Goal: Task Accomplishment & Management: Manage account settings

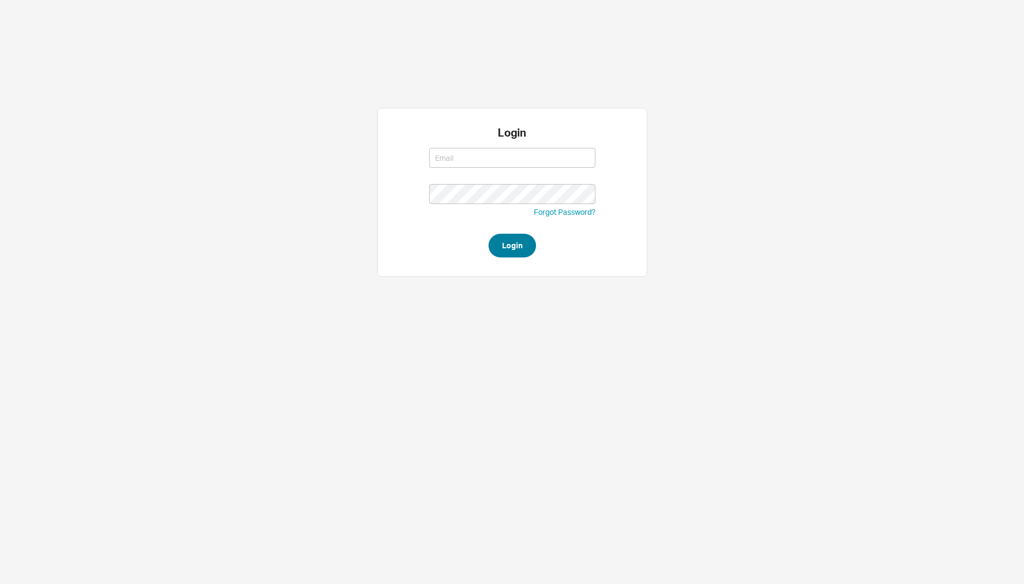
type input "[EMAIL_ADDRESS][DOMAIN_NAME]"
type input "yitz@homeandstone.com"
click at [522, 241] on button "Login" at bounding box center [511, 246] width 47 height 24
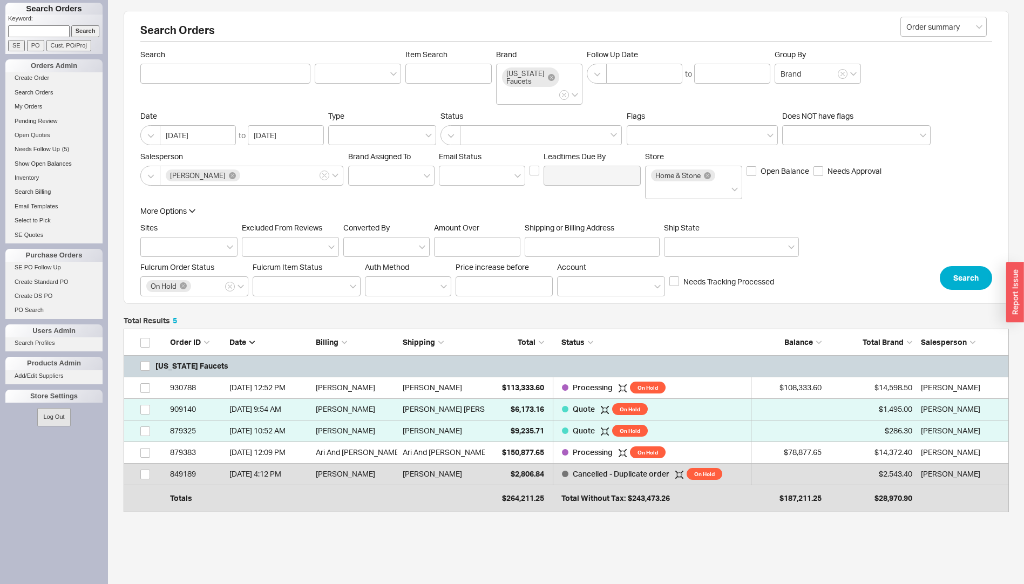
scroll to position [170, 877]
click at [481, 384] on div "[PERSON_NAME]" at bounding box center [444, 388] width 82 height 22
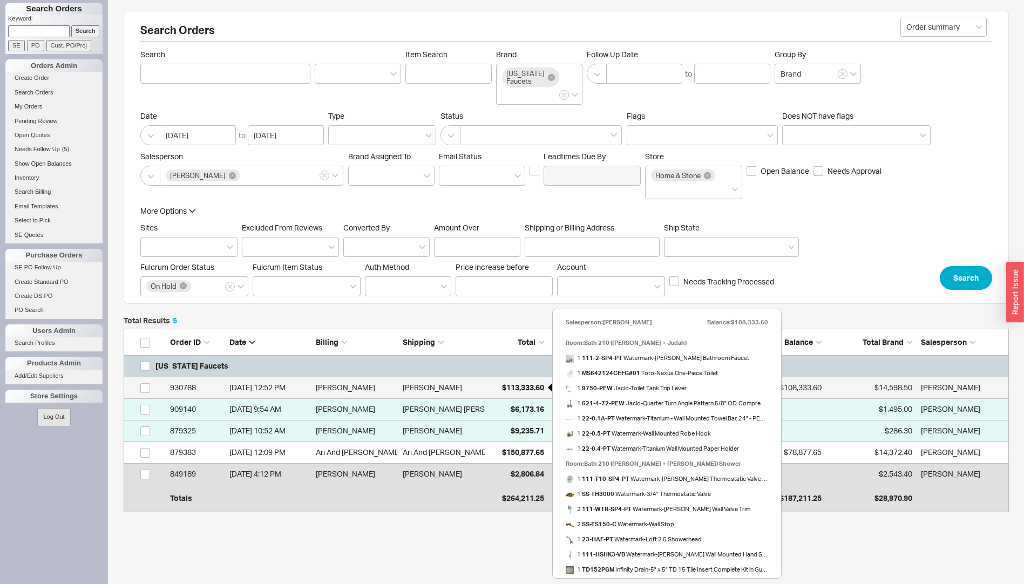
click at [511, 385] on span "$113,333.60" at bounding box center [523, 387] width 42 height 9
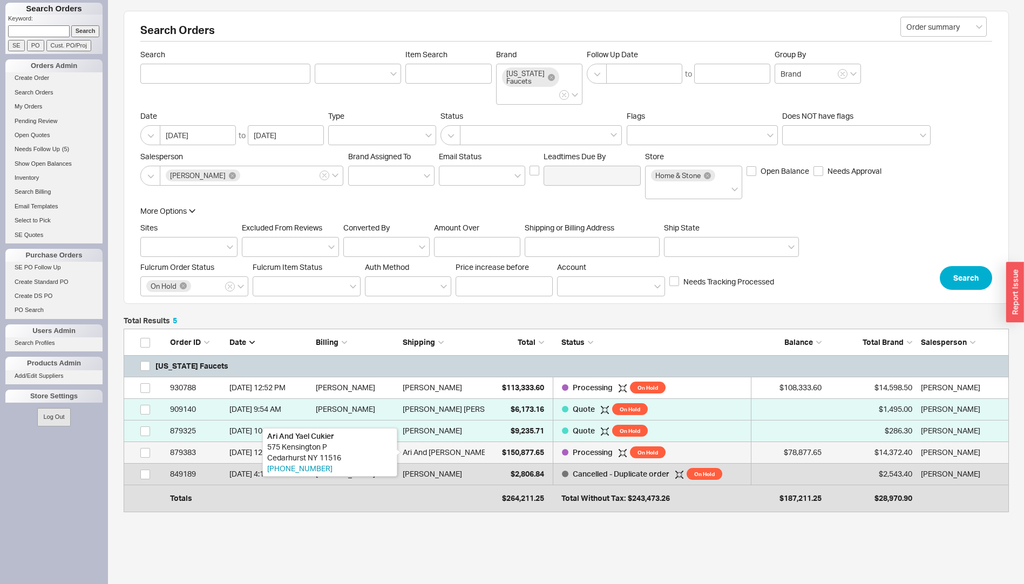
click at [455, 455] on div "Ari And Yael Cukier" at bounding box center [445, 452] width 85 height 22
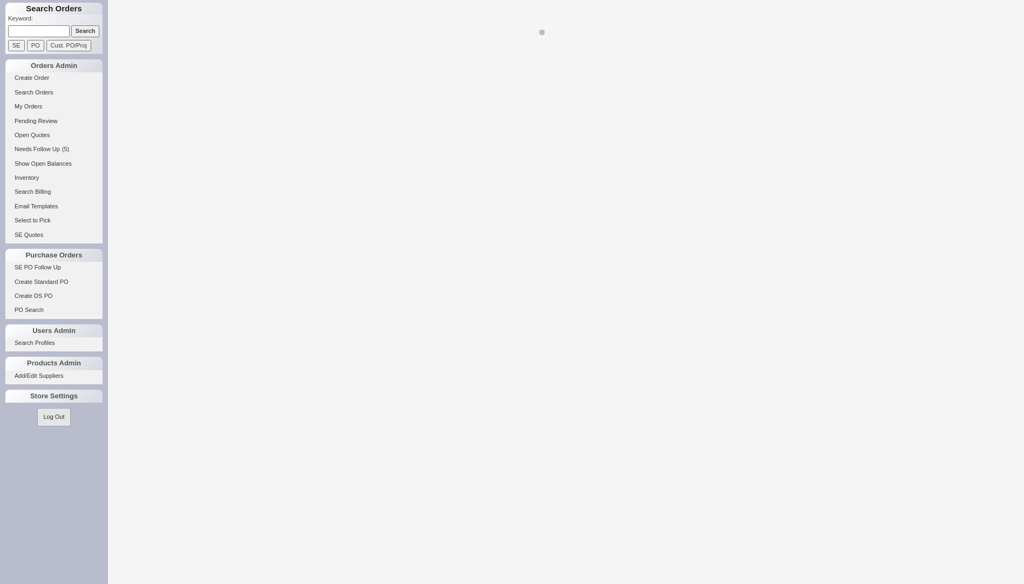
select select "LOW"
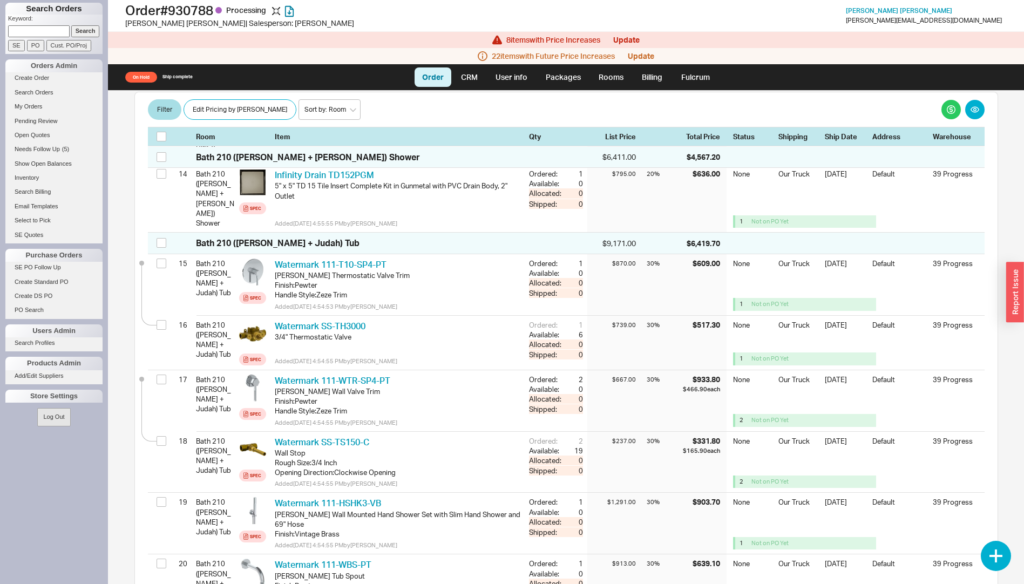
scroll to position [1187, 0]
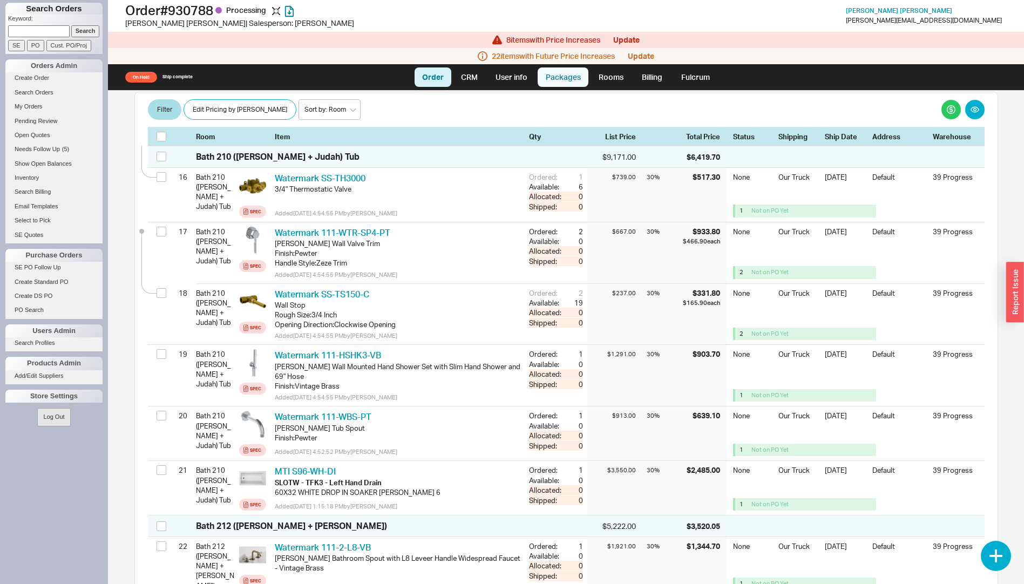
click at [543, 69] on link "Packages" at bounding box center [562, 76] width 51 height 19
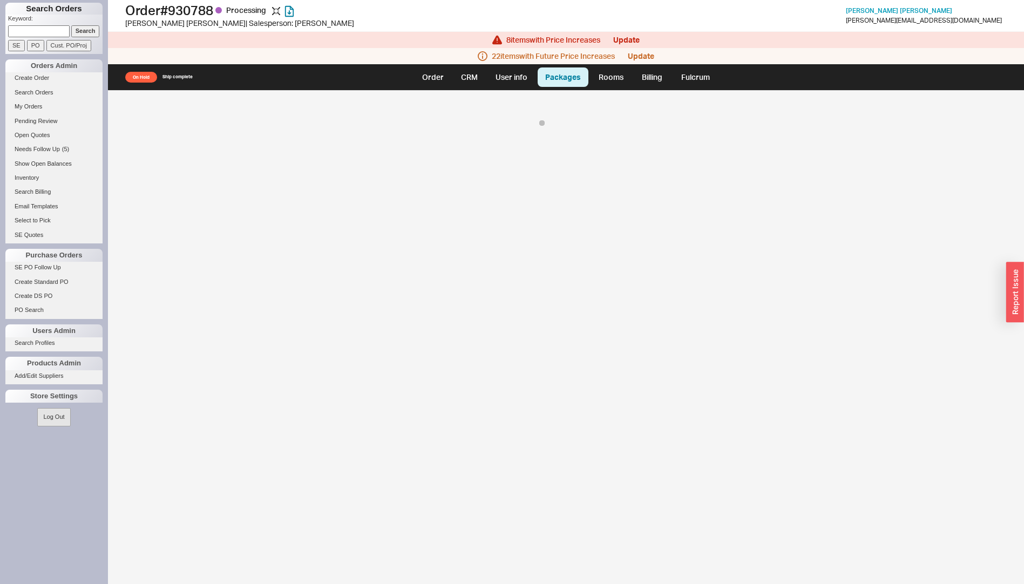
select select "8"
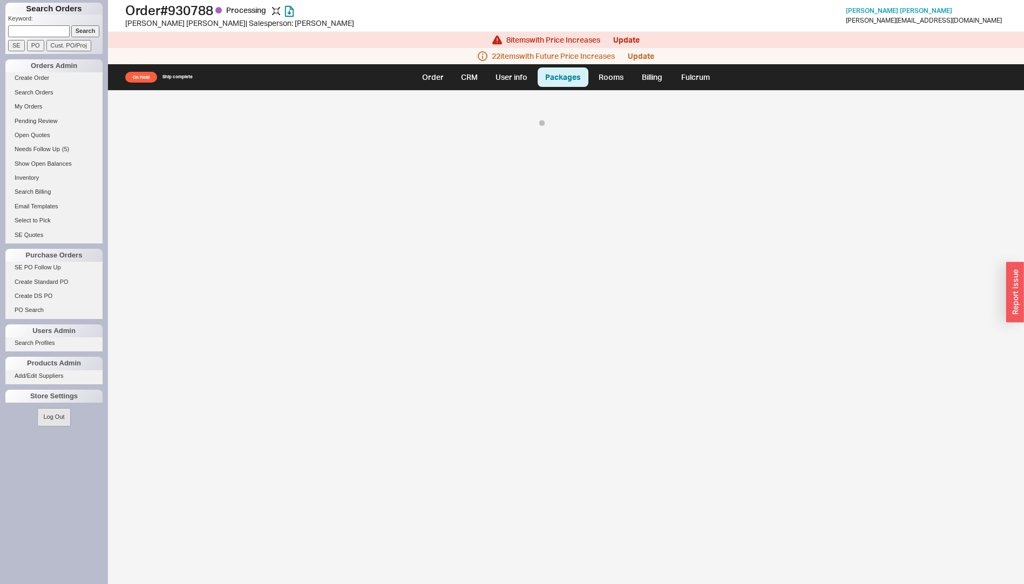
select select "8"
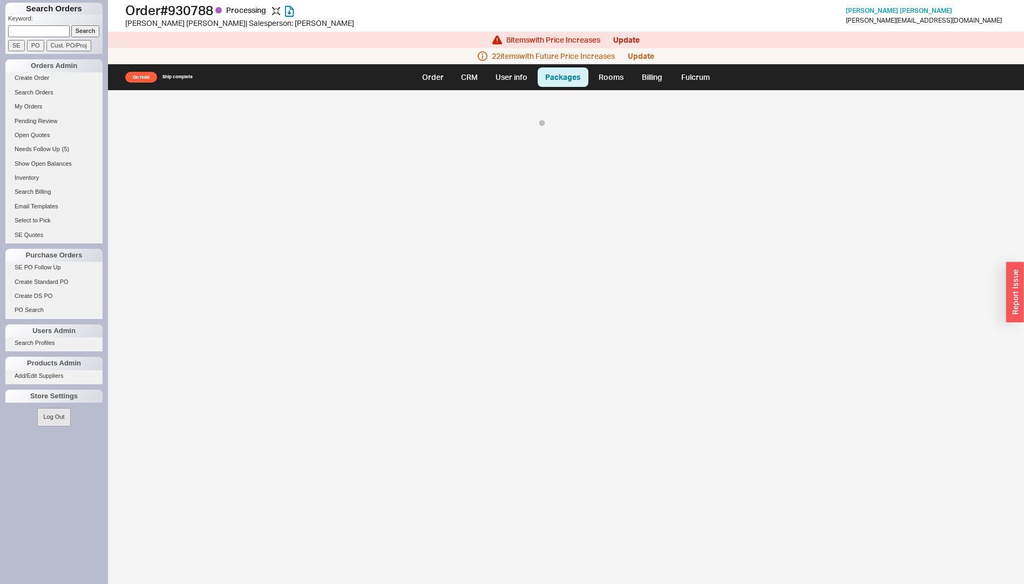
select select "8"
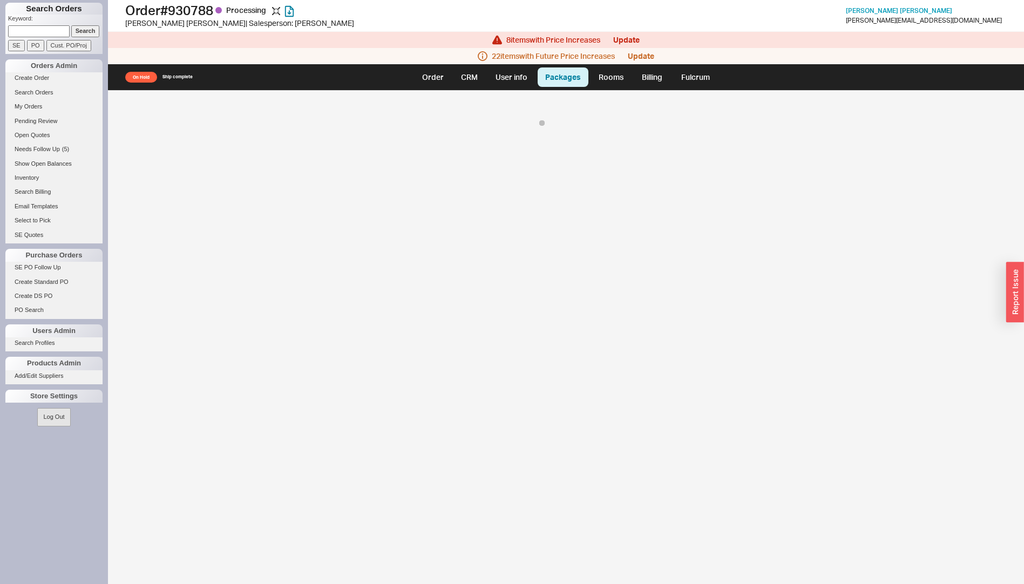
select select "8"
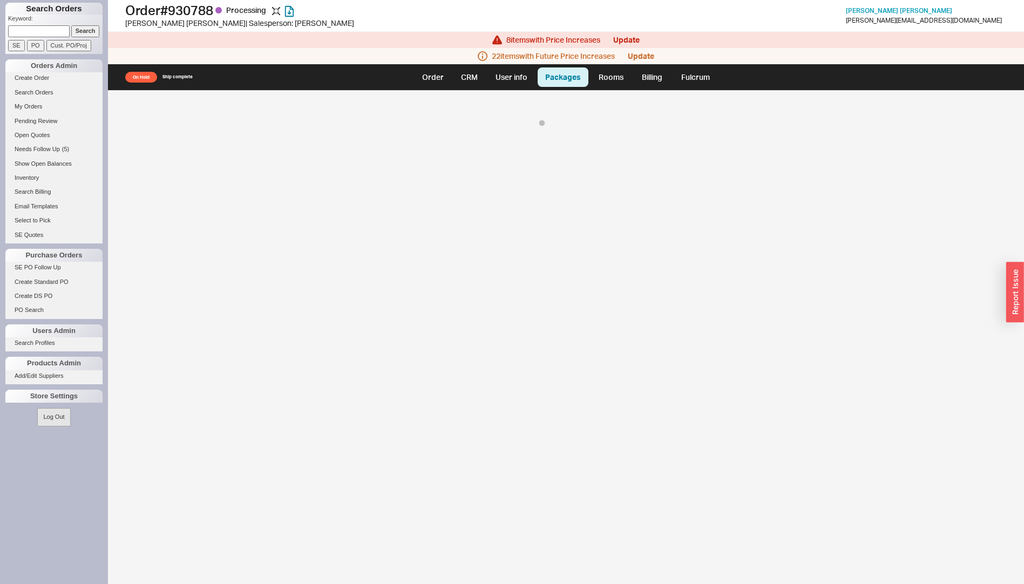
select select "8"
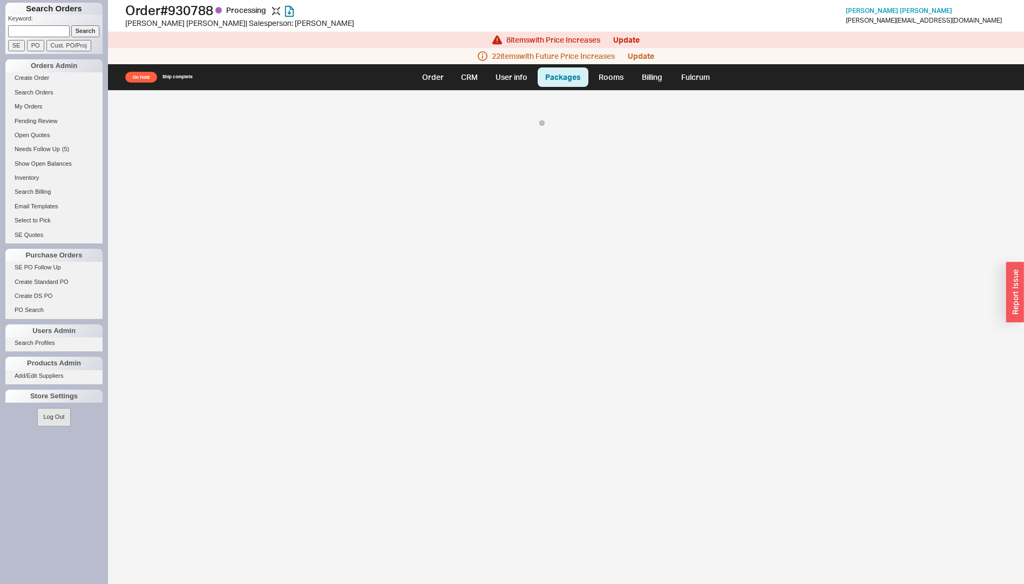
select select "8"
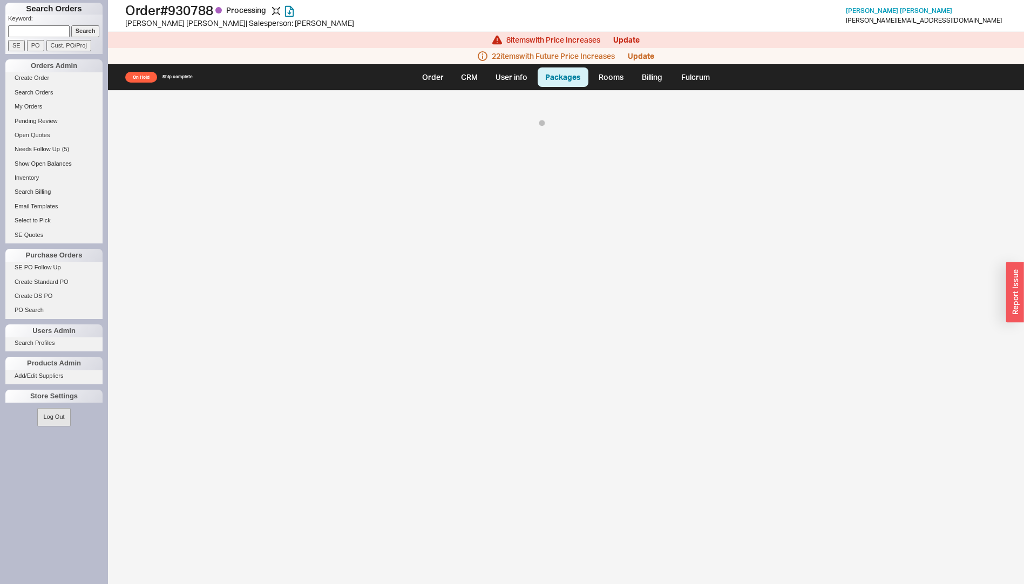
select select "8"
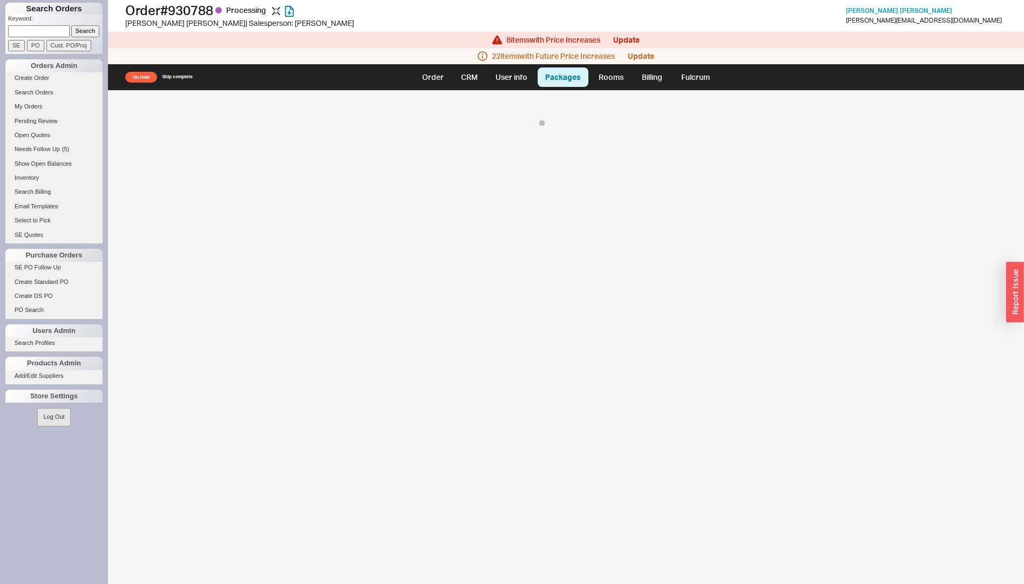
select select "8"
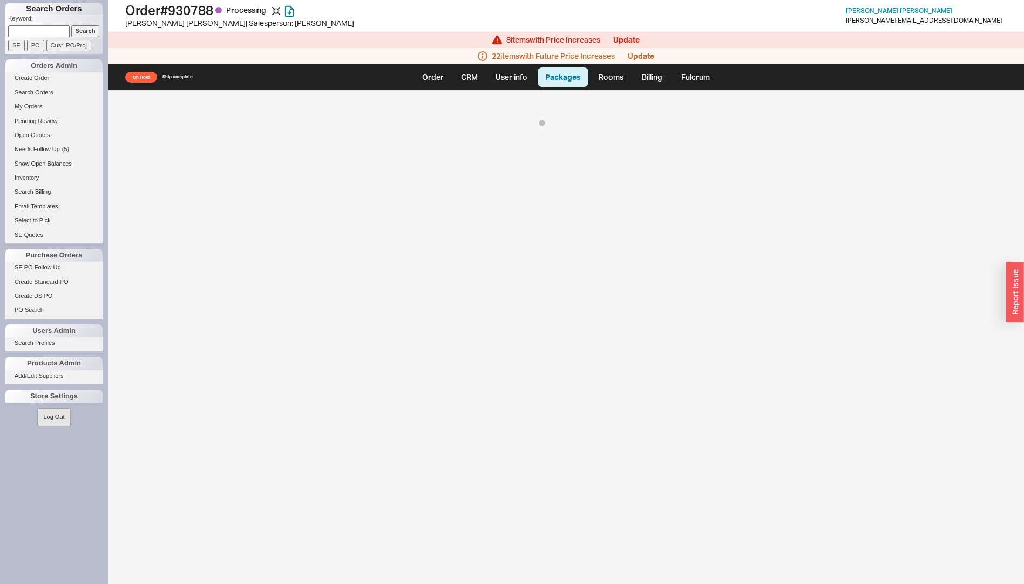
select select "8"
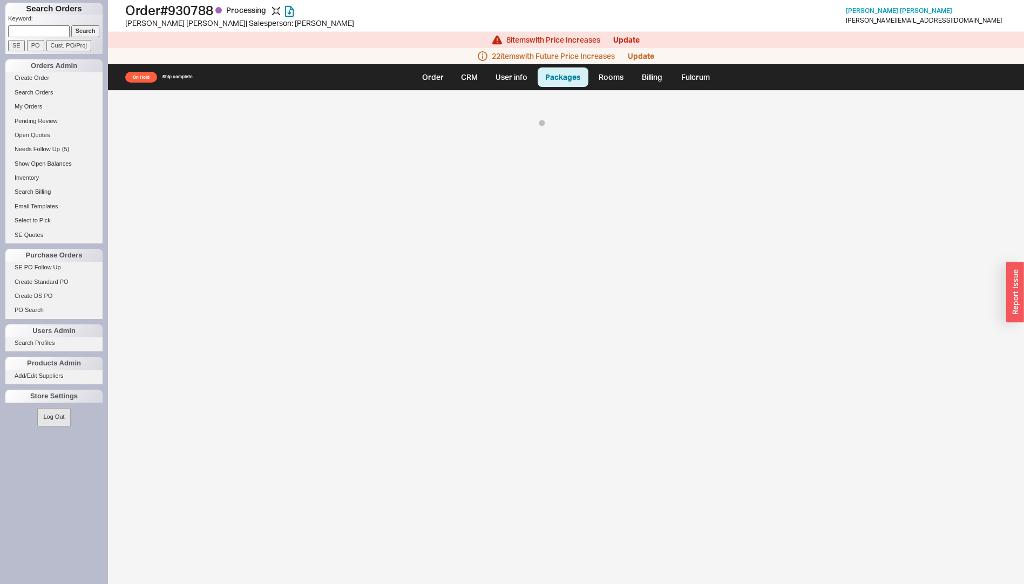
select select "8"
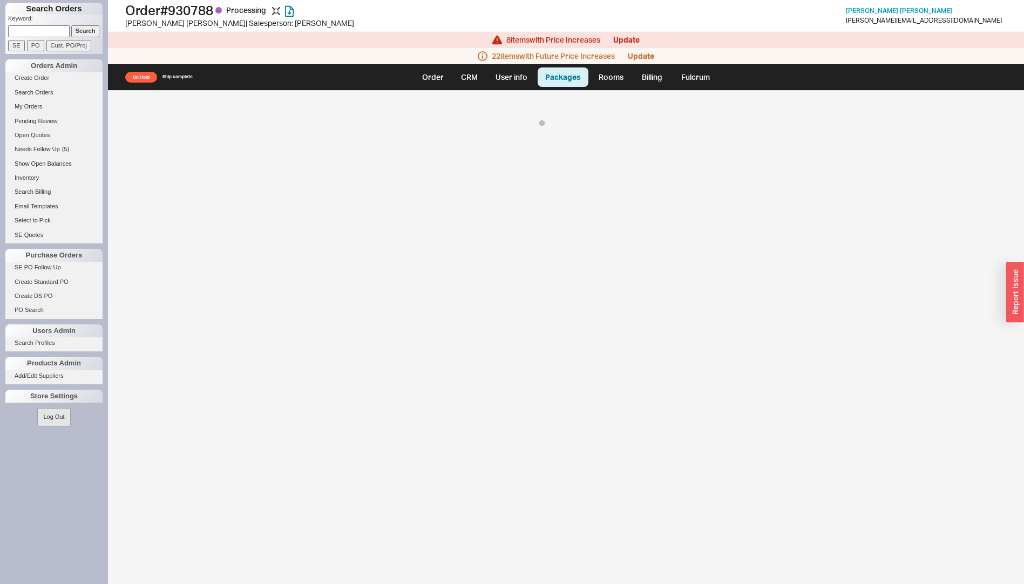
select select "8"
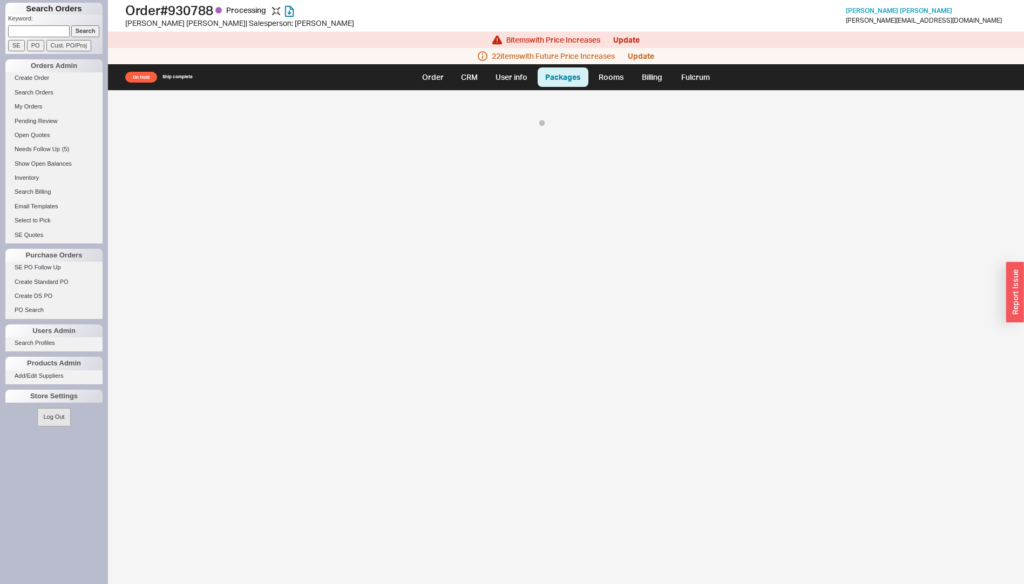
select select "8"
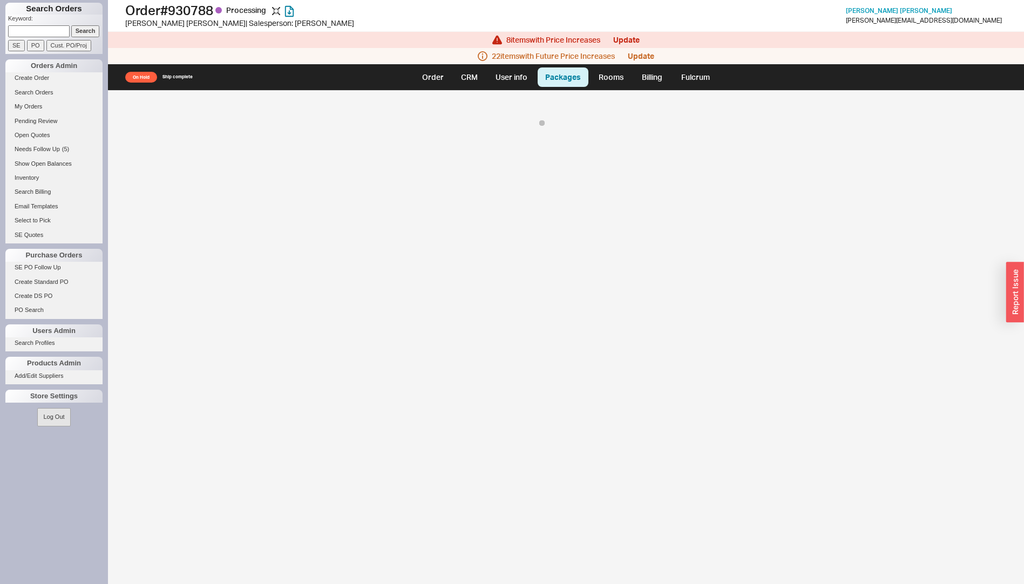
select select "8"
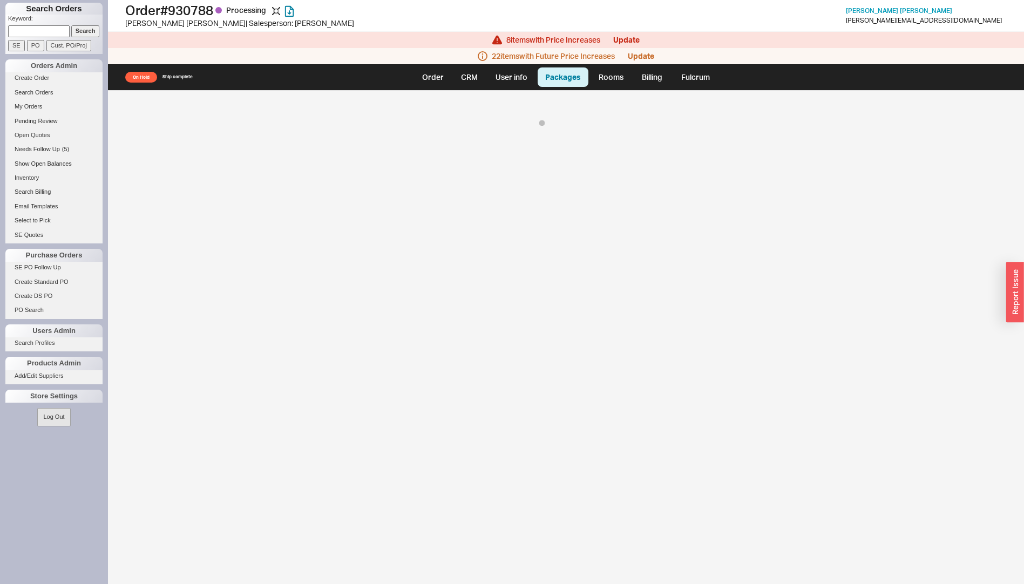
select select "8"
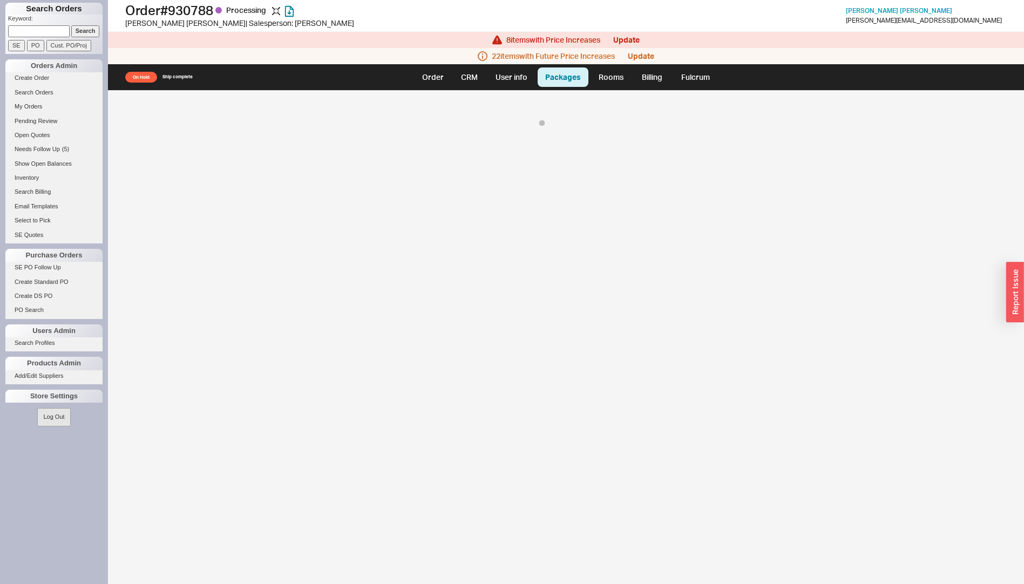
select select "8"
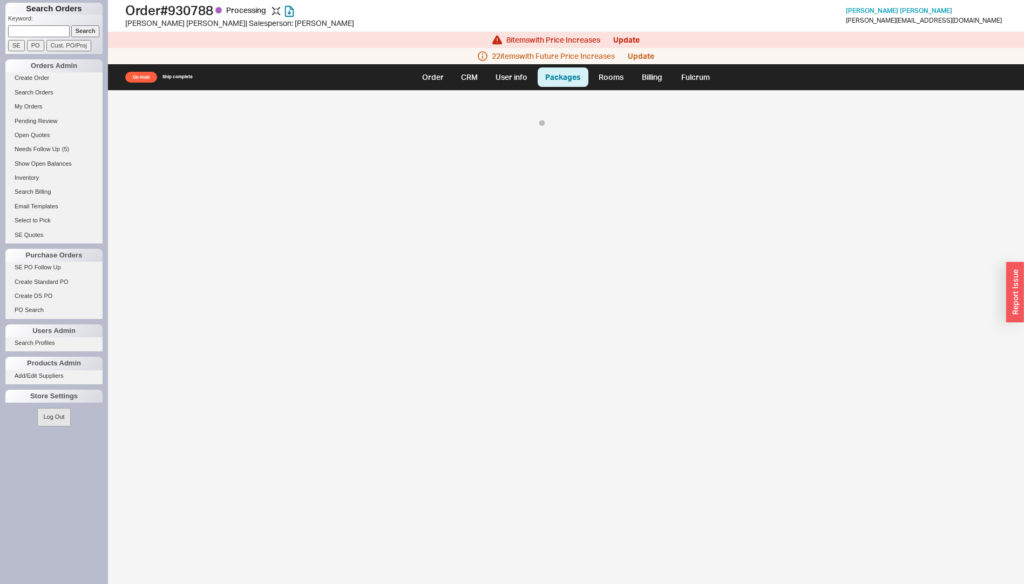
select select "8"
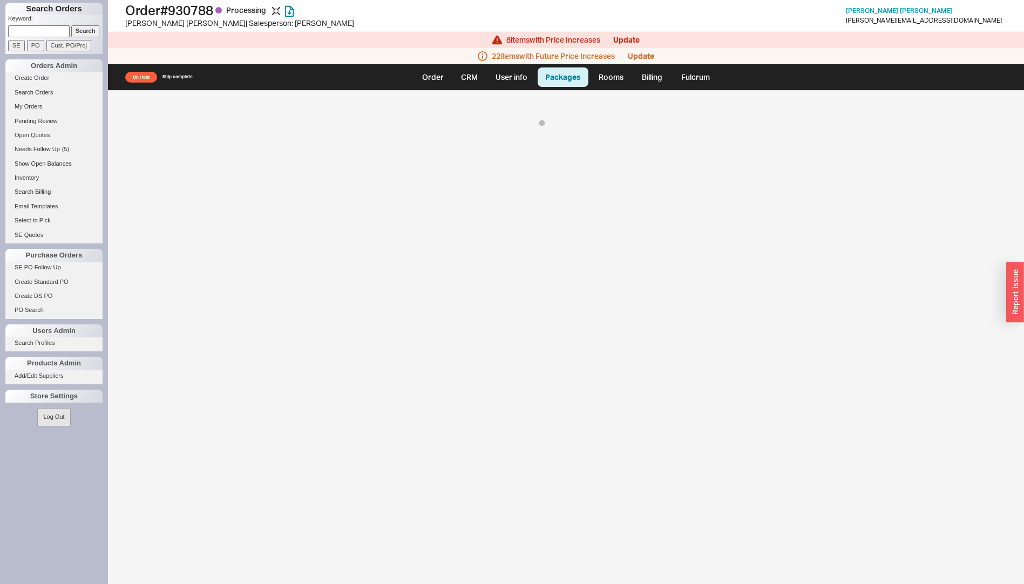
select select "8"
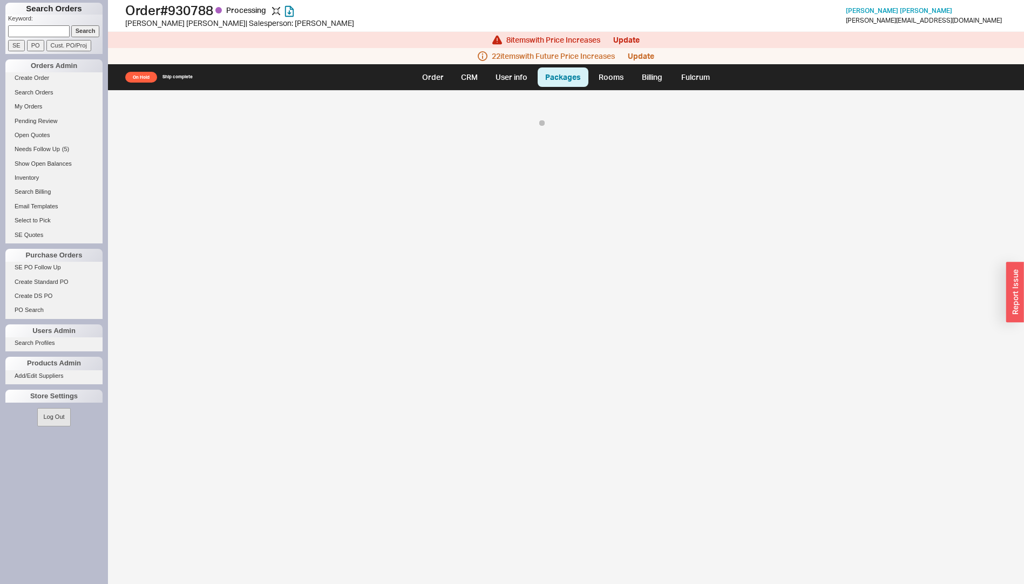
select select "8"
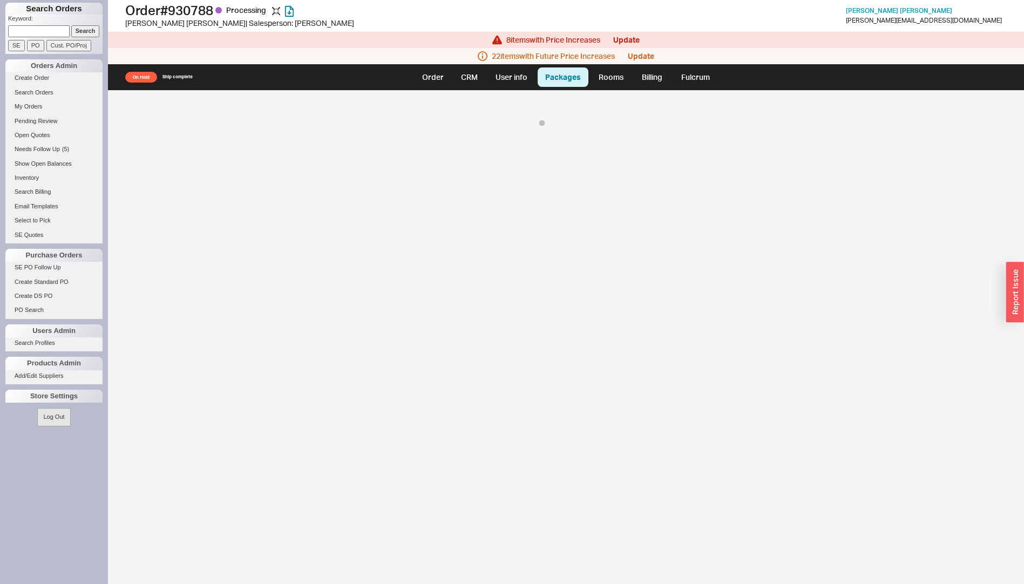
select select "8"
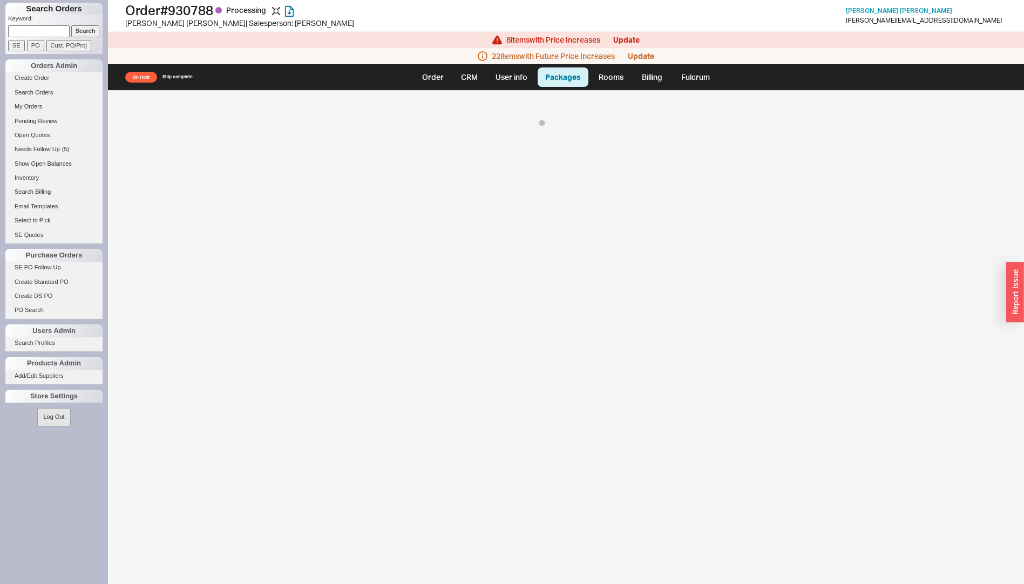
select select "8"
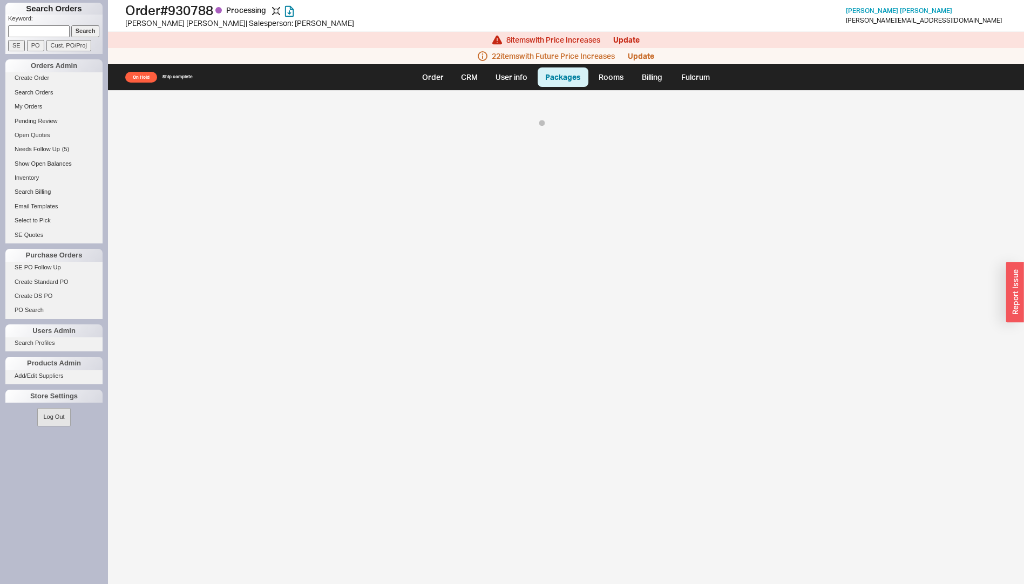
select select "8"
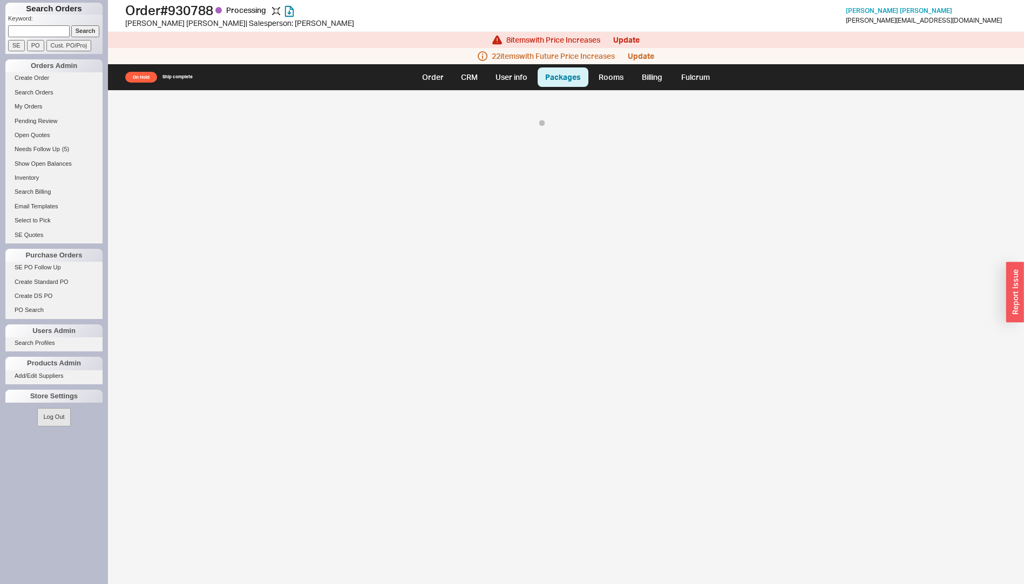
select select "8"
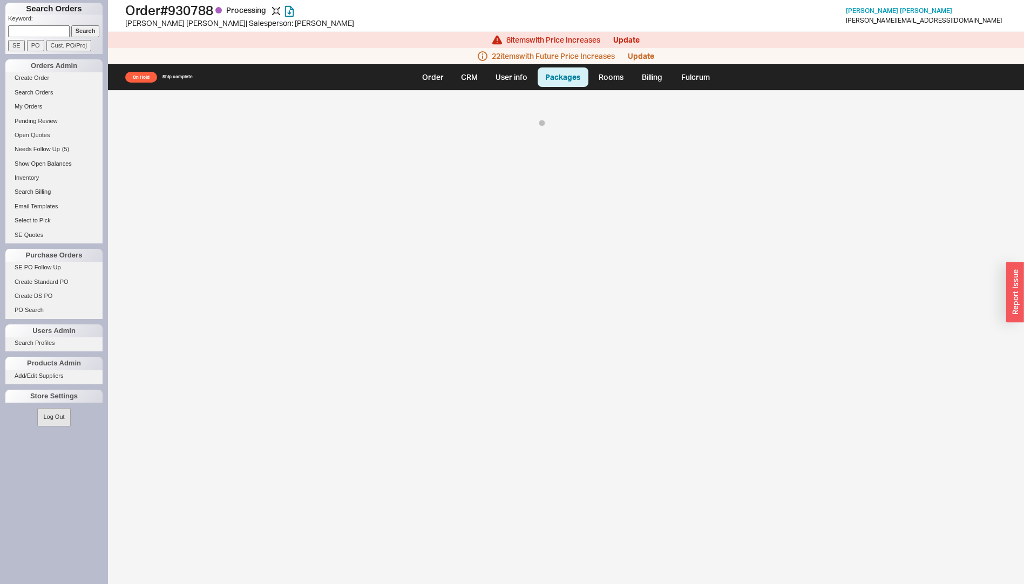
select select "8"
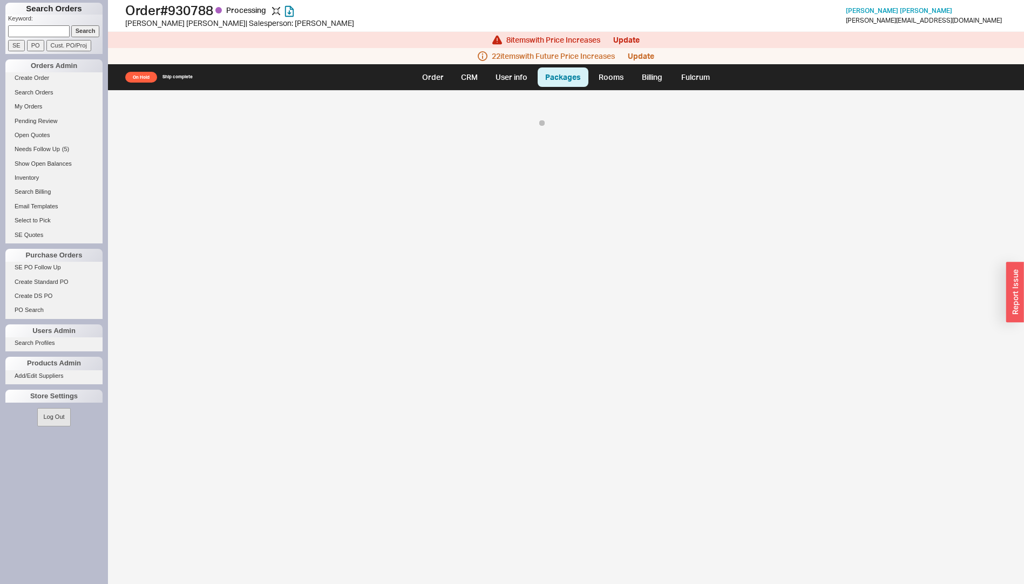
select select "8"
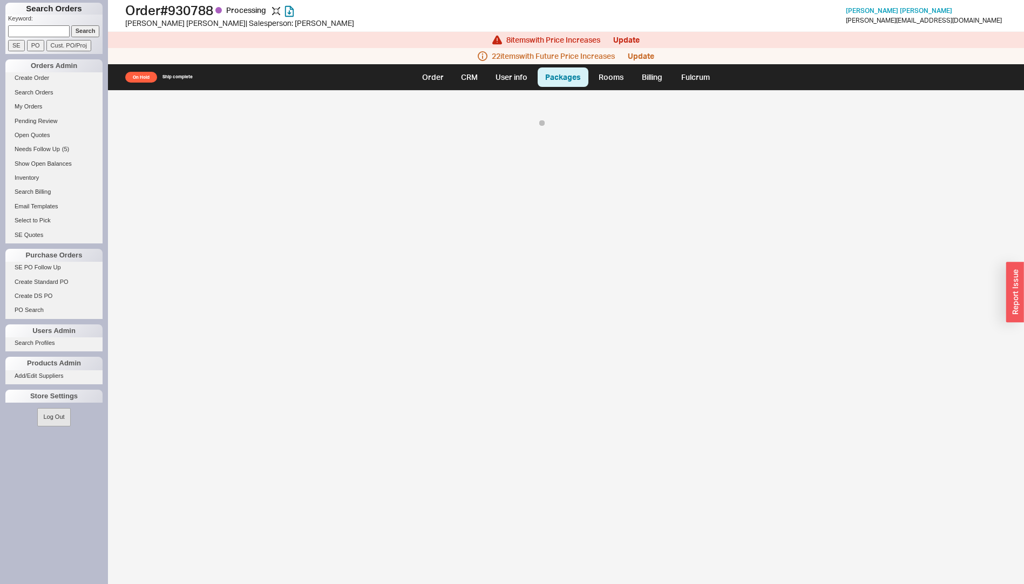
select select "8"
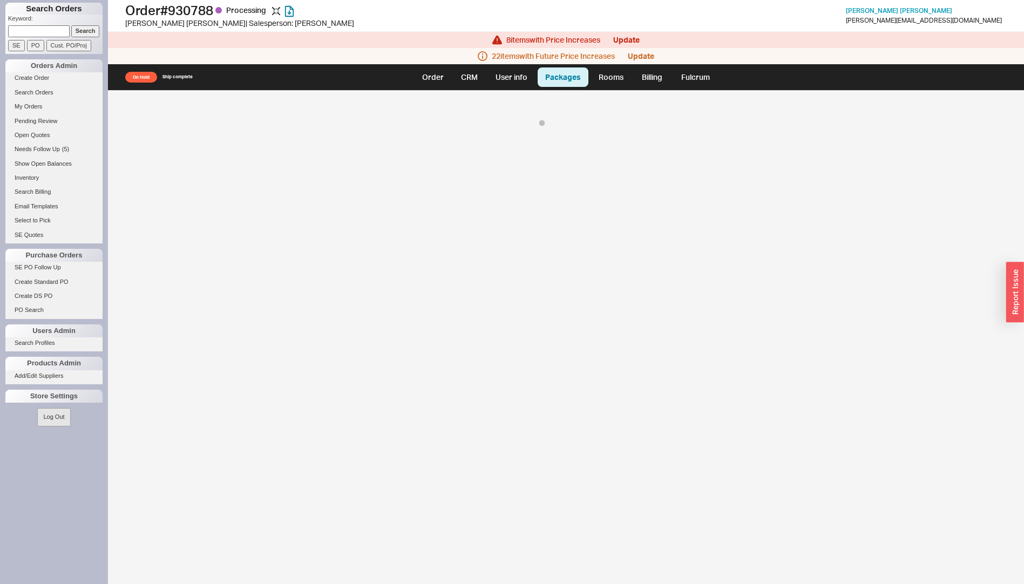
select select "8"
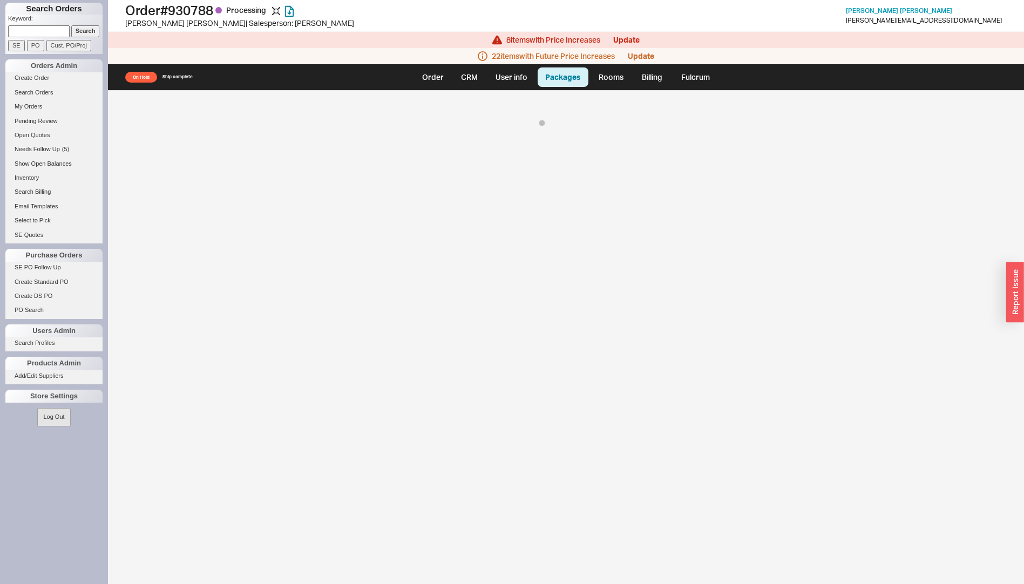
select select "8"
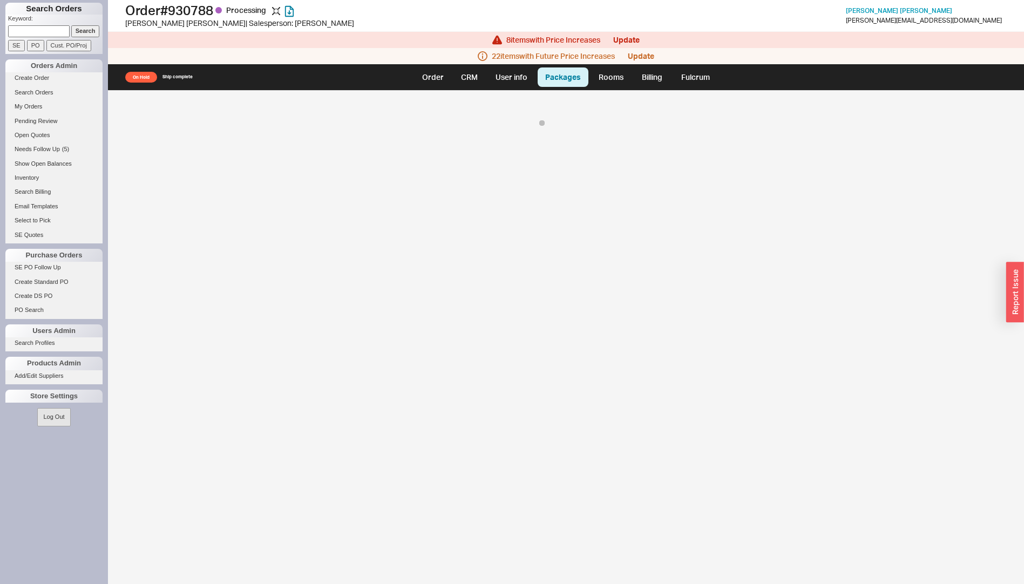
select select "8"
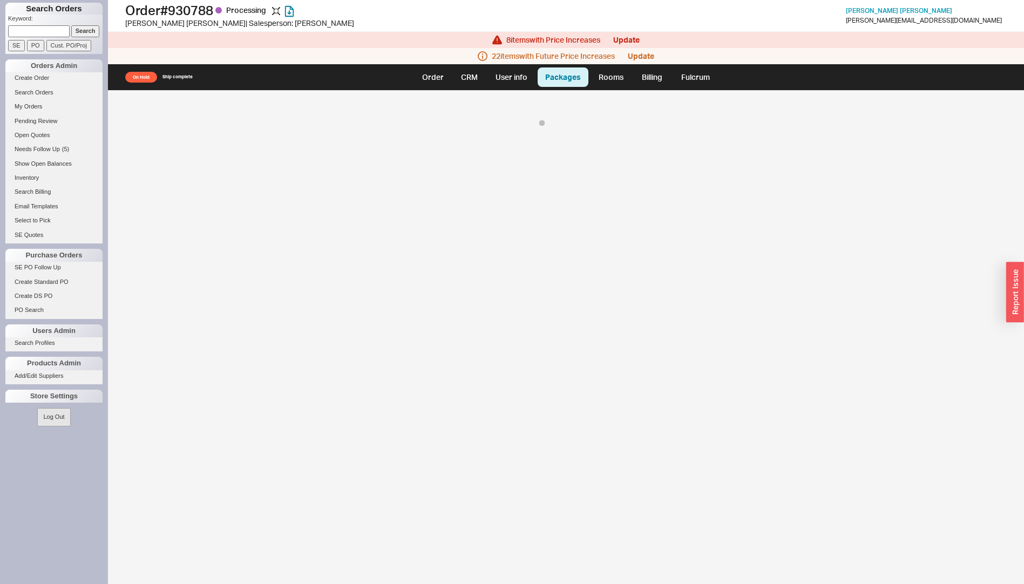
select select "8"
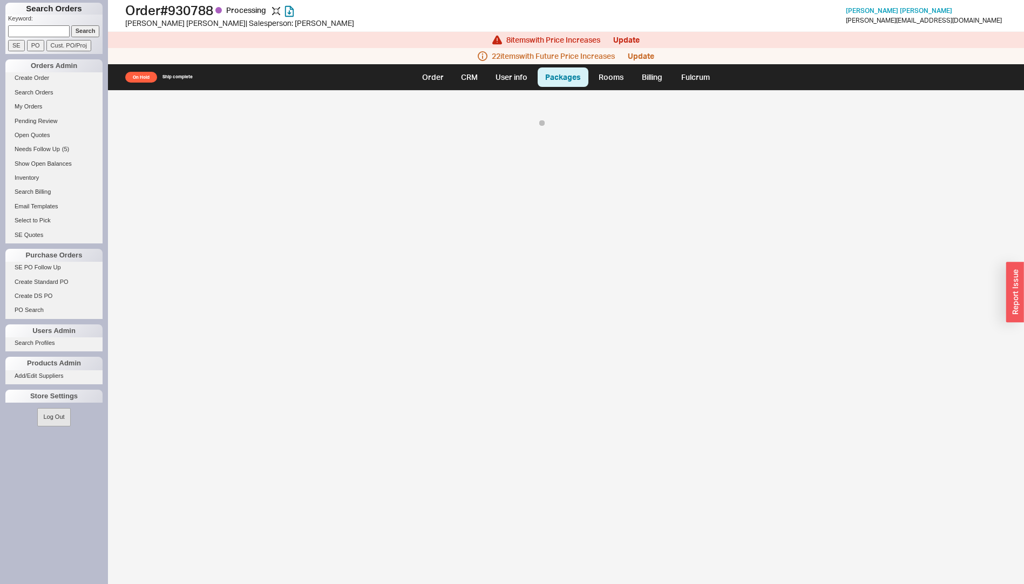
select select "8"
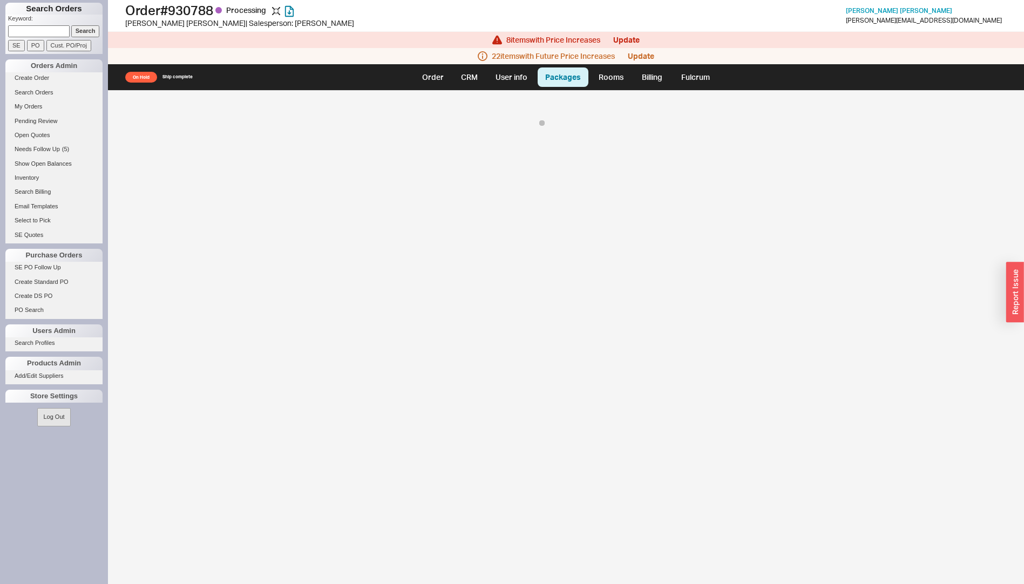
select select "8"
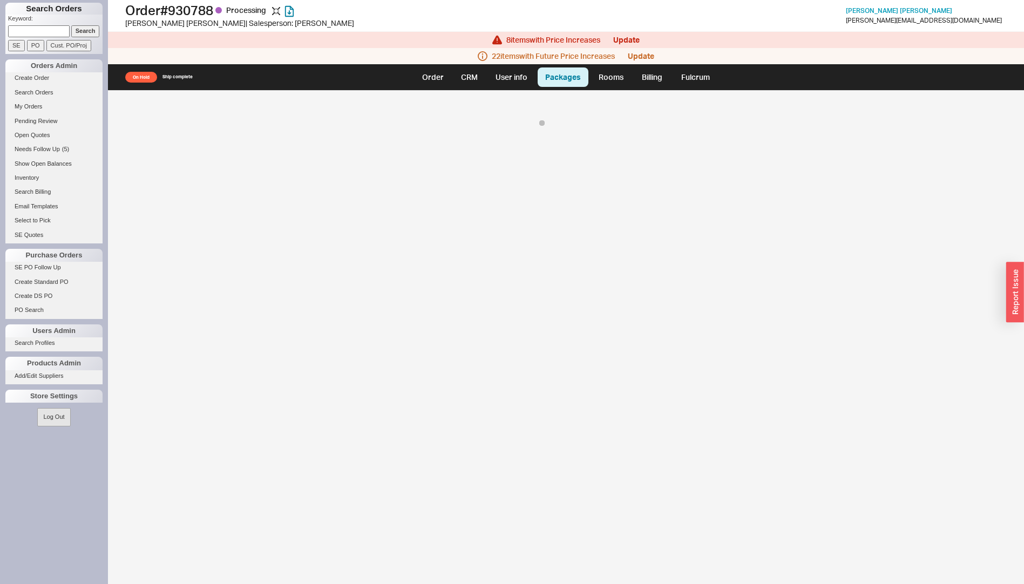
select select "8"
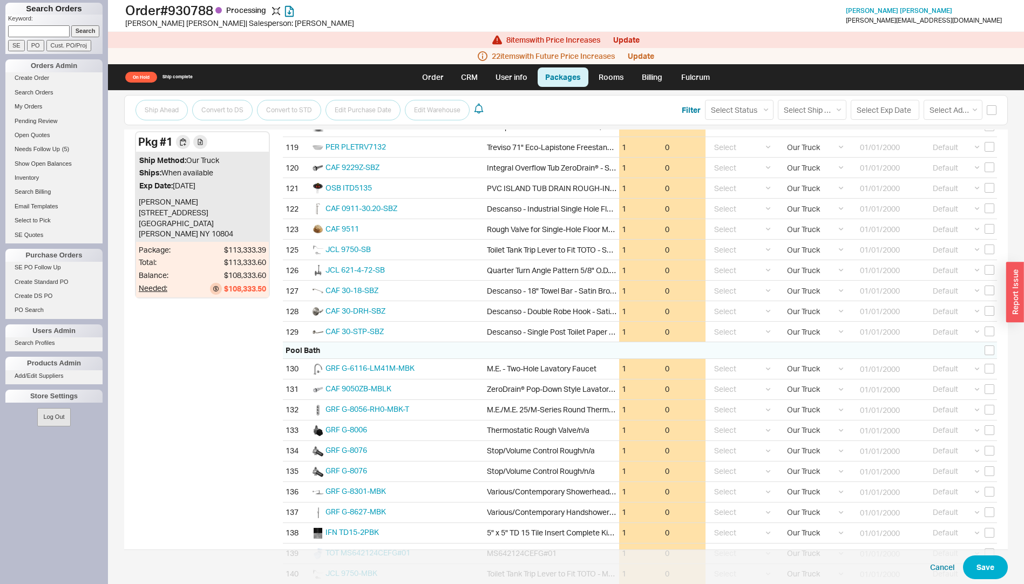
scroll to position [2461, 0]
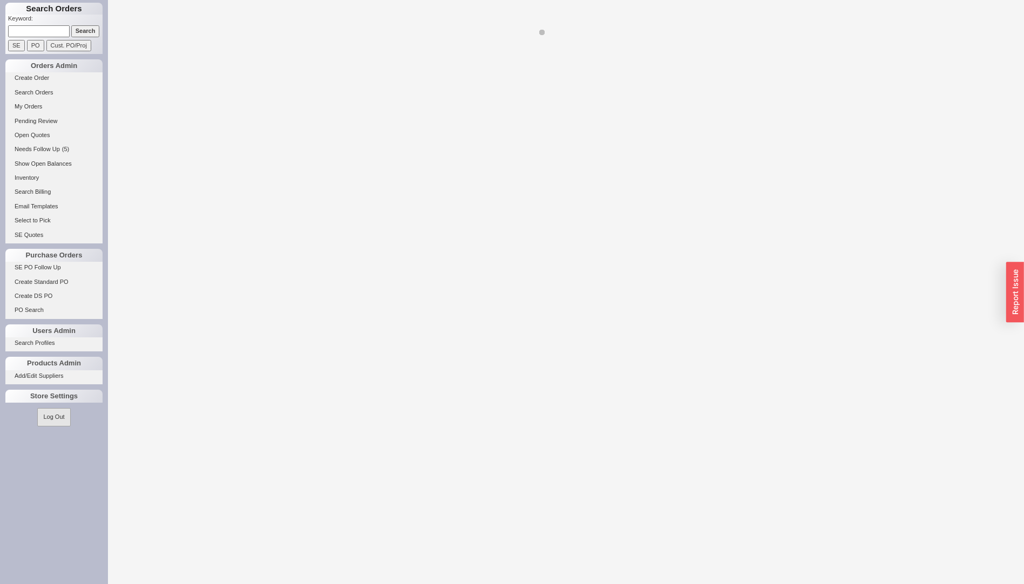
select select "LOW"
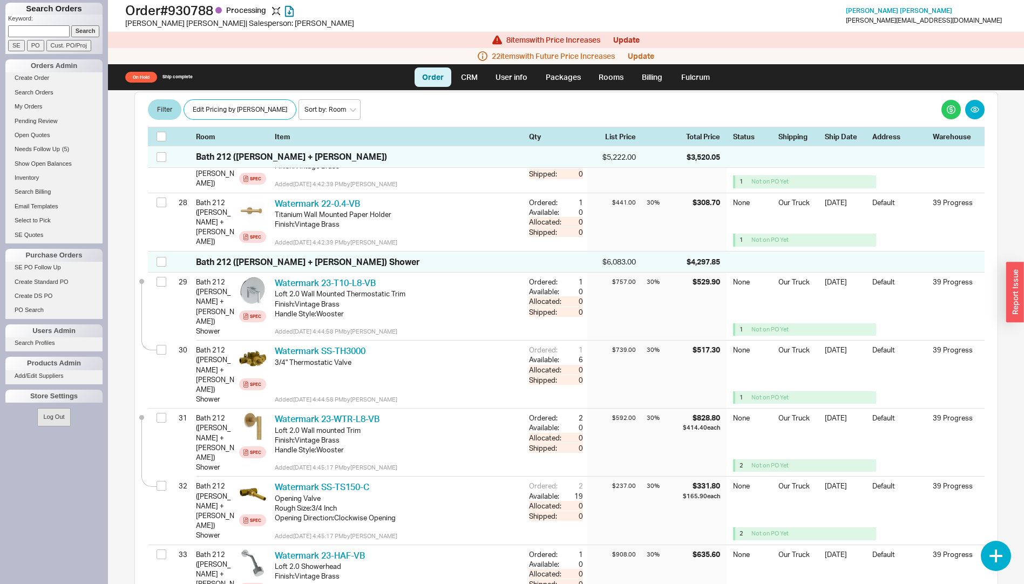
scroll to position [1943, 0]
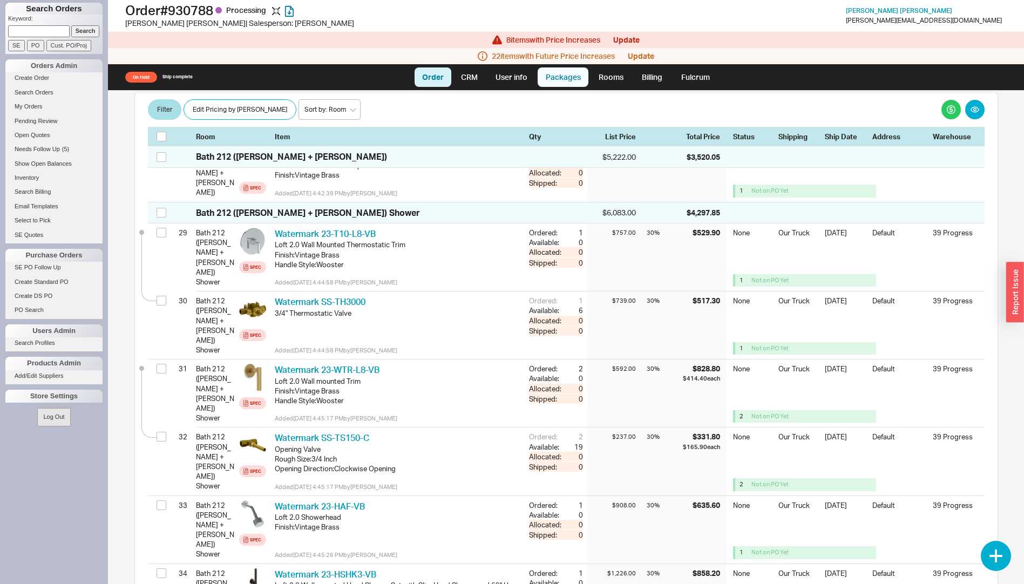
click at [555, 79] on link "Packages" at bounding box center [562, 76] width 51 height 19
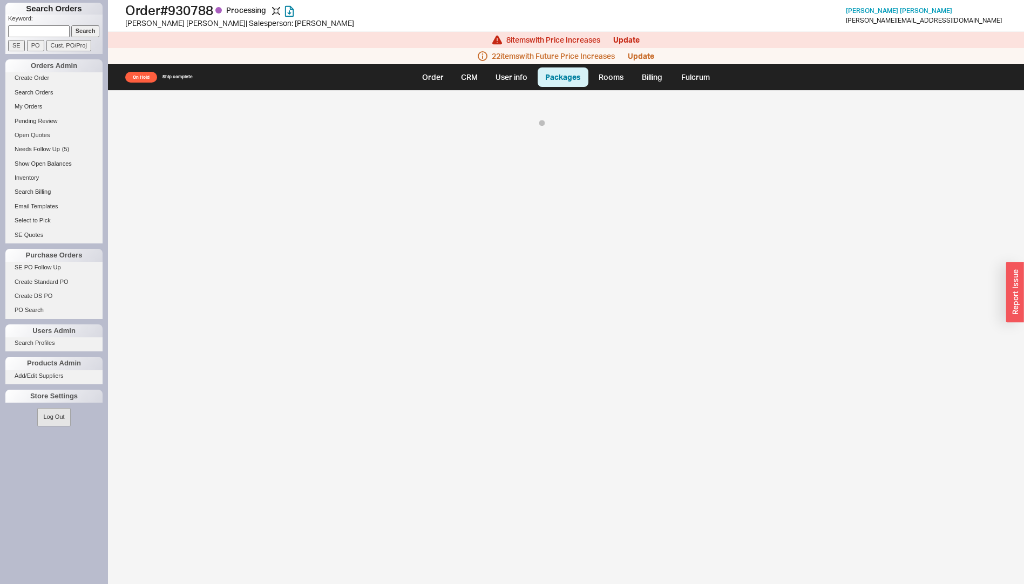
select select "8"
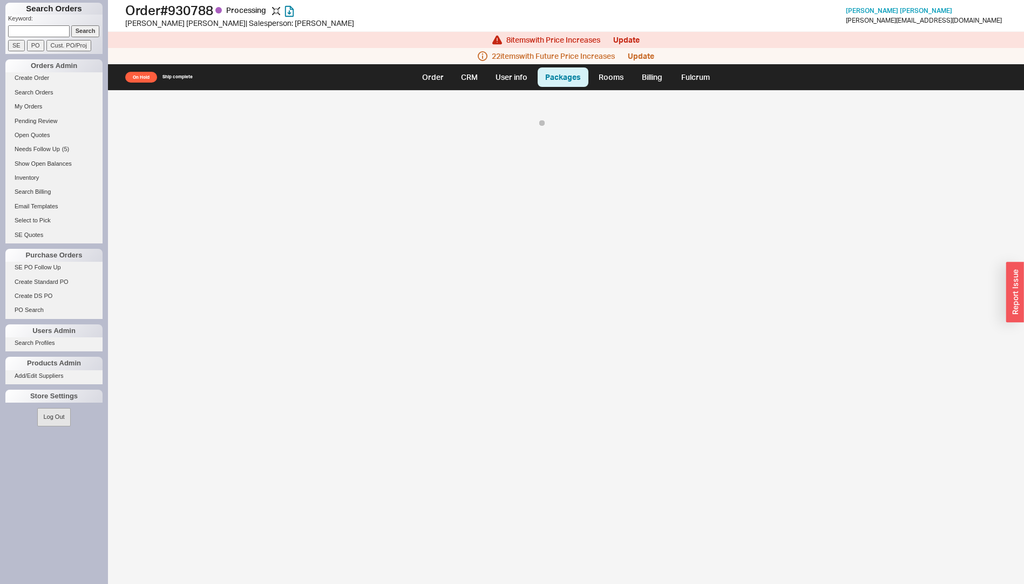
select select "8"
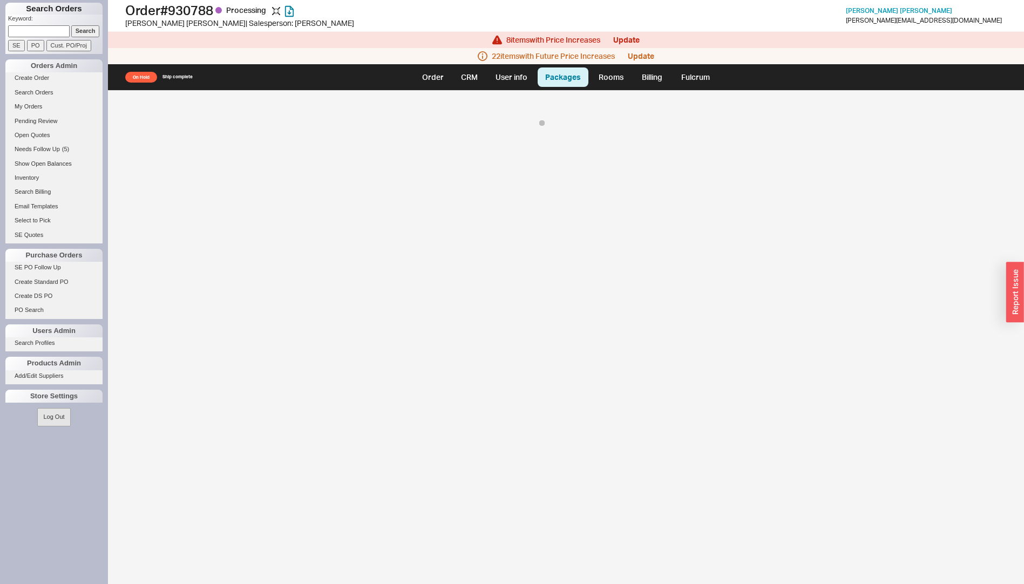
select select "8"
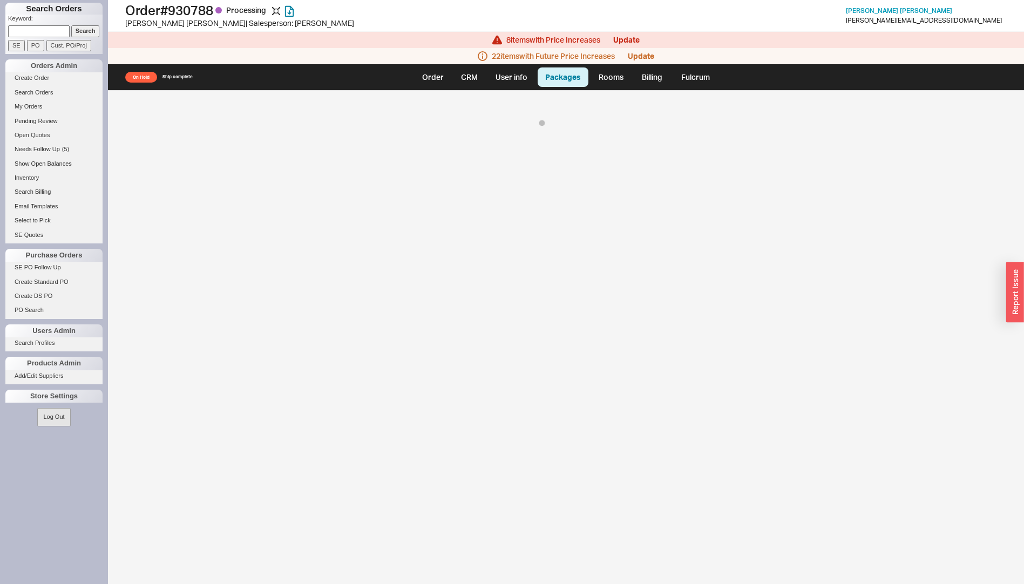
select select "8"
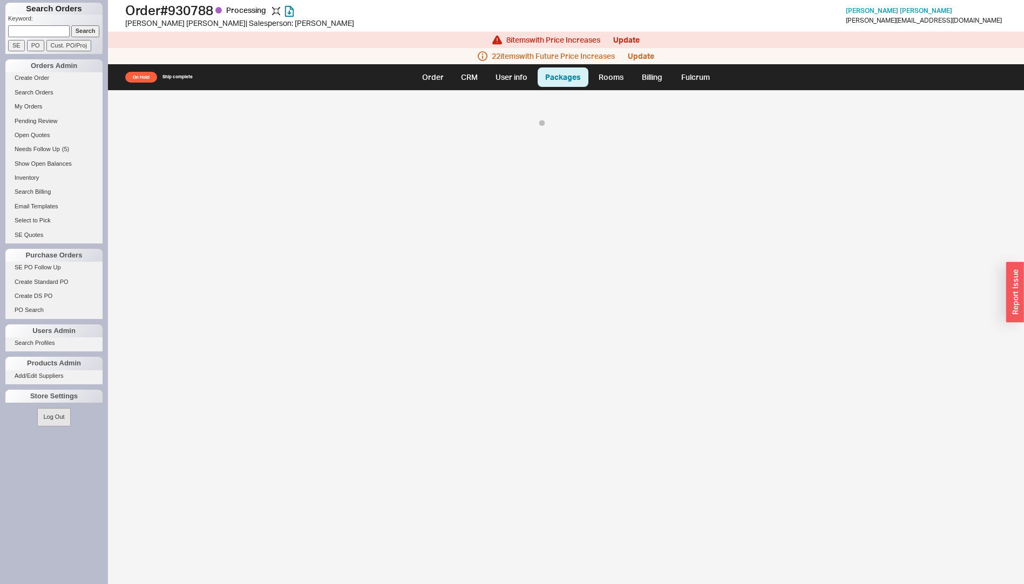
select select "8"
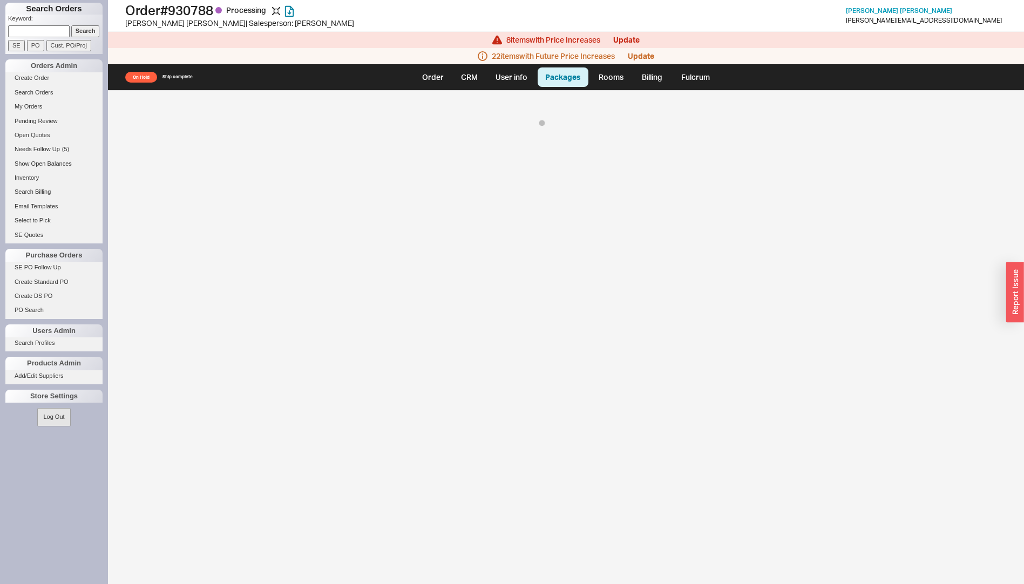
select select "8"
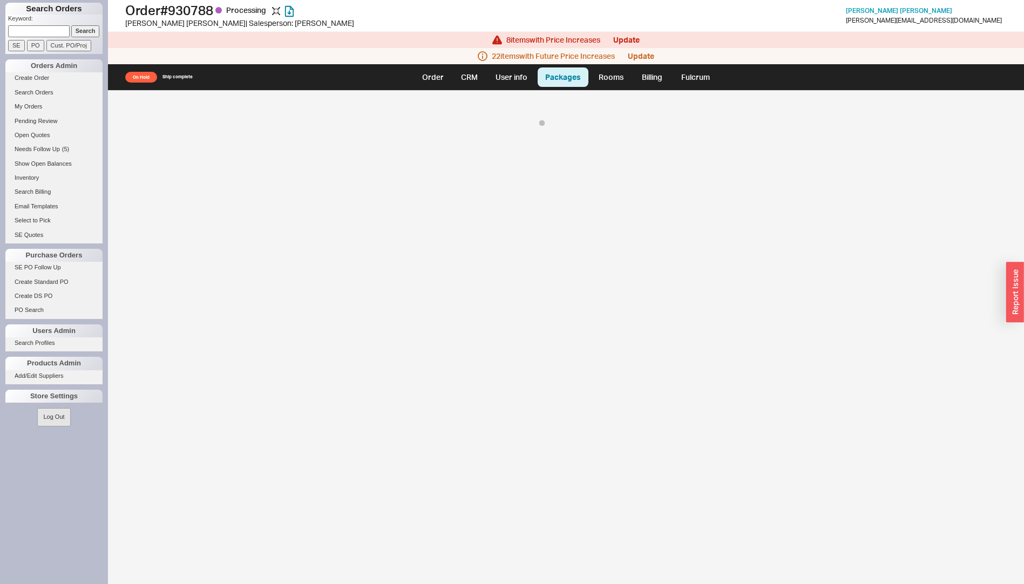
select select "8"
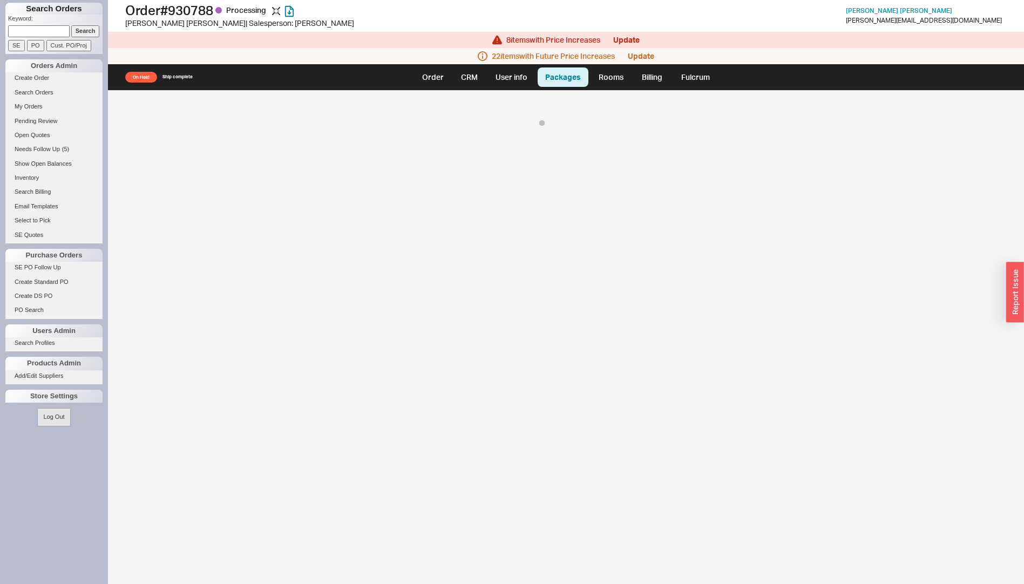
select select "8"
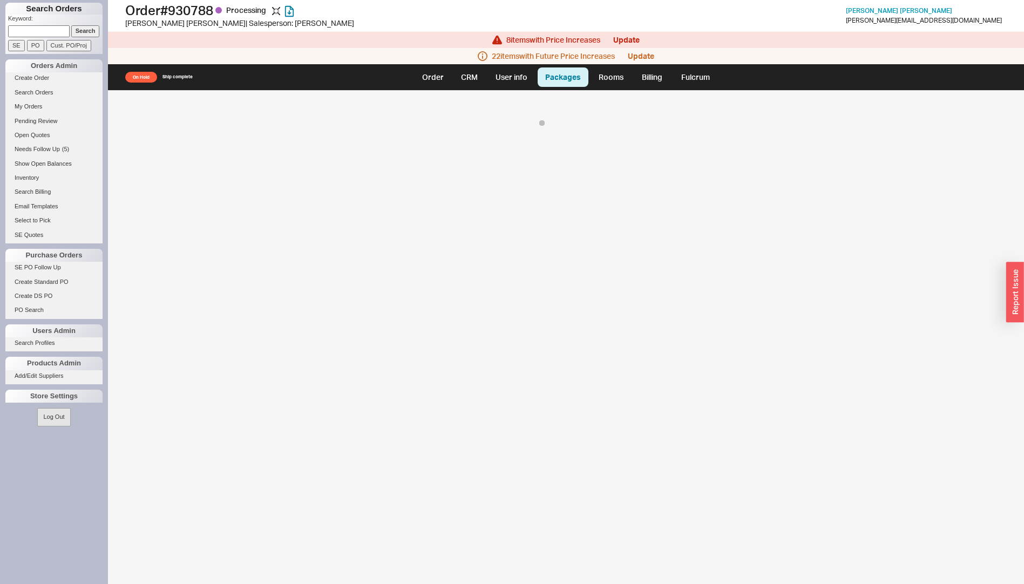
select select "8"
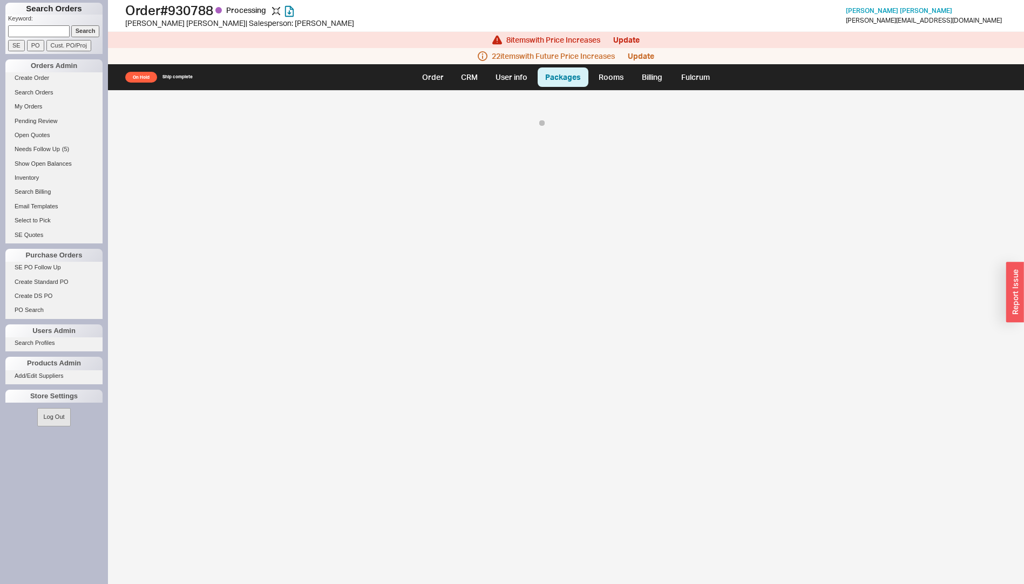
select select "8"
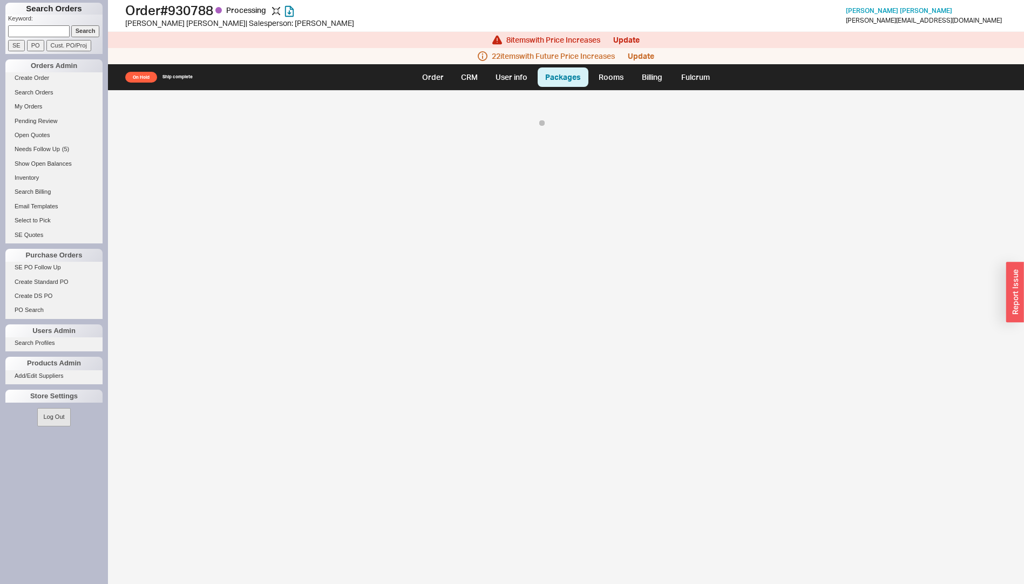
select select "8"
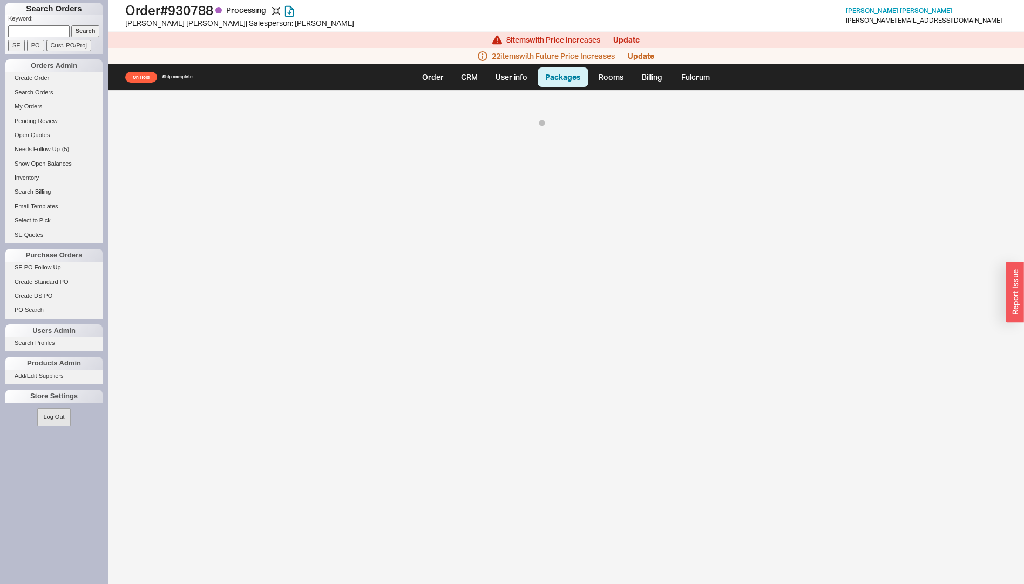
select select "8"
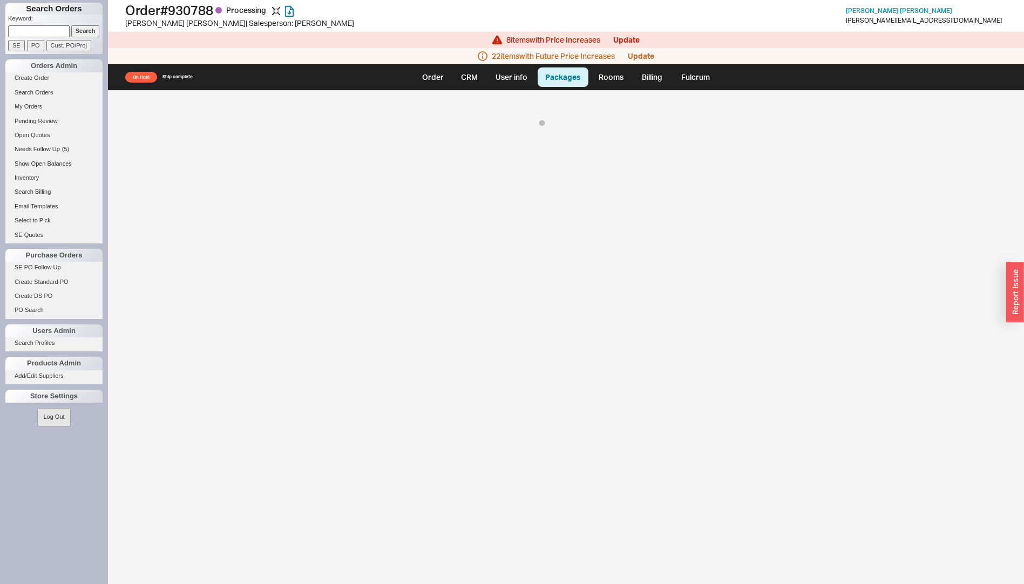
select select "8"
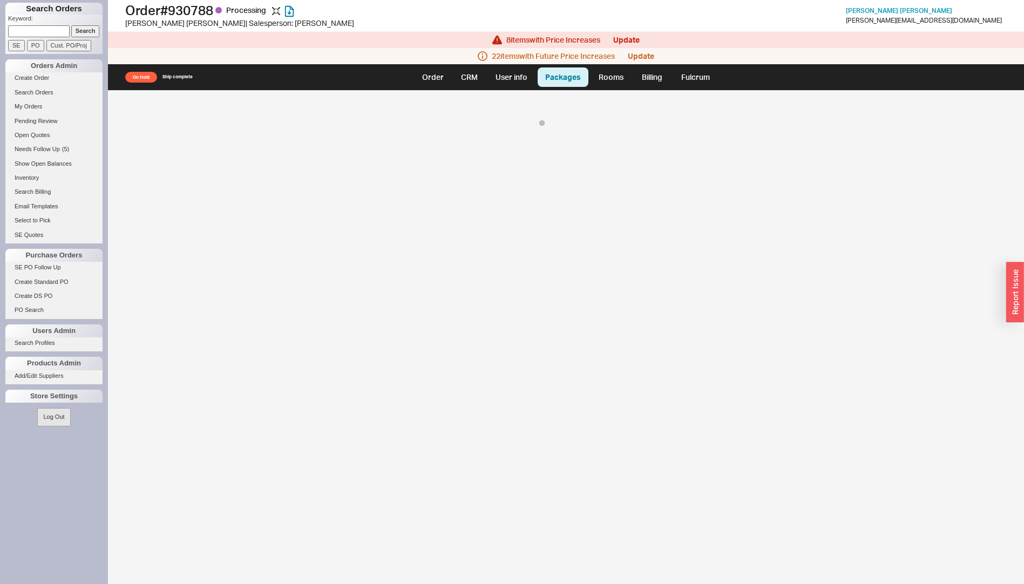
select select "8"
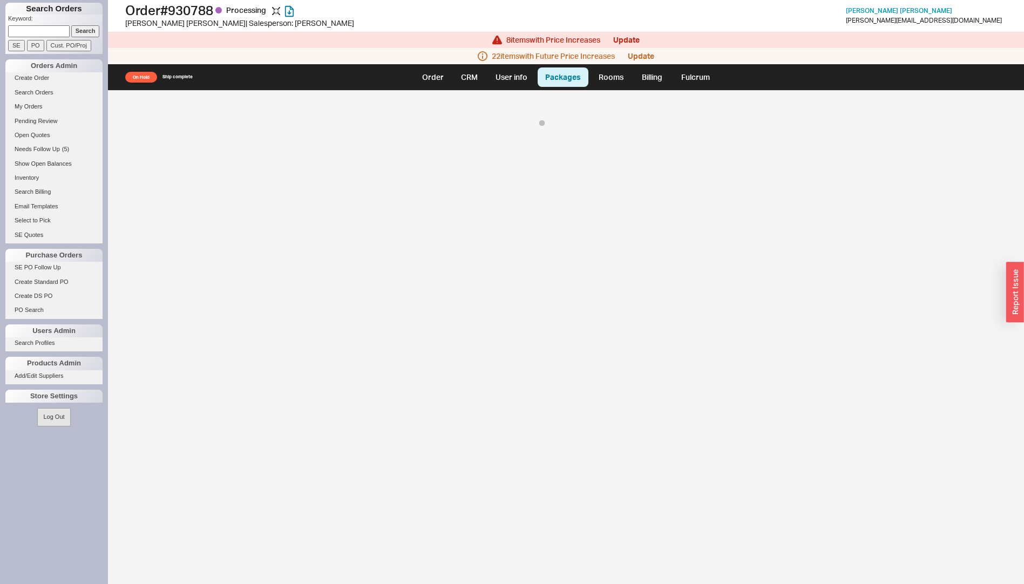
select select "8"
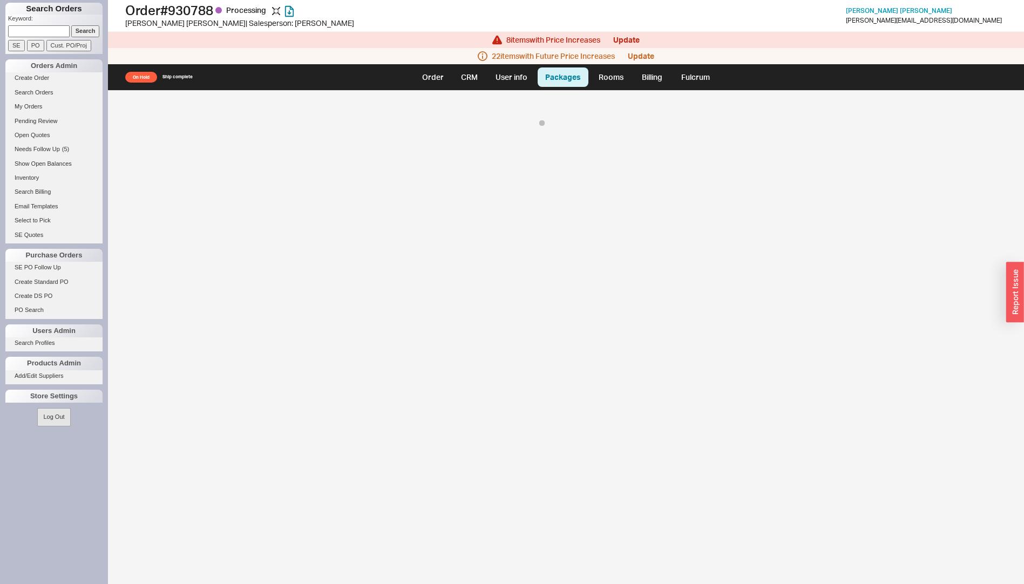
select select "8"
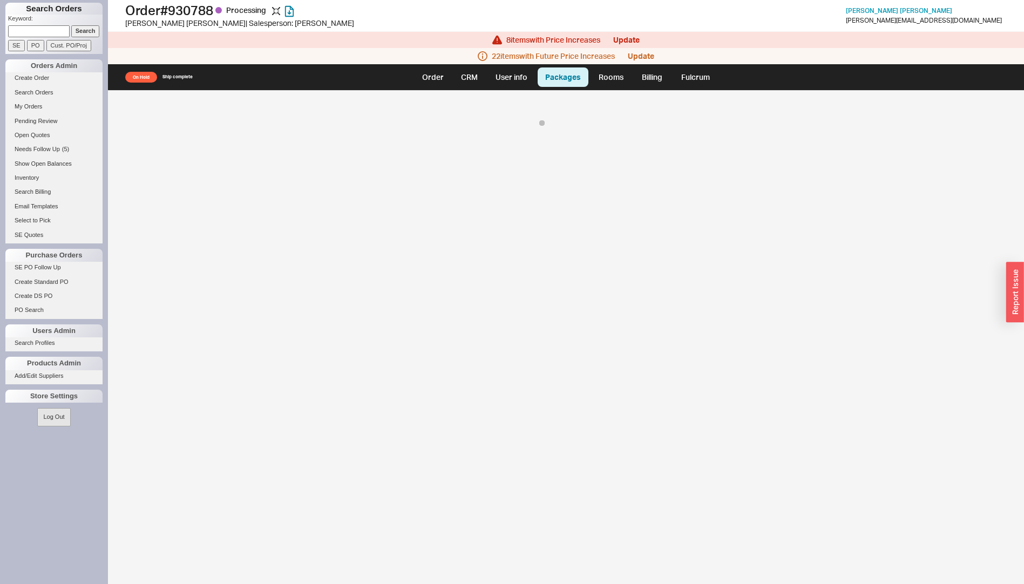
select select "8"
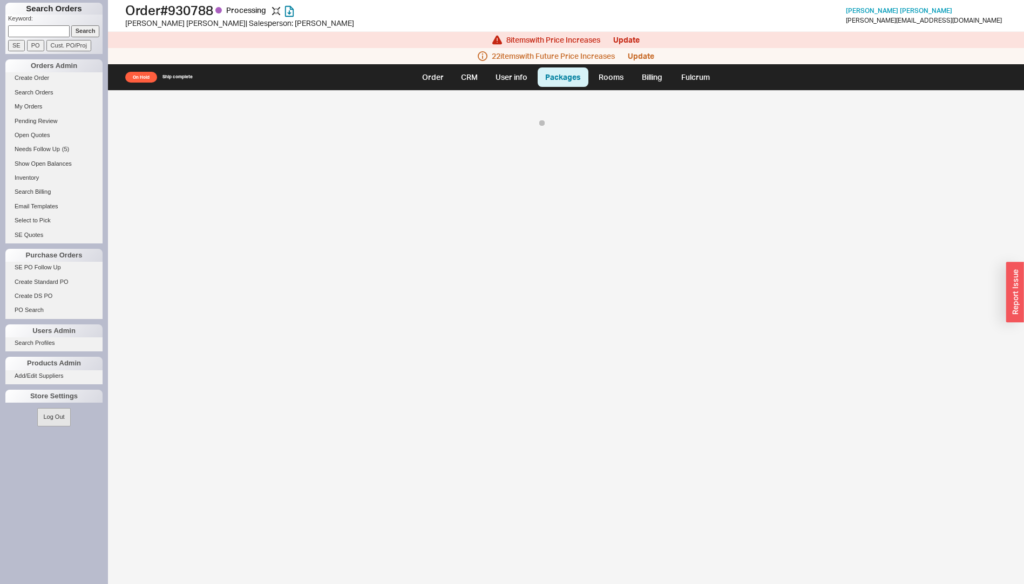
select select "8"
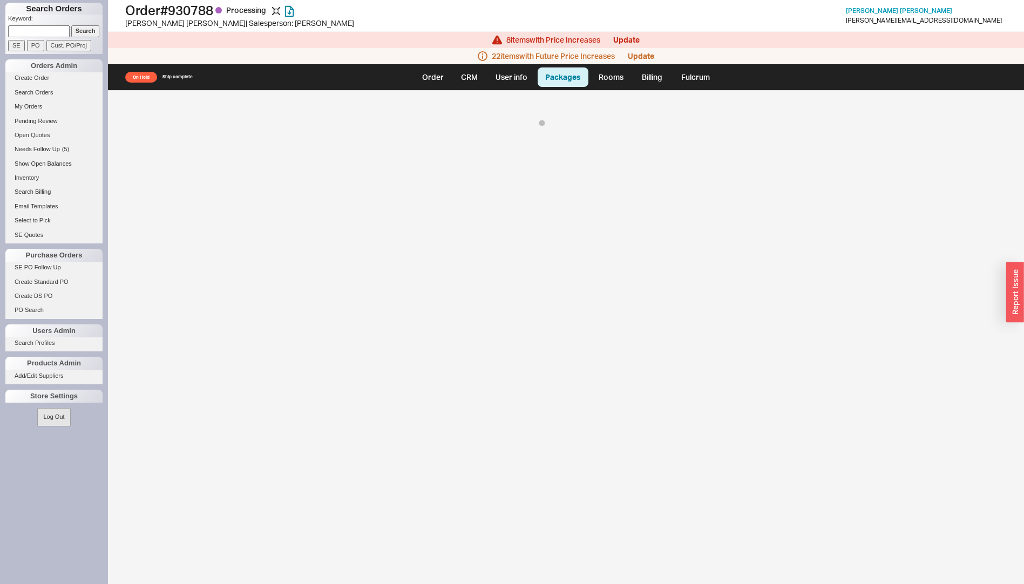
select select "8"
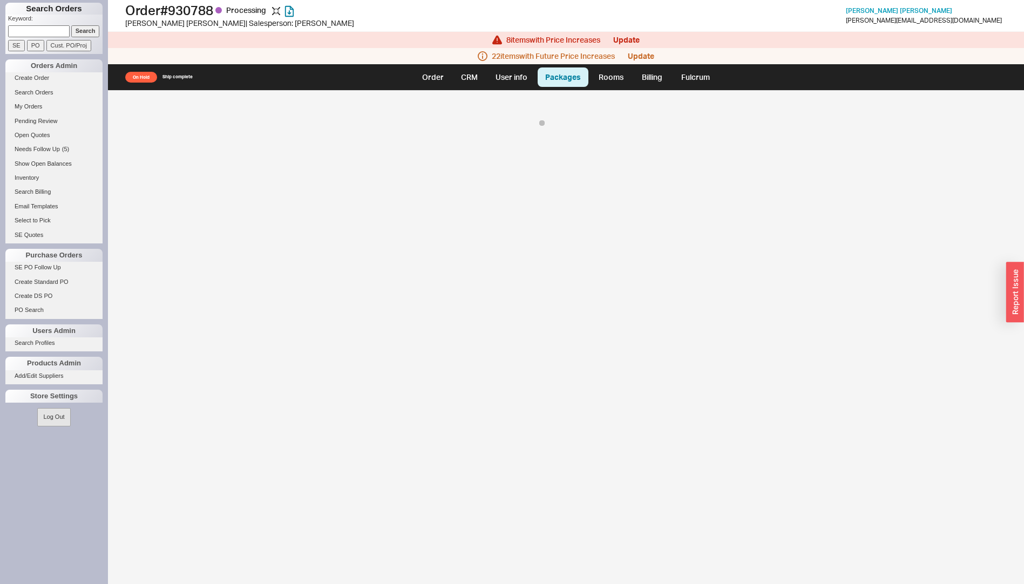
select select "8"
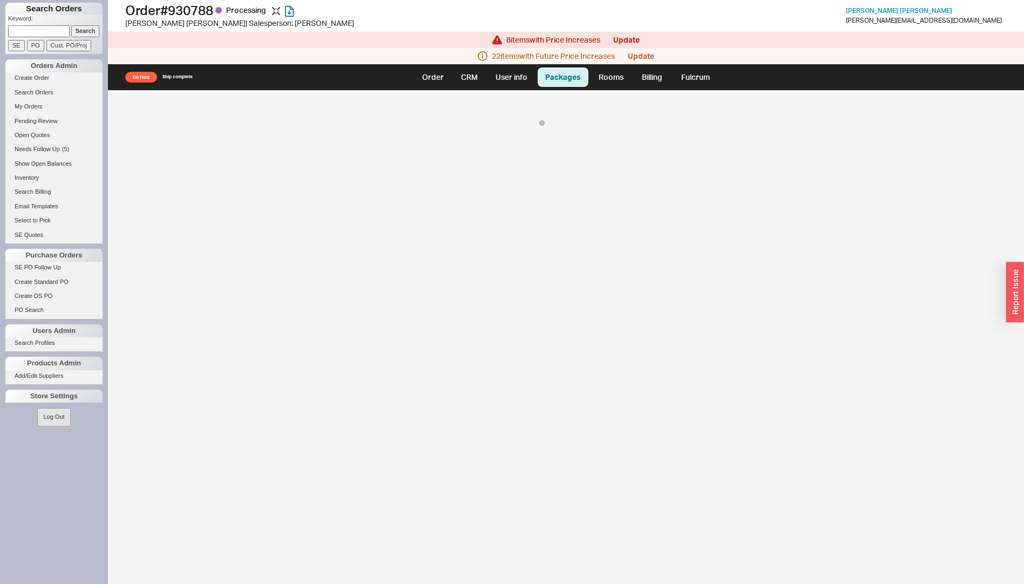
select select "8"
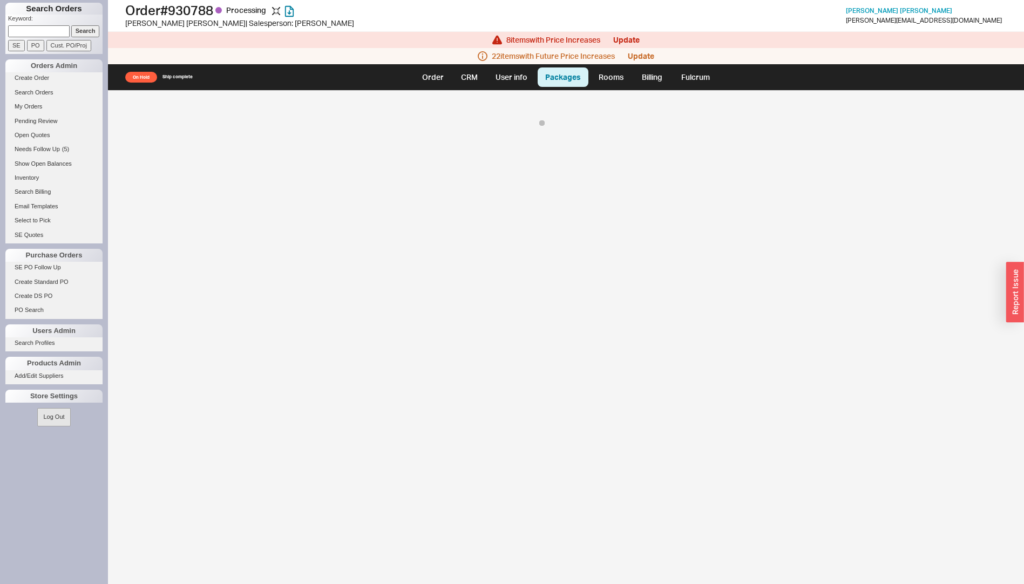
select select "8"
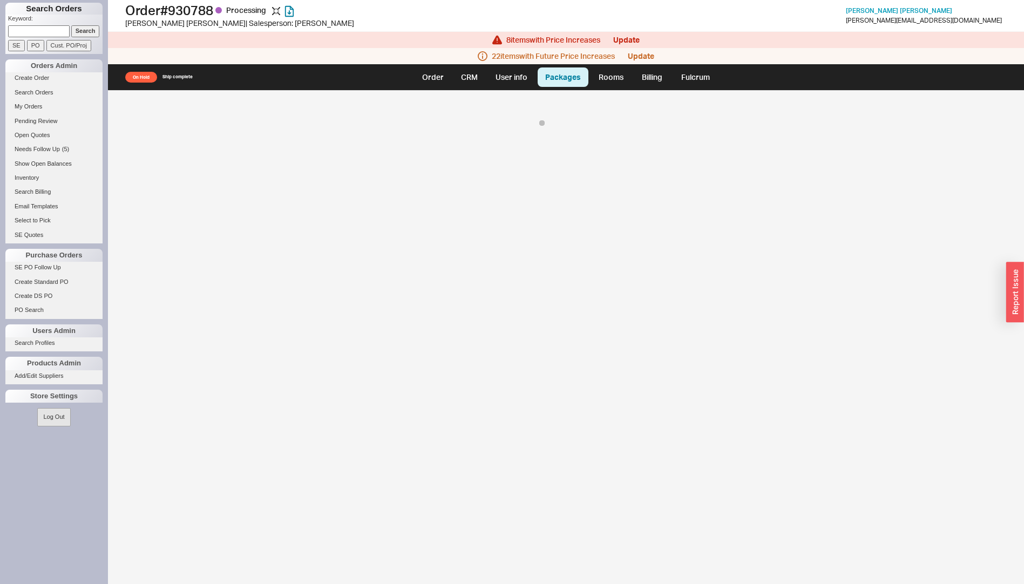
select select "8"
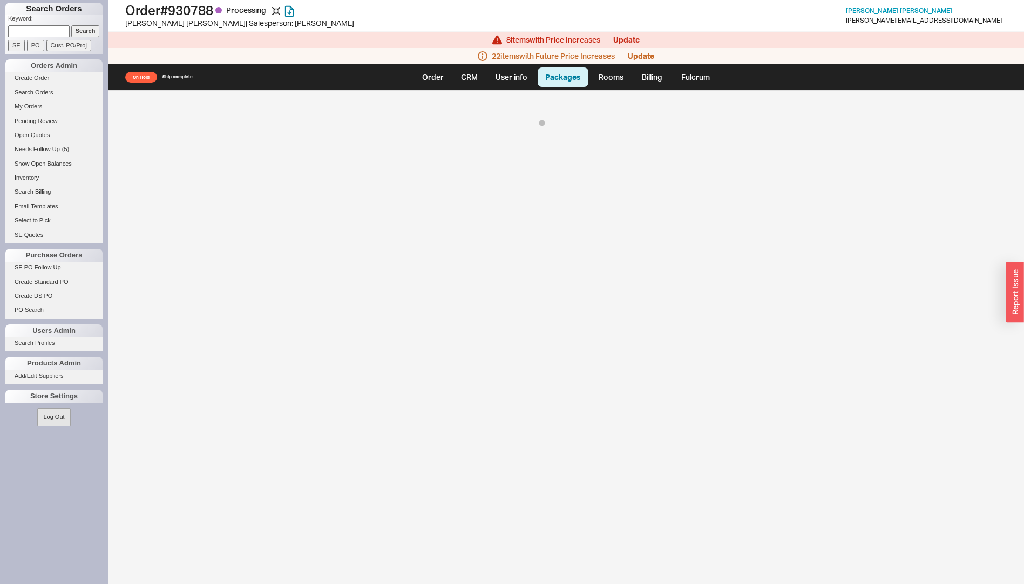
select select "8"
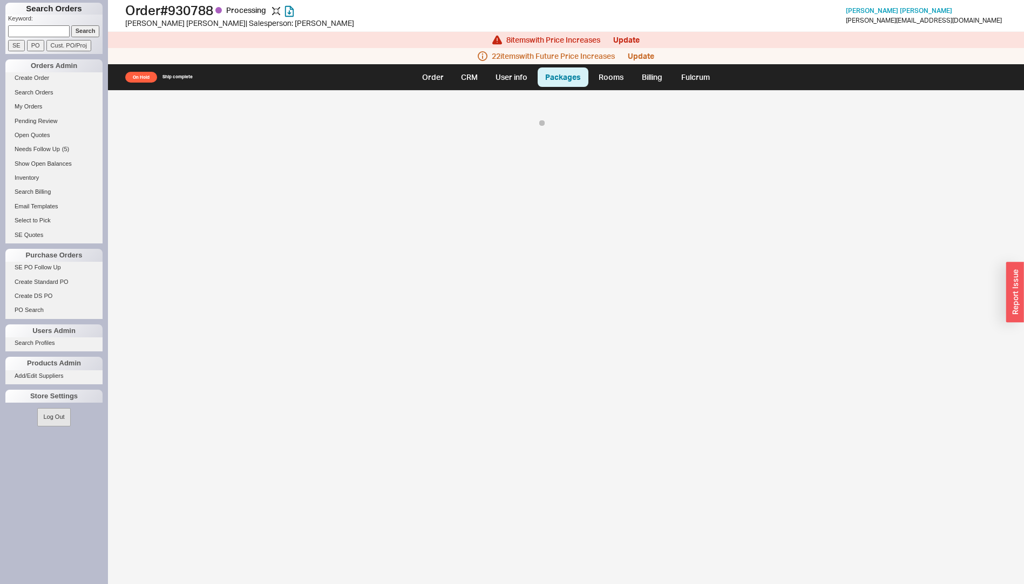
select select "8"
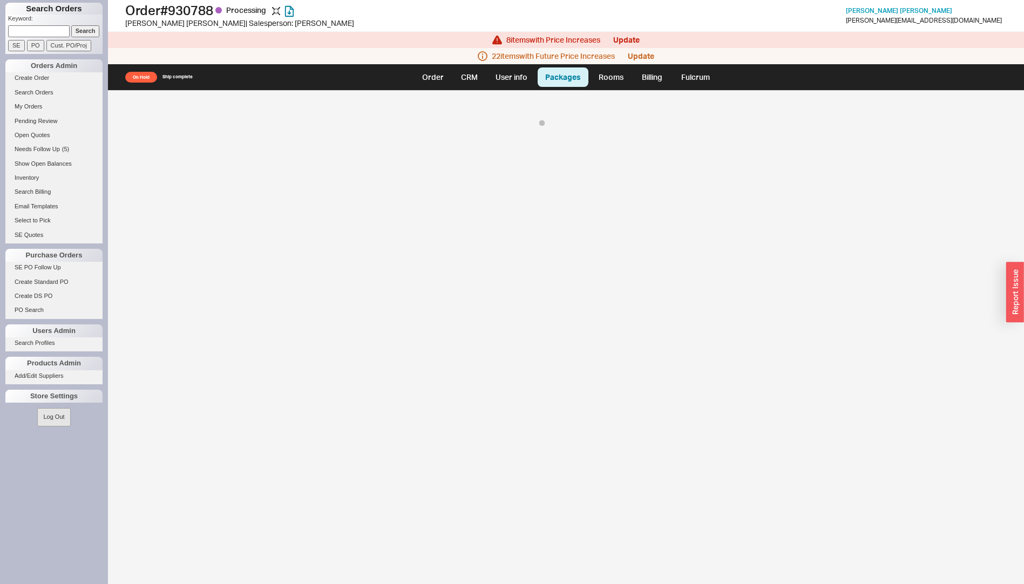
select select "8"
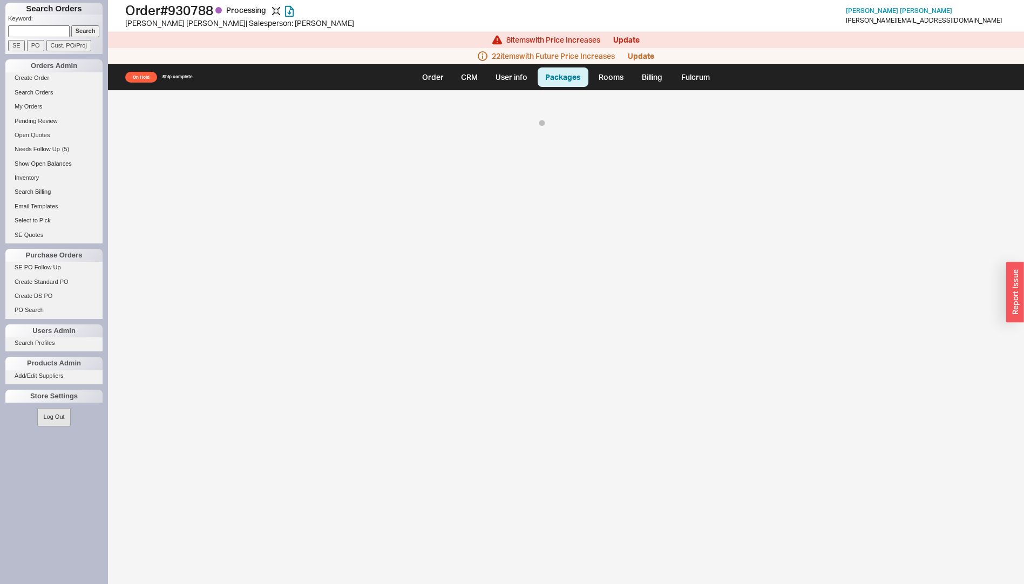
select select "8"
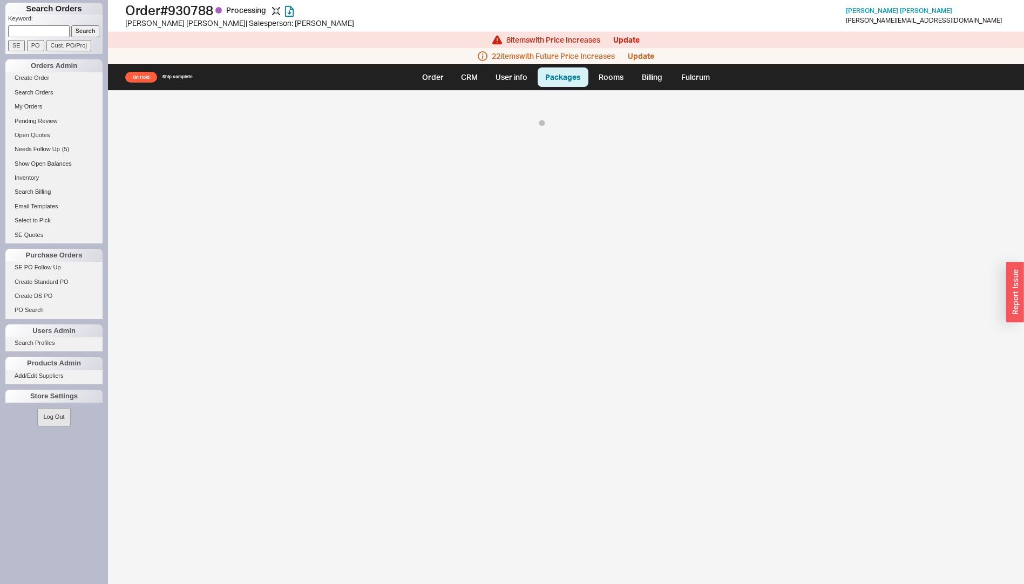
select select "8"
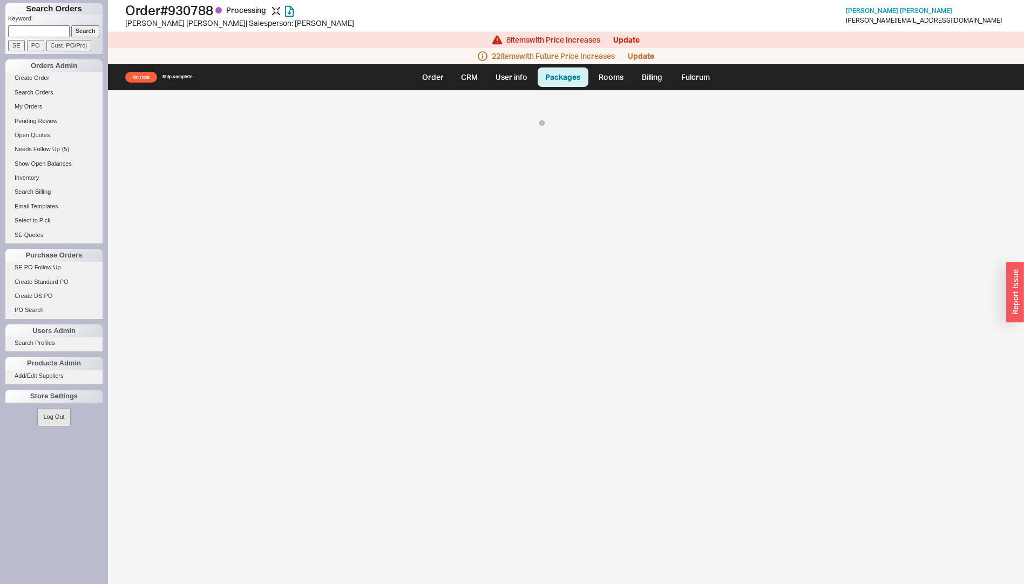
select select "8"
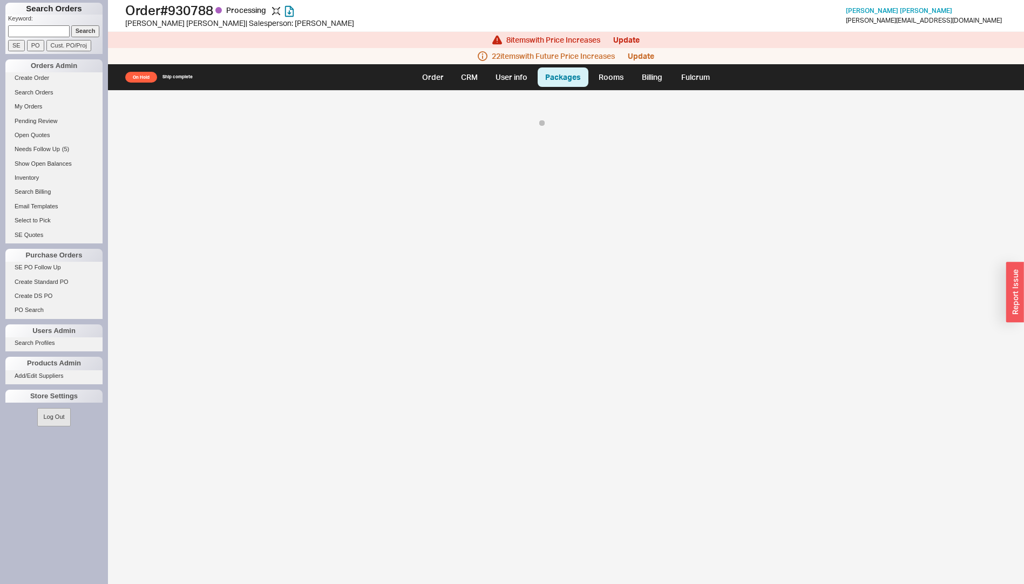
select select "8"
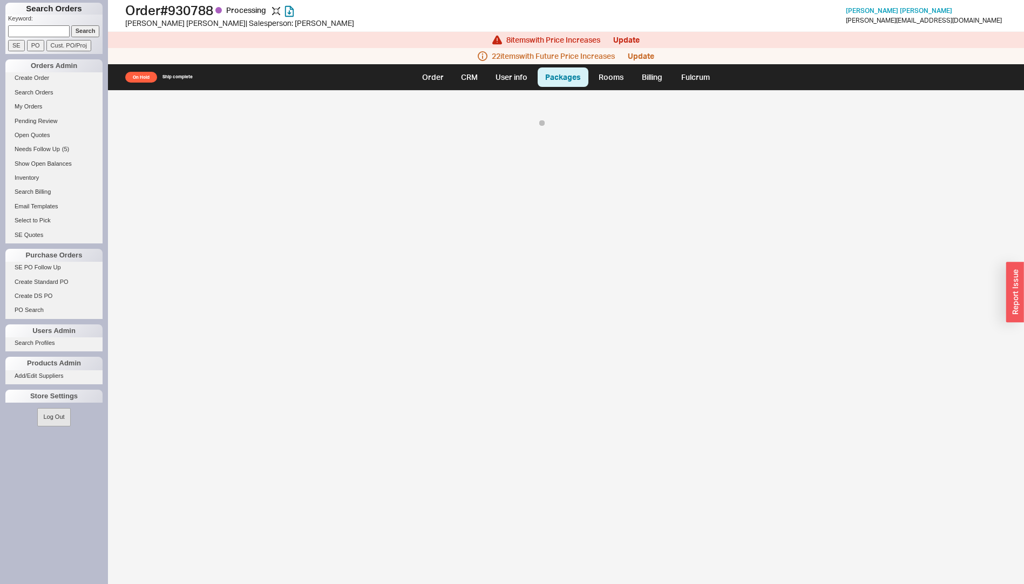
select select "8"
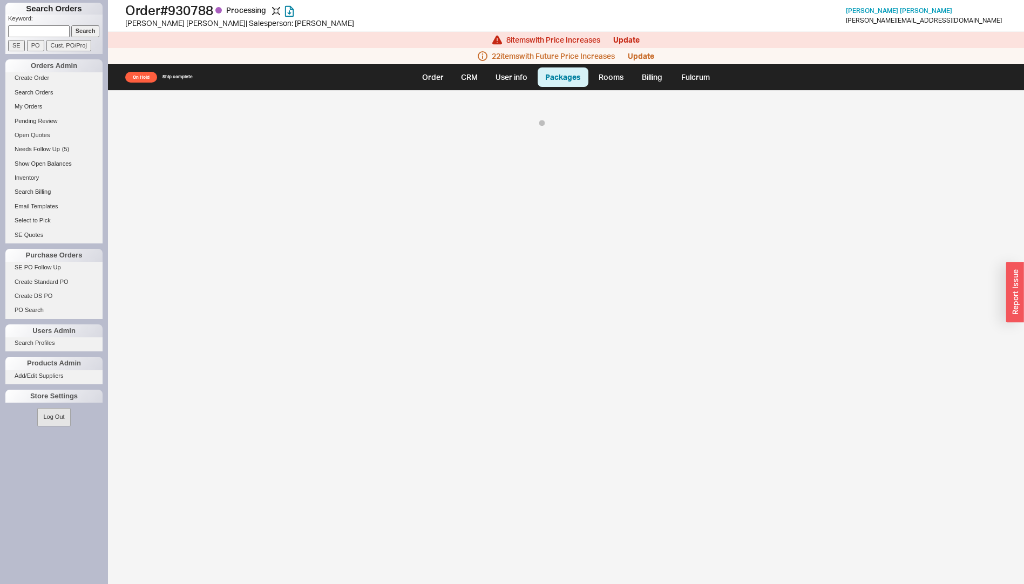
select select "8"
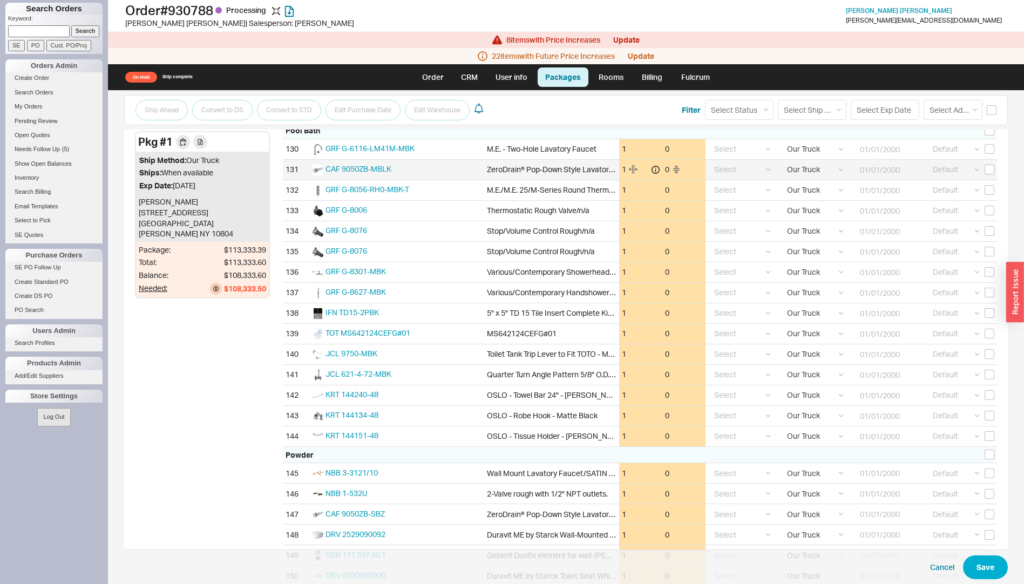
scroll to position [3054, 0]
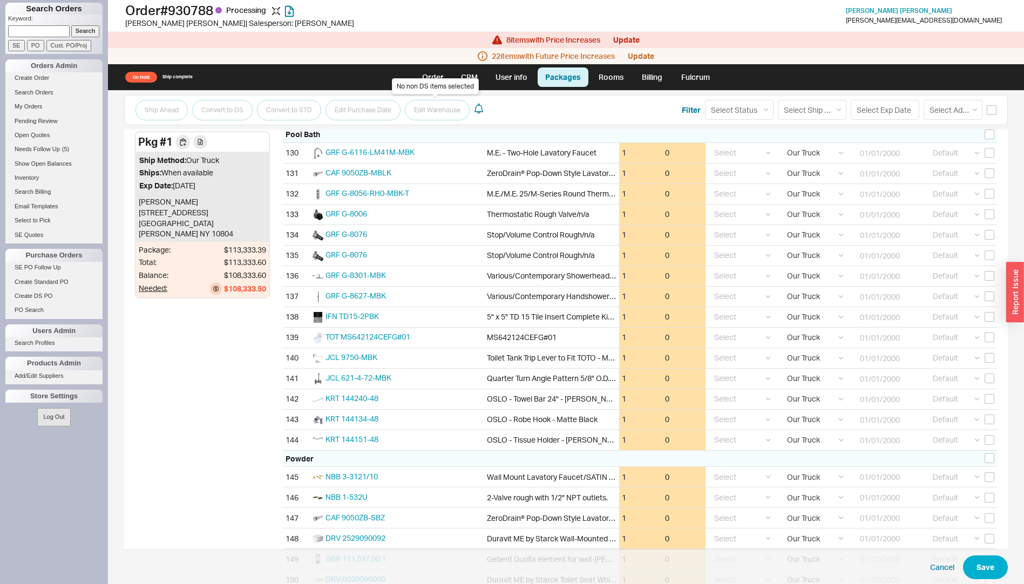
click at [437, 79] on div "No non DS items selected" at bounding box center [435, 86] width 87 height 16
click at [441, 72] on link "Order" at bounding box center [432, 76] width 37 height 19
select select "LOW"
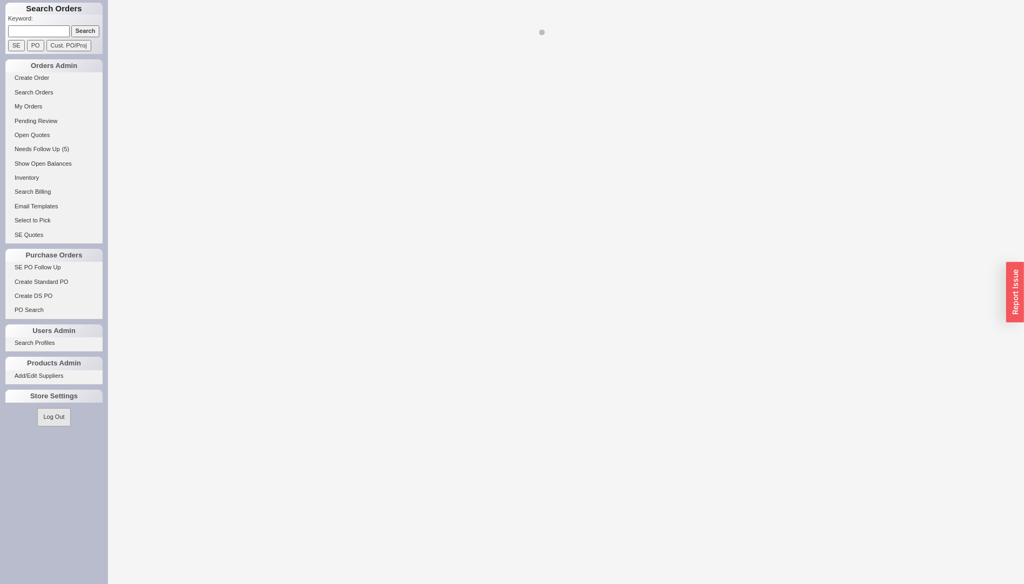
select select "LOW"
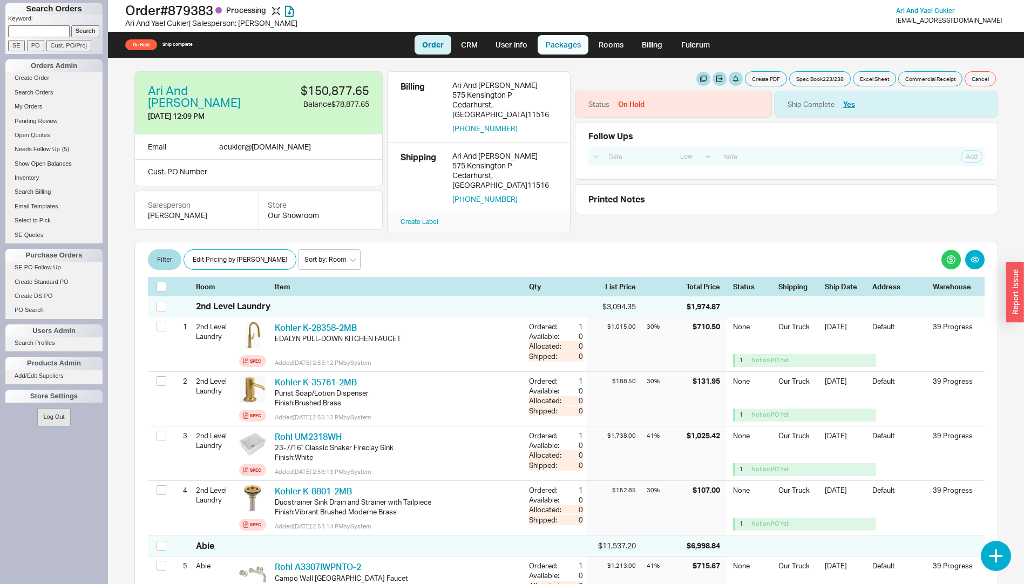
click at [564, 46] on link "Packages" at bounding box center [562, 44] width 51 height 19
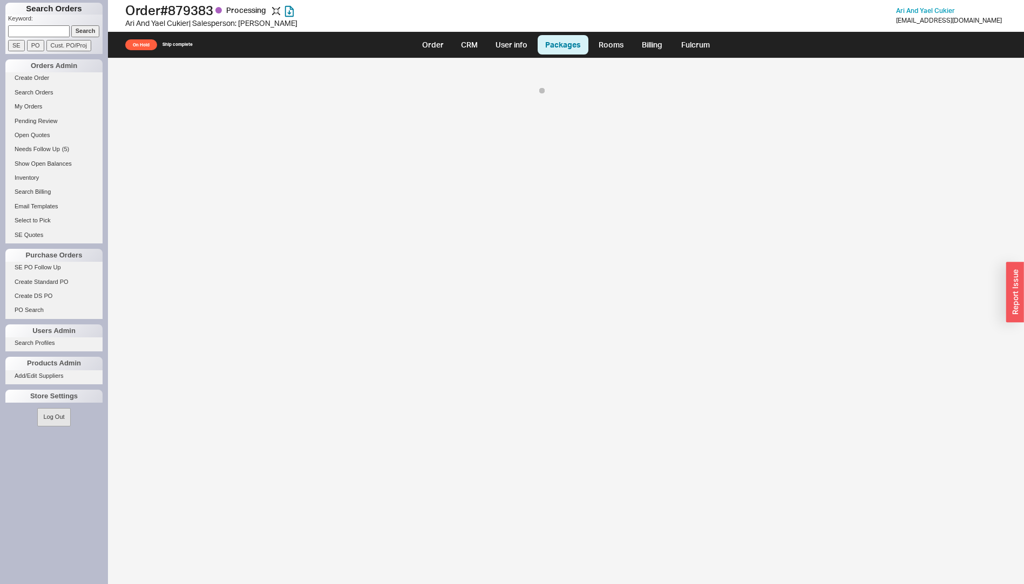
select select "8"
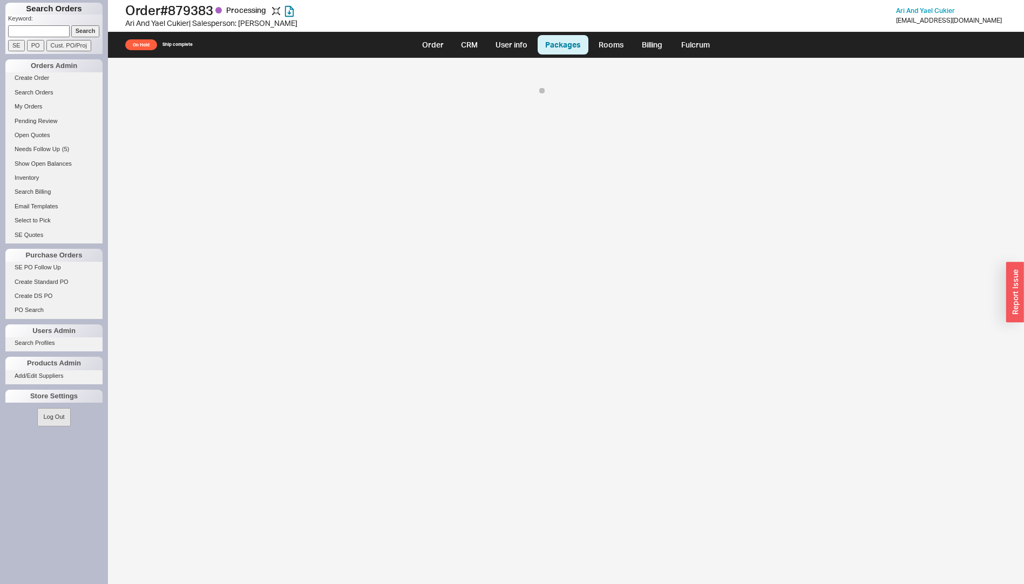
select select "8"
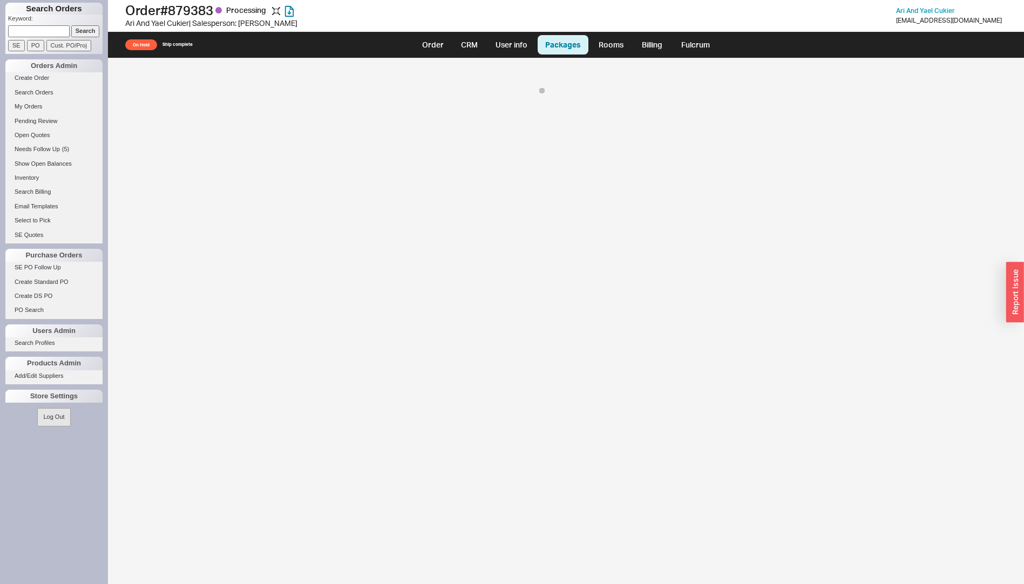
select select "8"
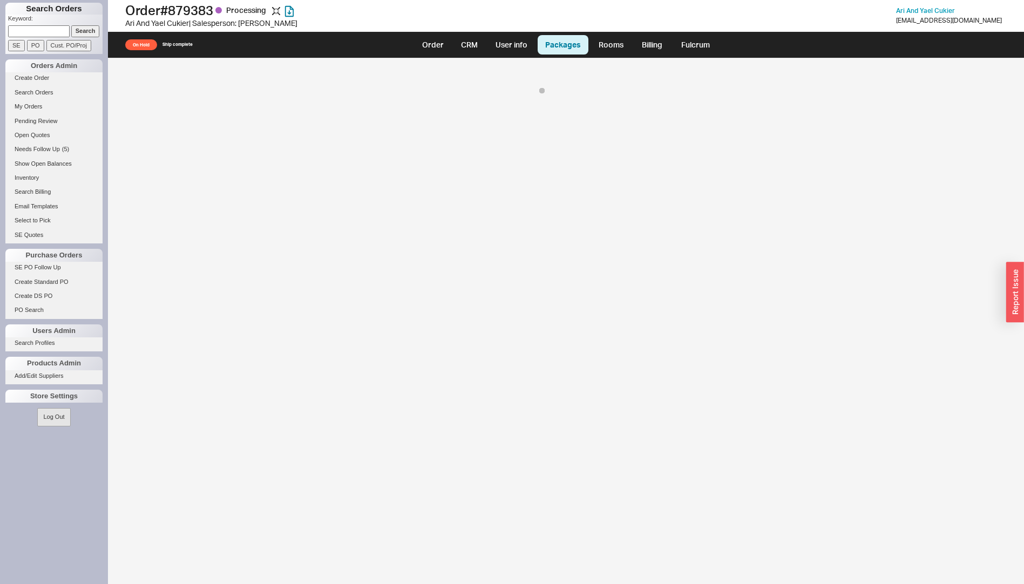
select select "8"
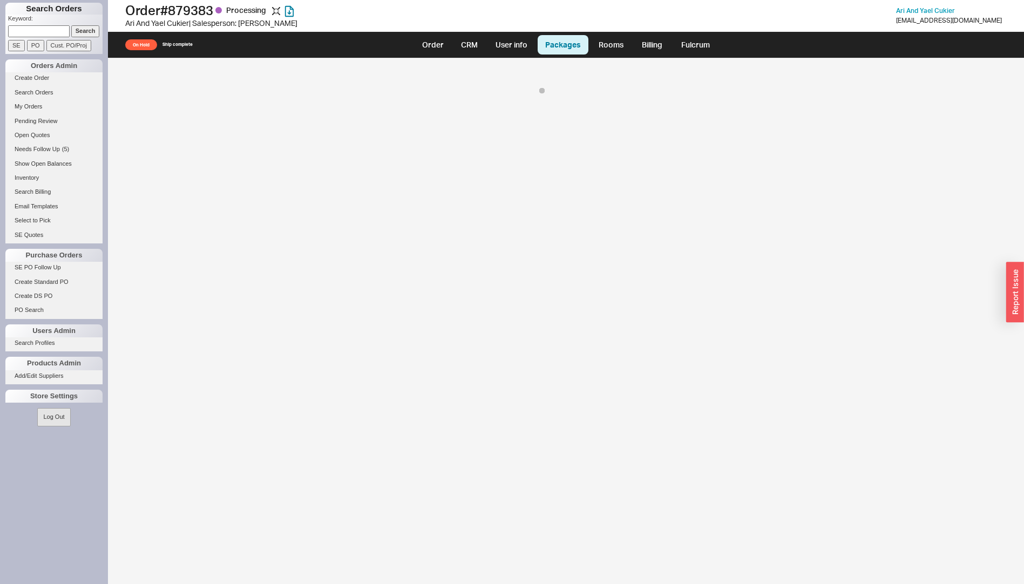
select select "8"
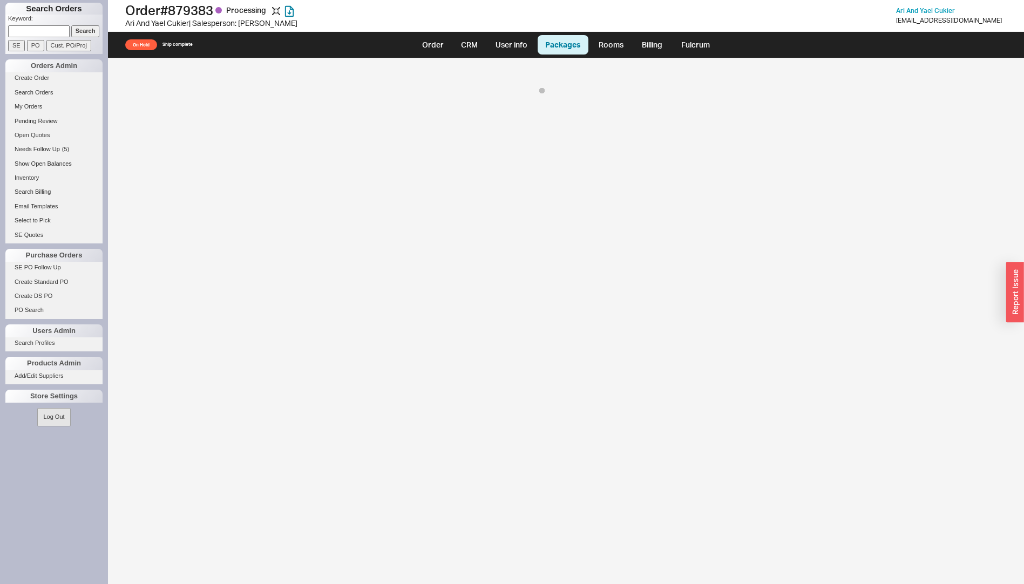
select select "8"
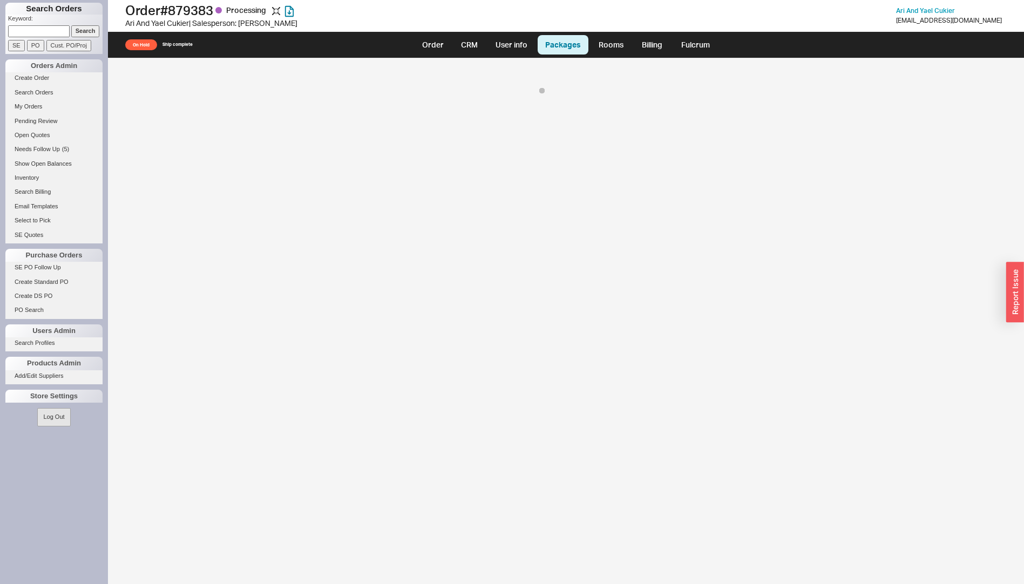
select select "8"
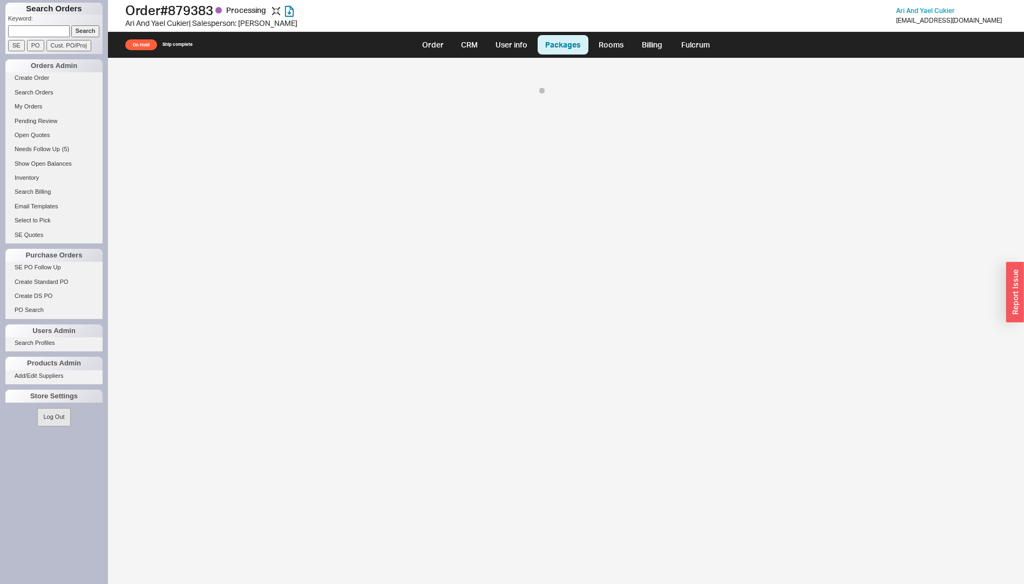
select select "8"
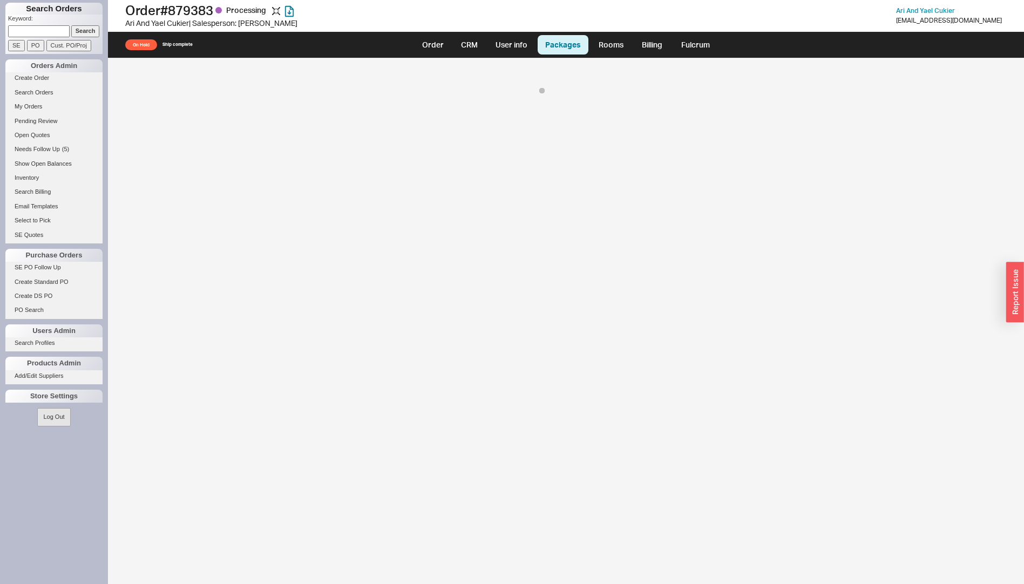
select select "8"
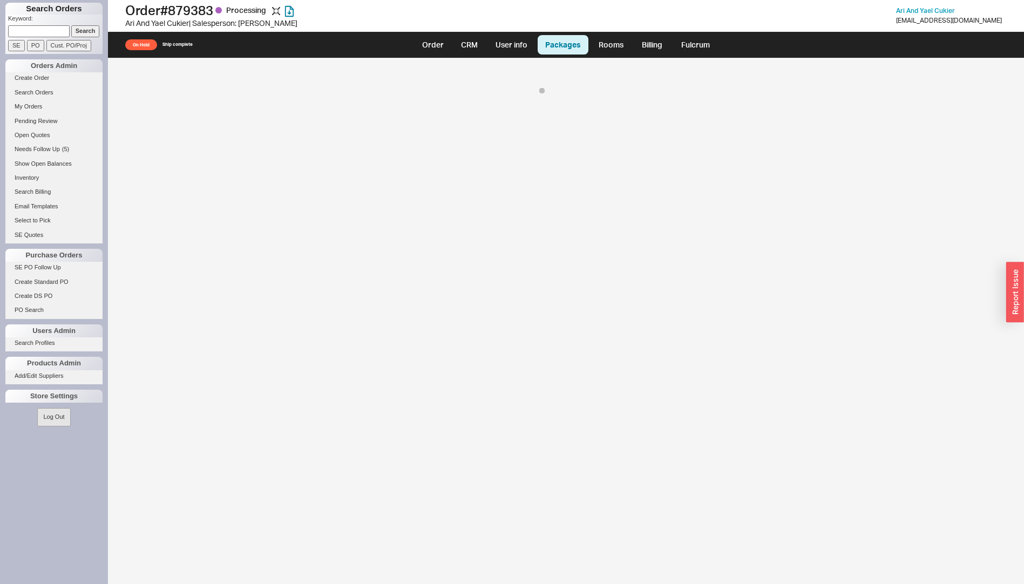
select select "8"
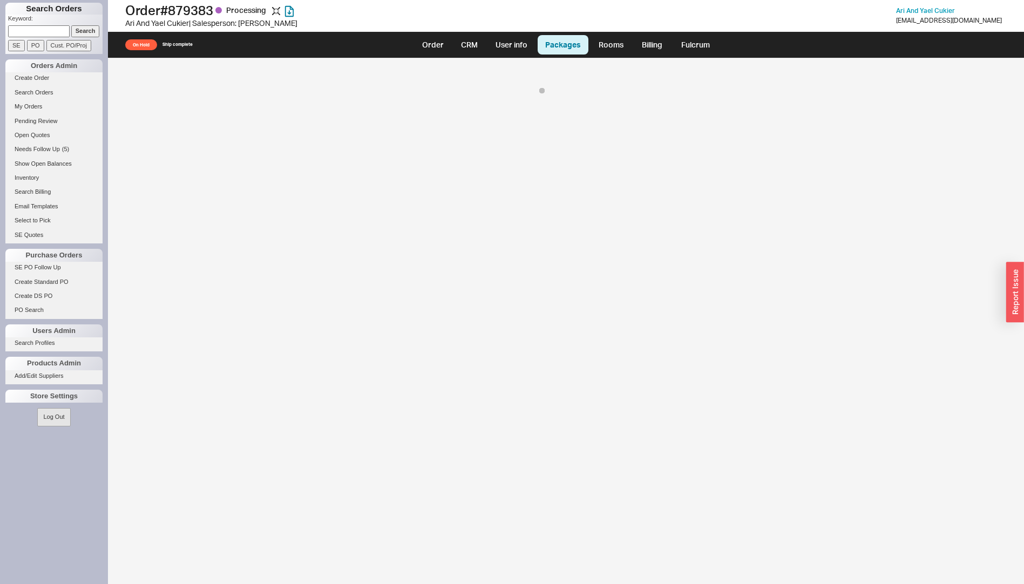
select select "8"
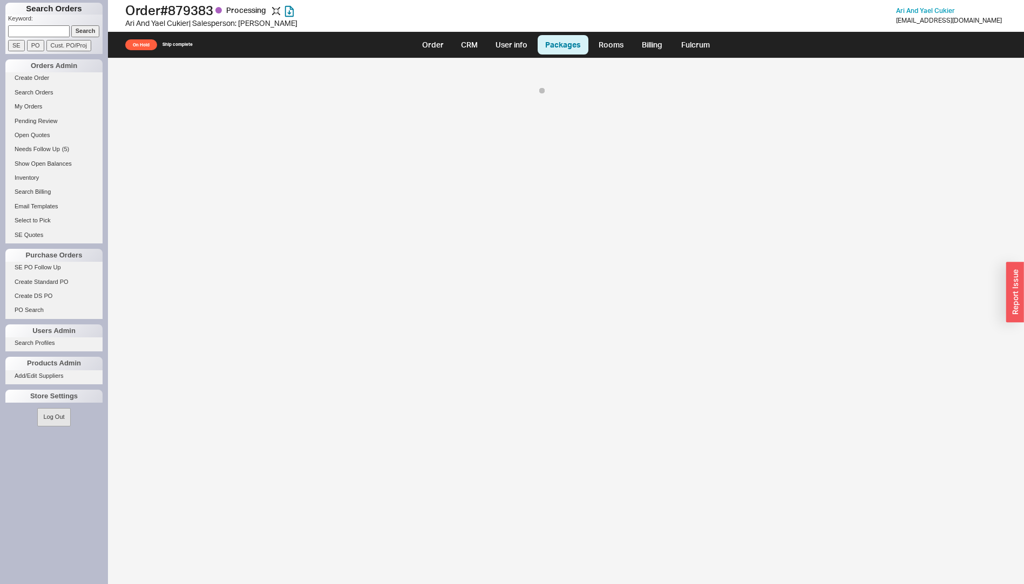
select select "8"
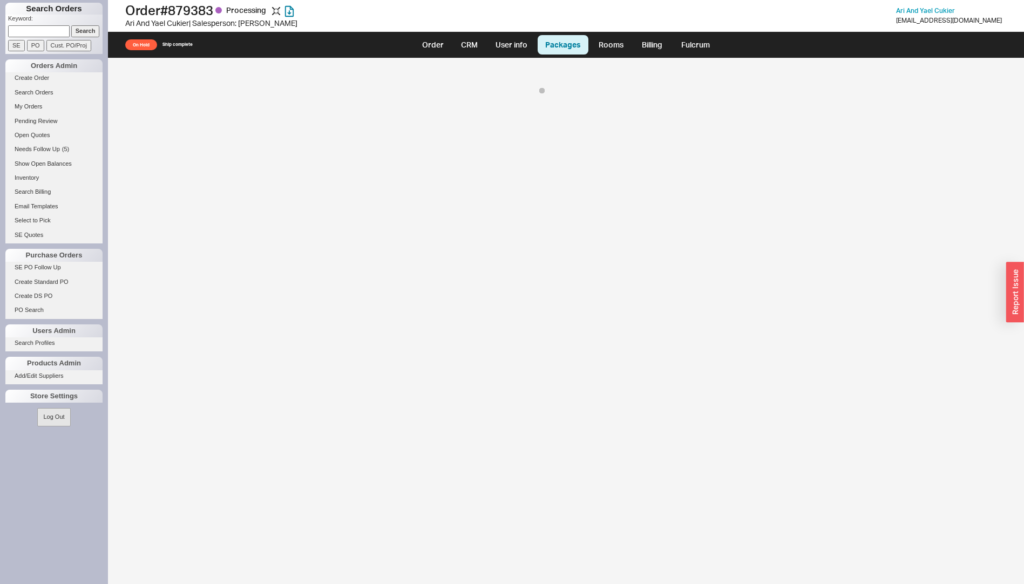
select select "8"
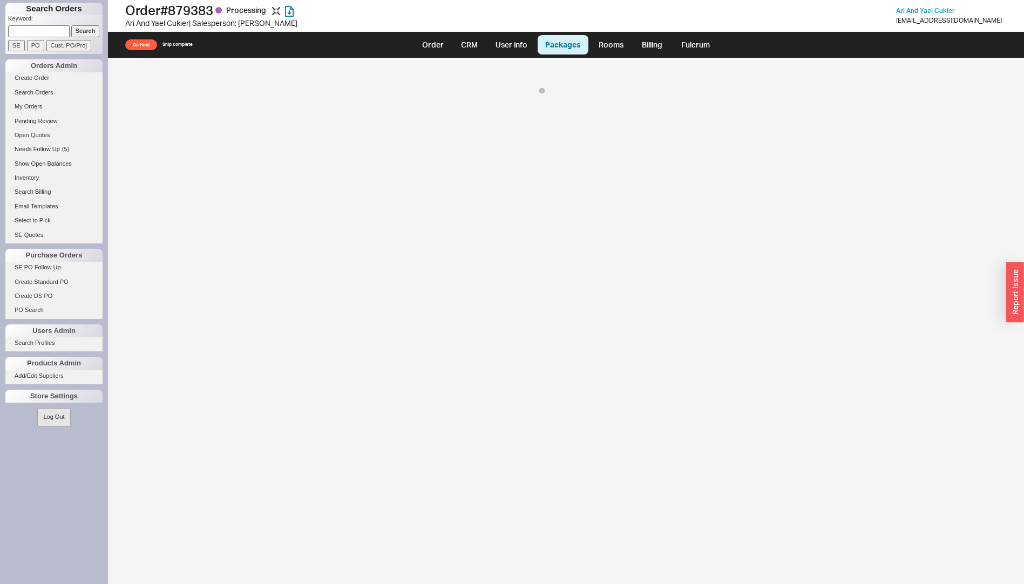
select select "8"
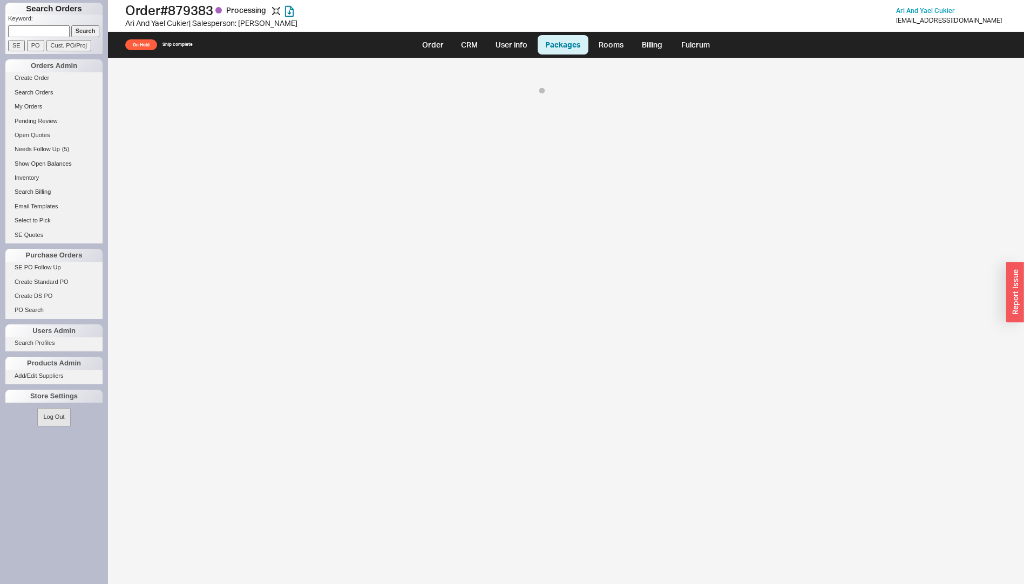
select select "8"
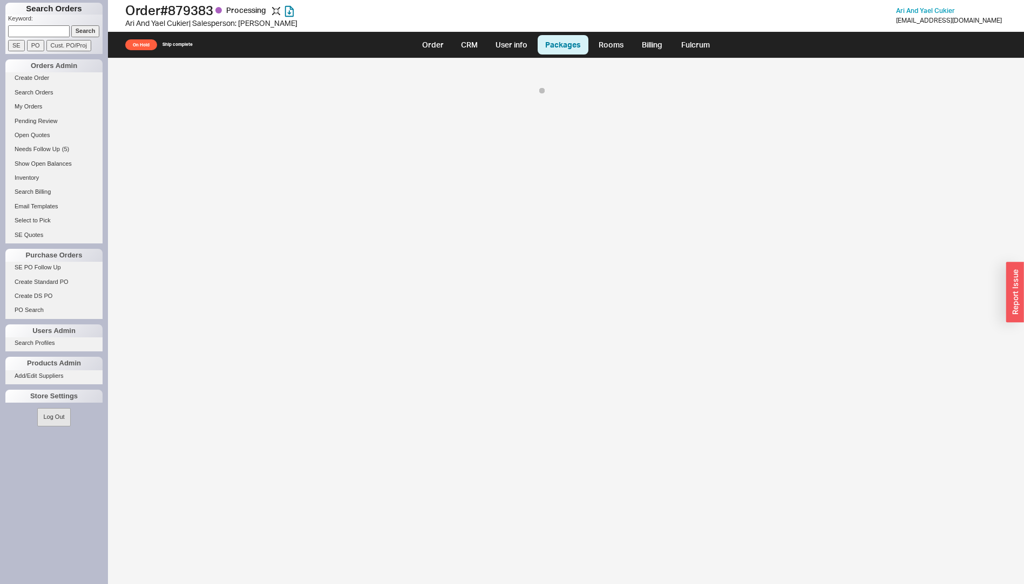
select select "8"
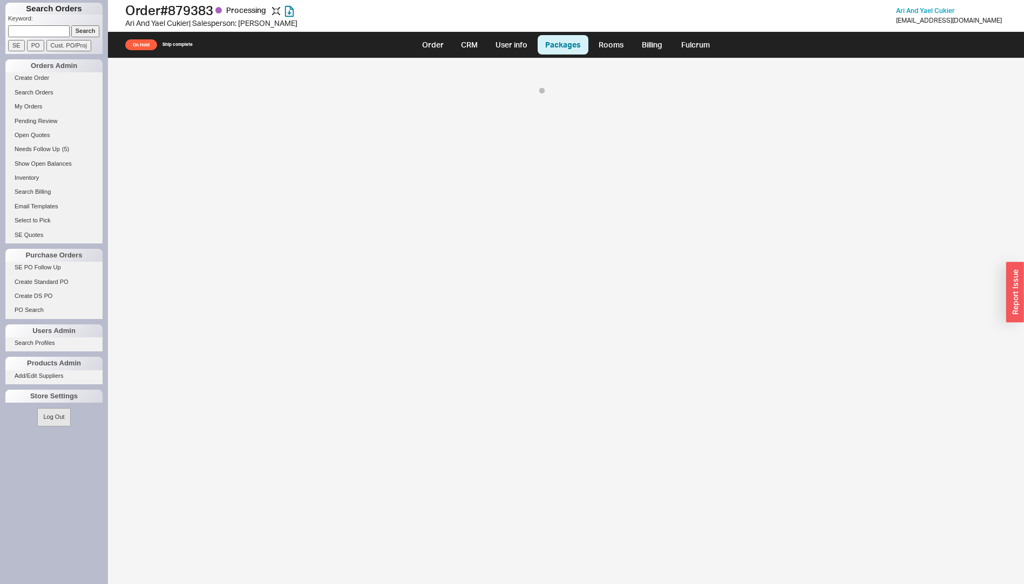
select select "8"
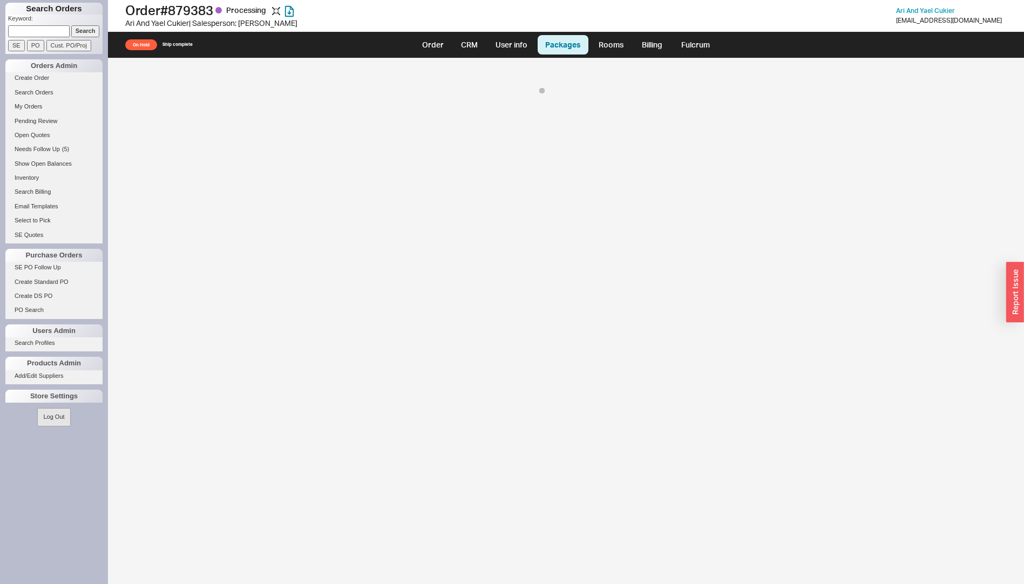
select select "8"
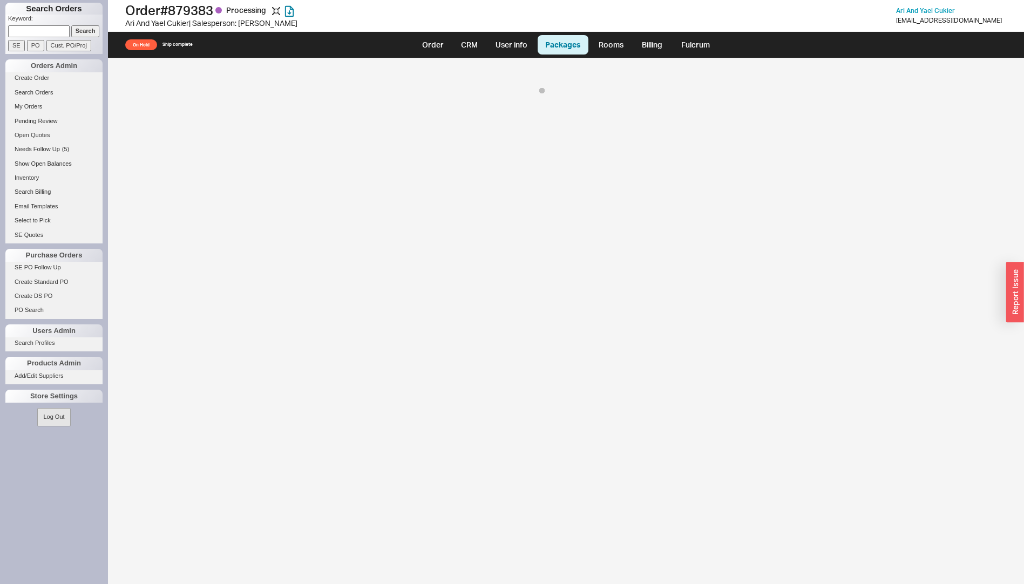
select select "8"
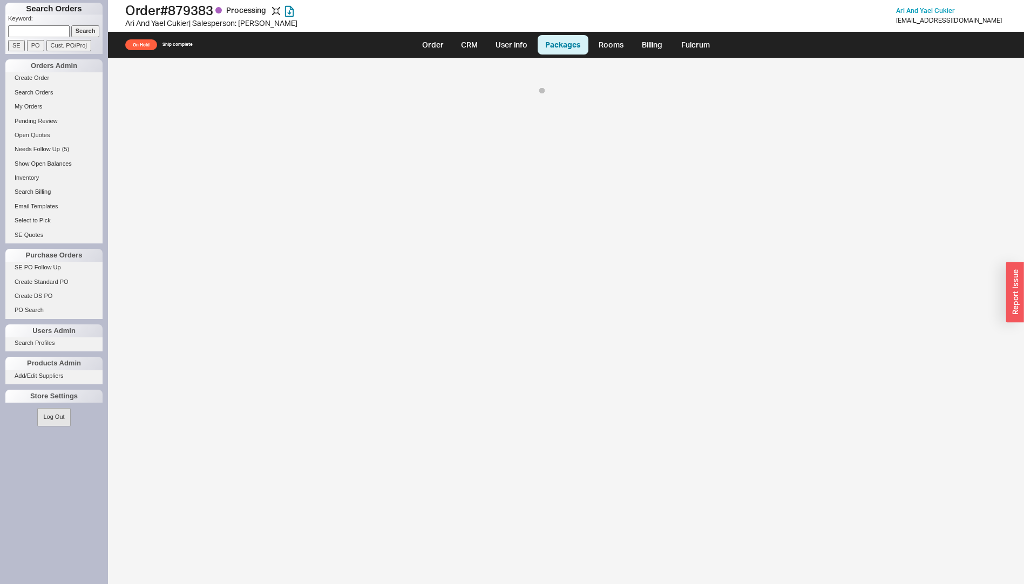
select select "8"
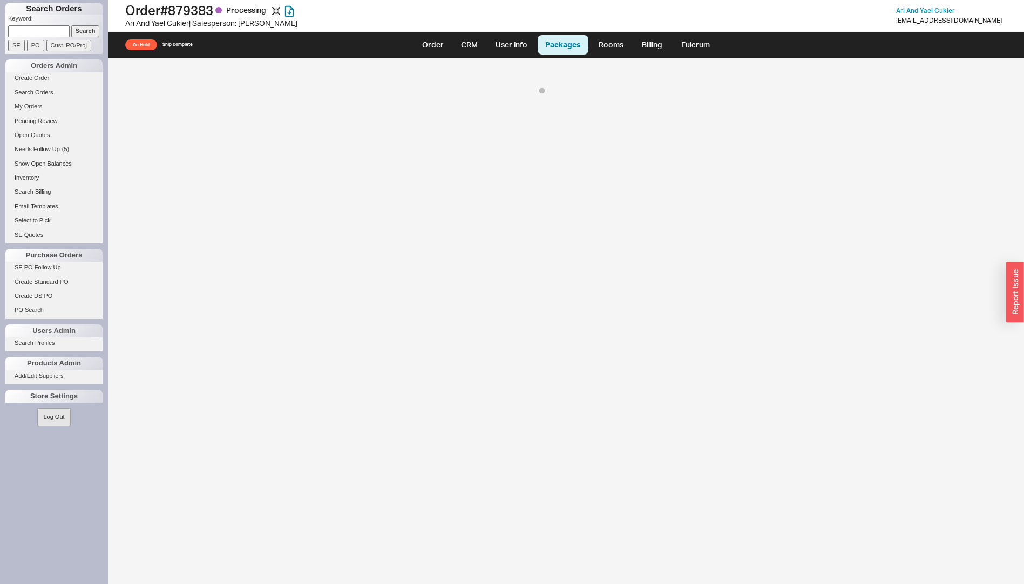
select select "8"
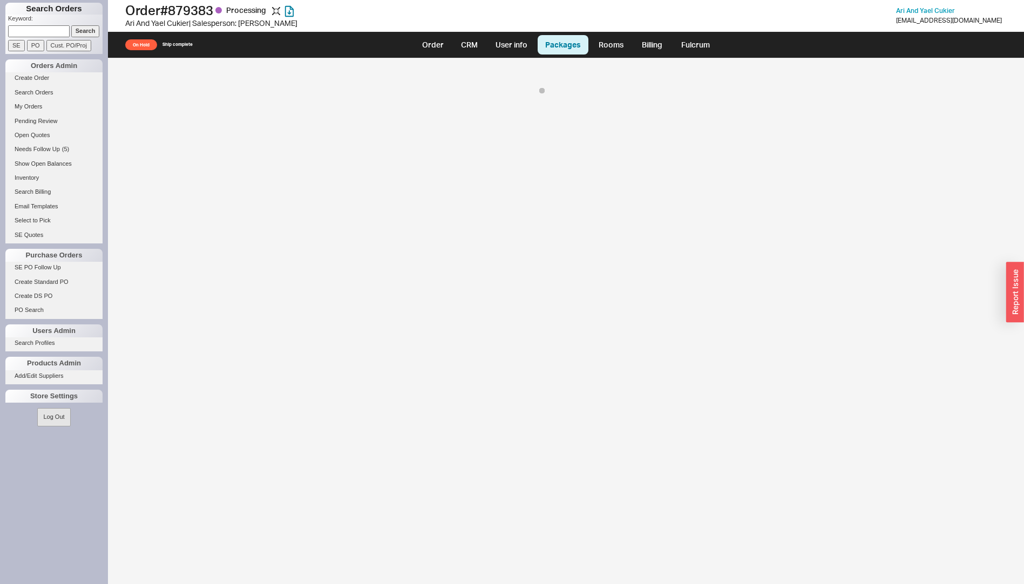
select select "8"
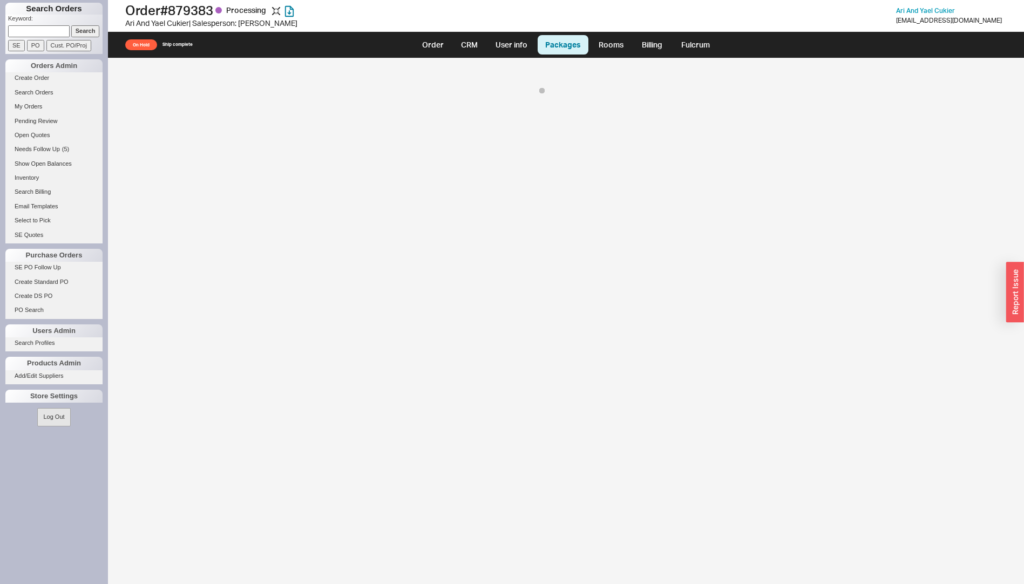
select select "8"
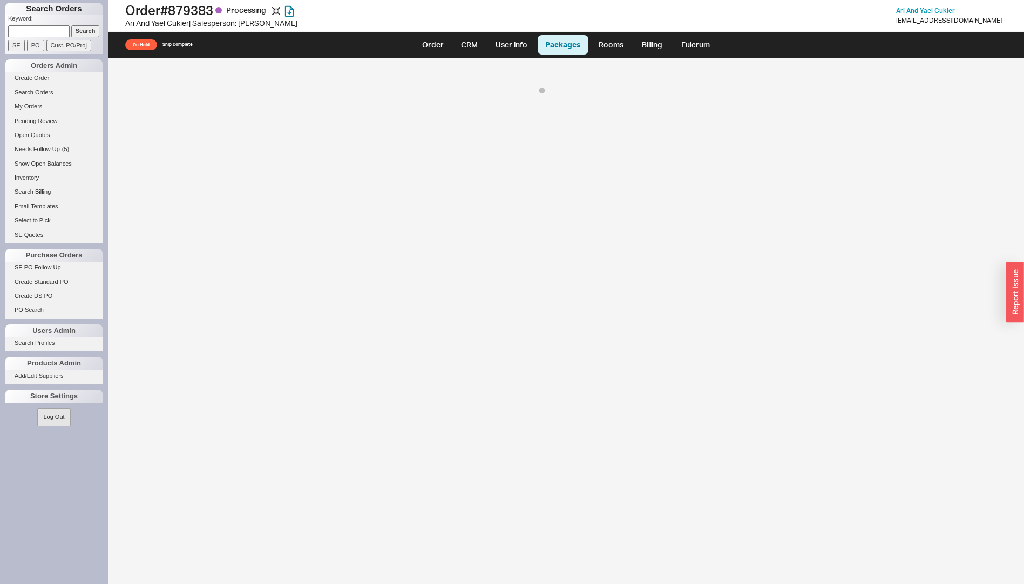
select select "8"
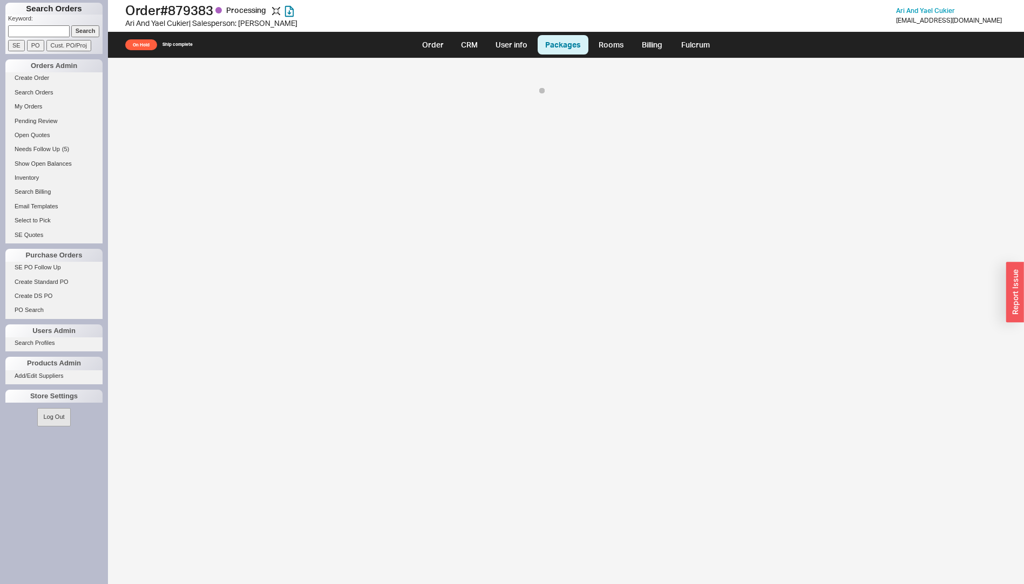
select select "8"
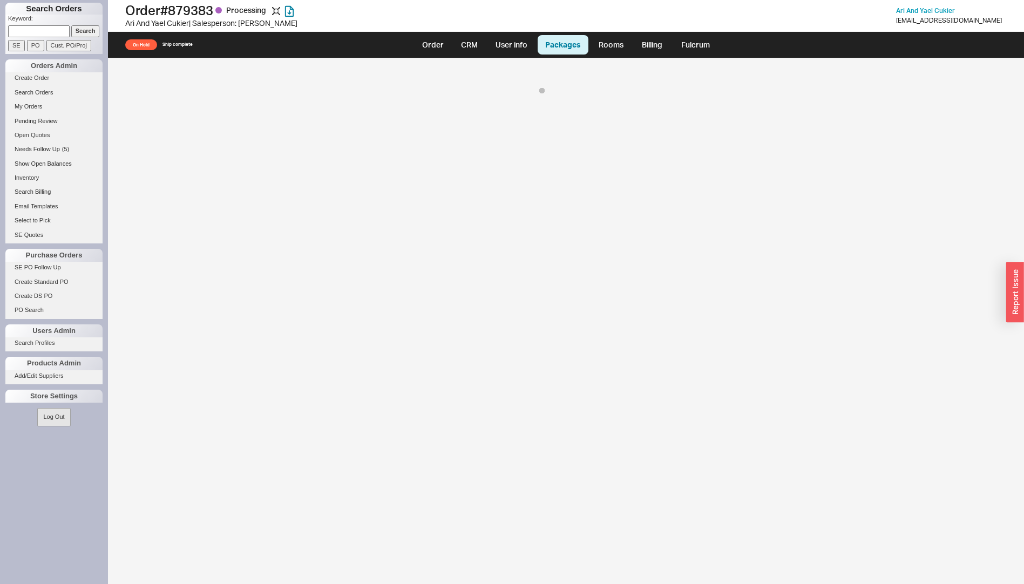
select select "8"
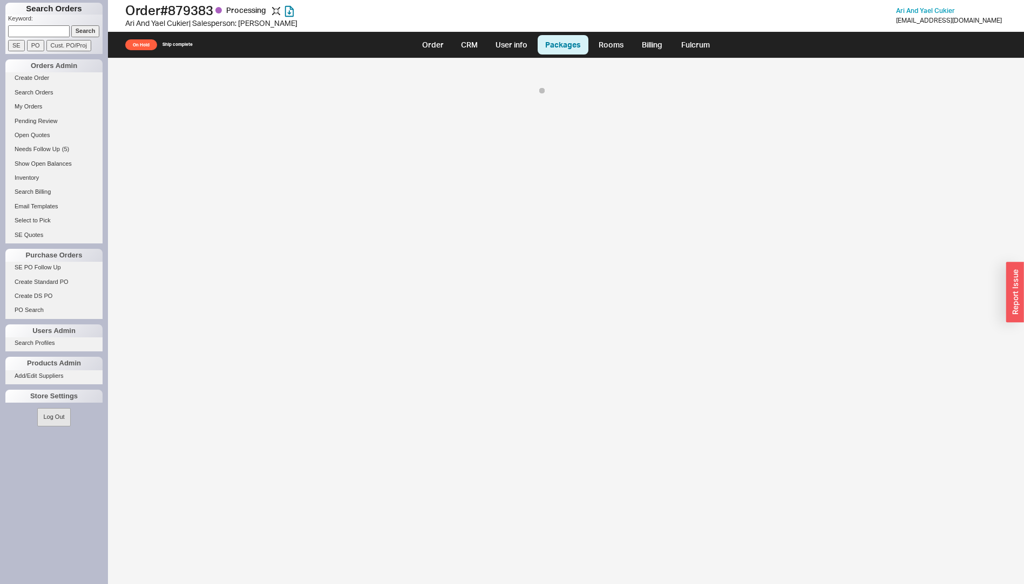
select select "8"
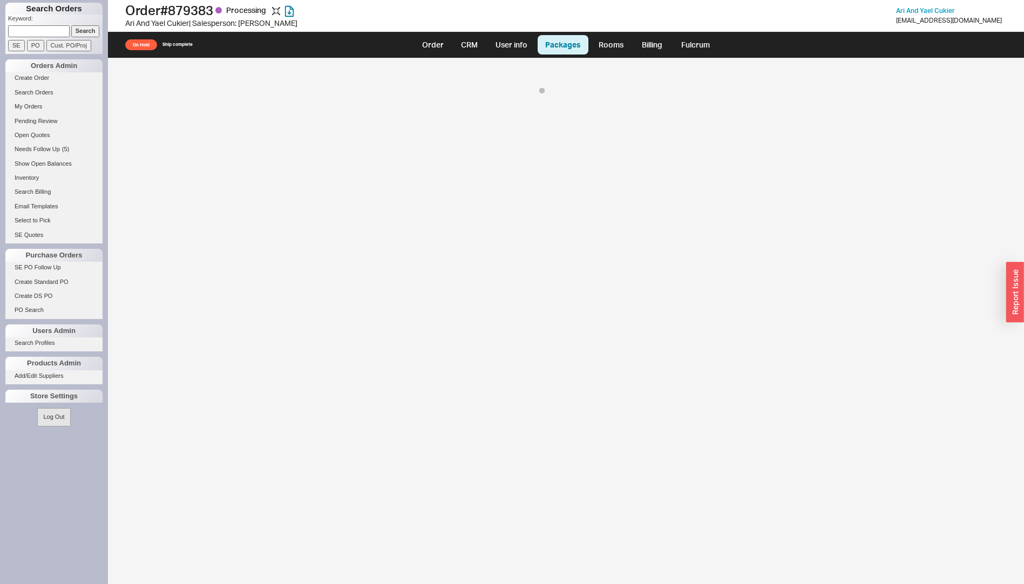
select select "8"
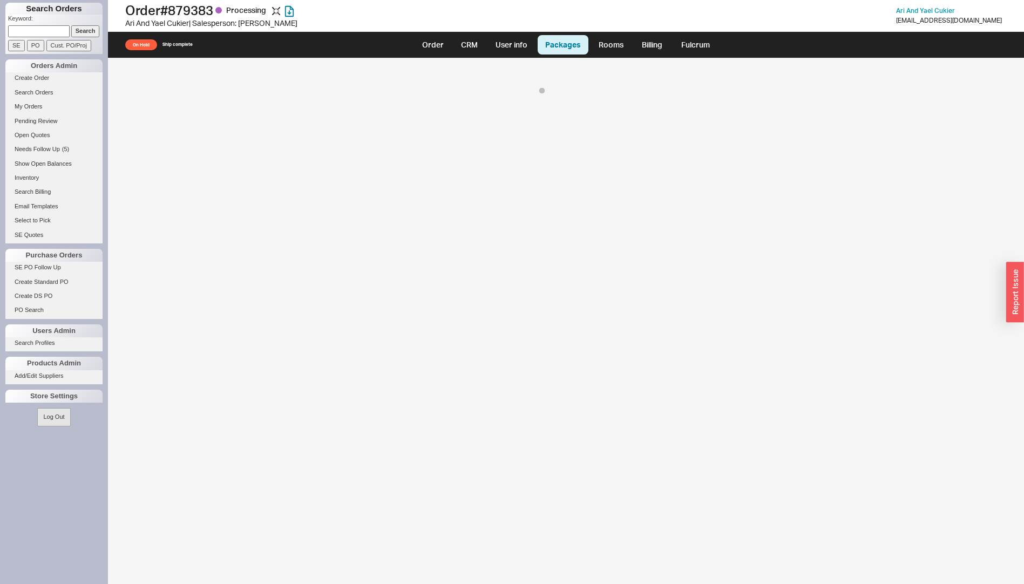
select select "8"
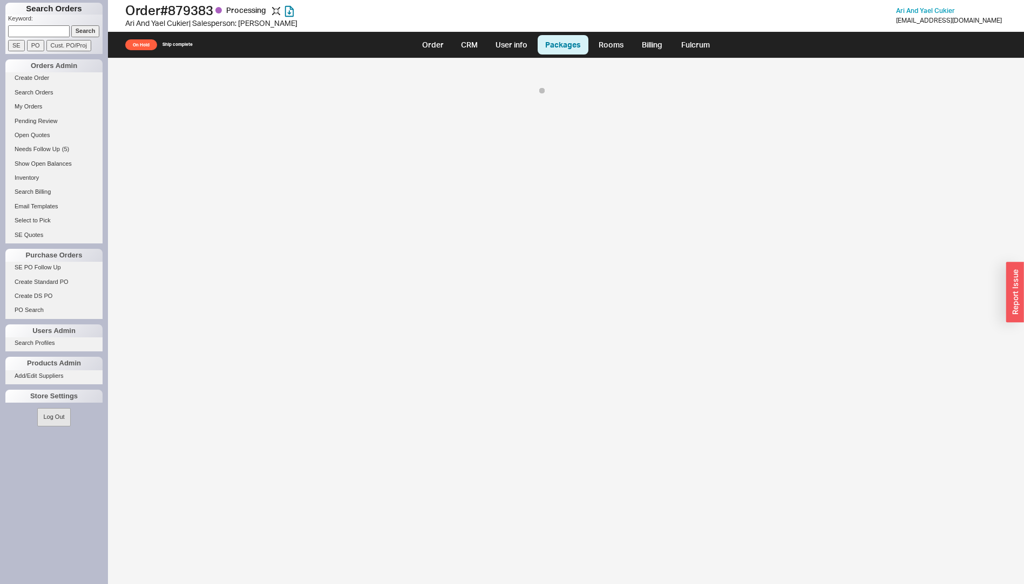
select select "8"
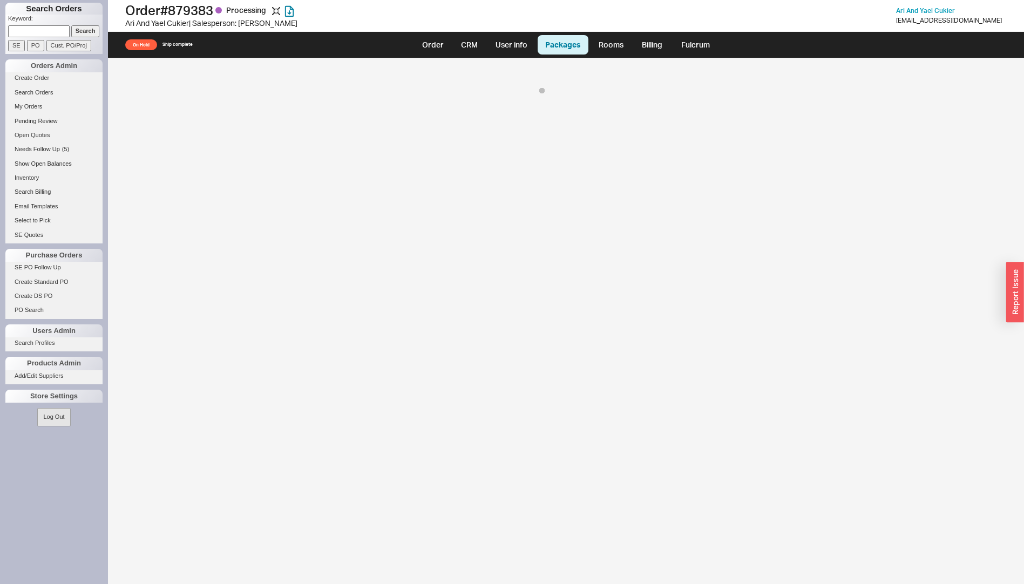
select select "8"
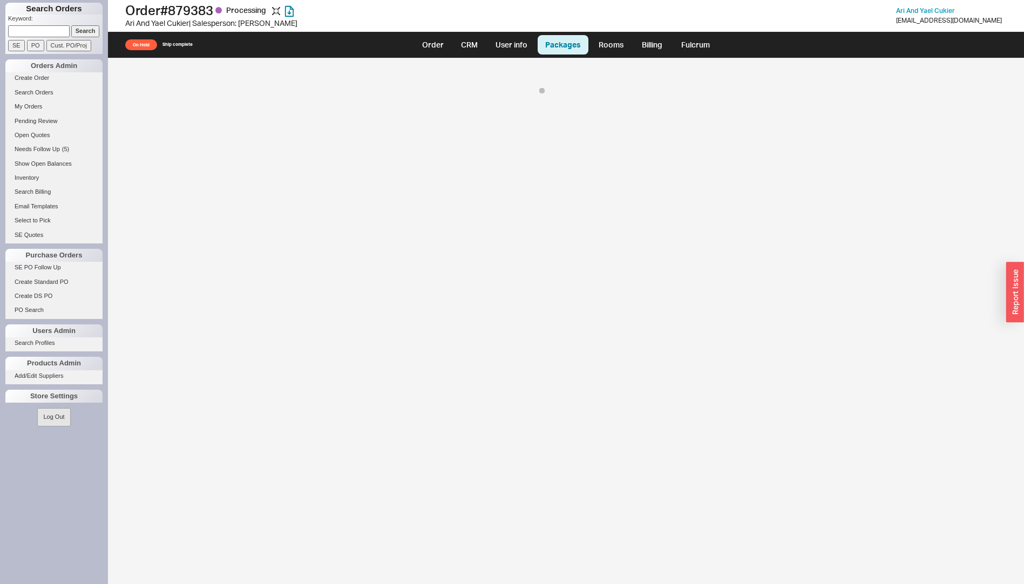
select select "8"
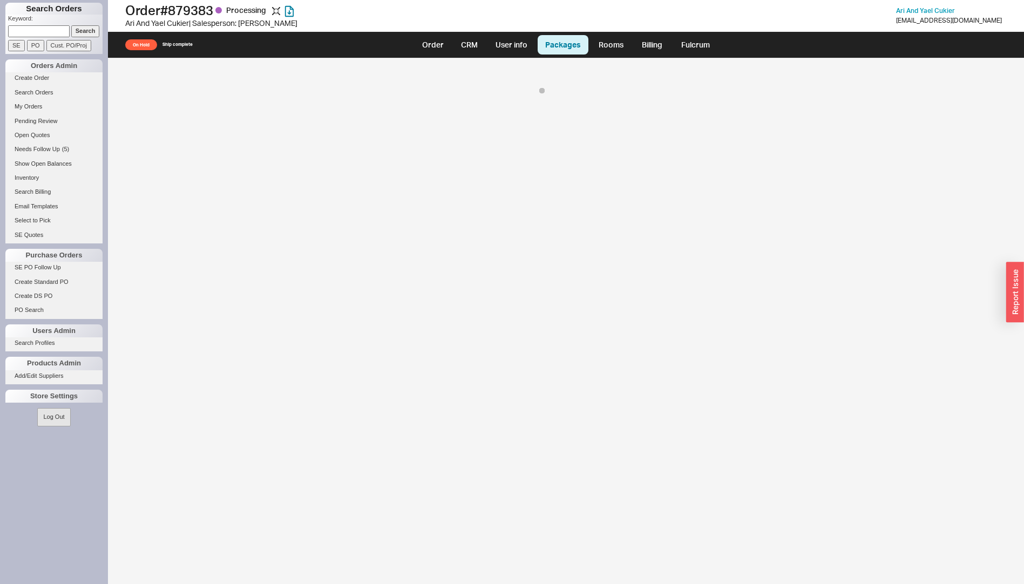
select select "8"
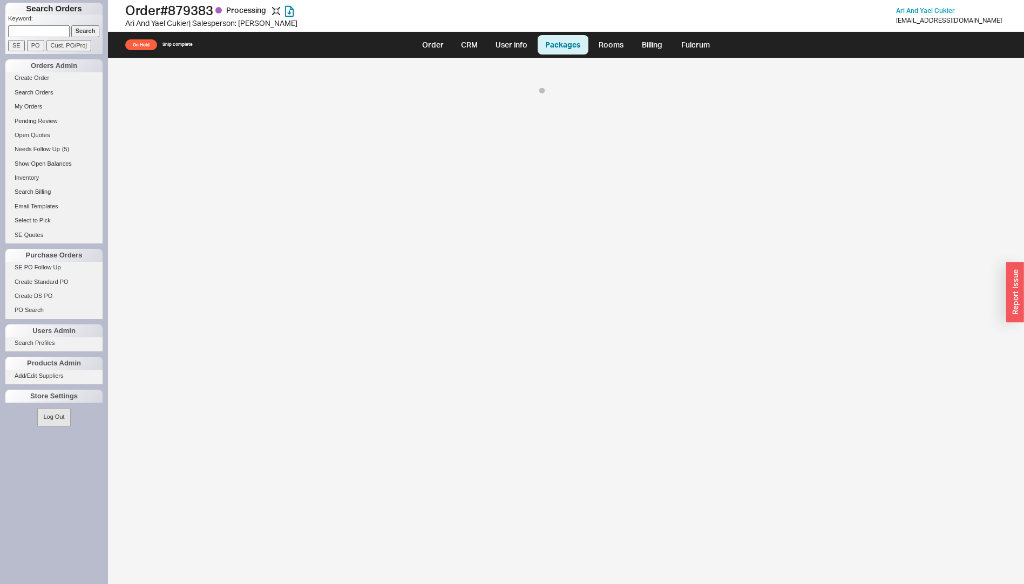
select select "8"
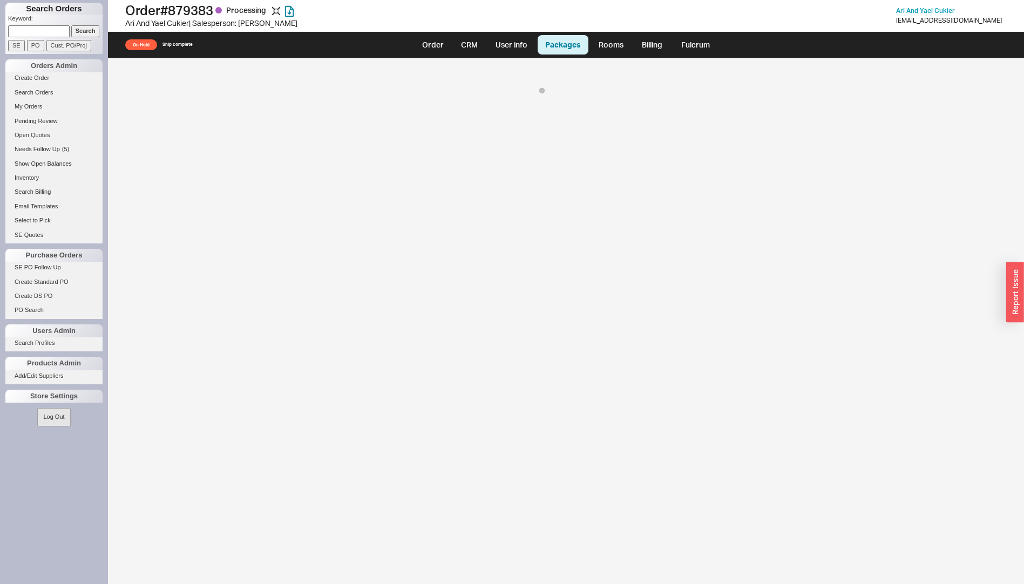
select select "8"
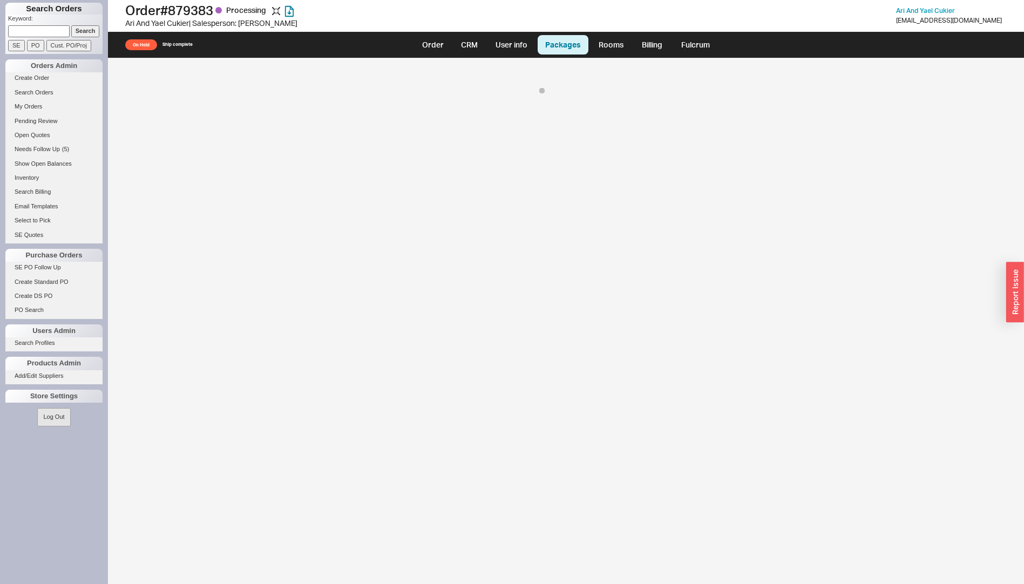
select select "8"
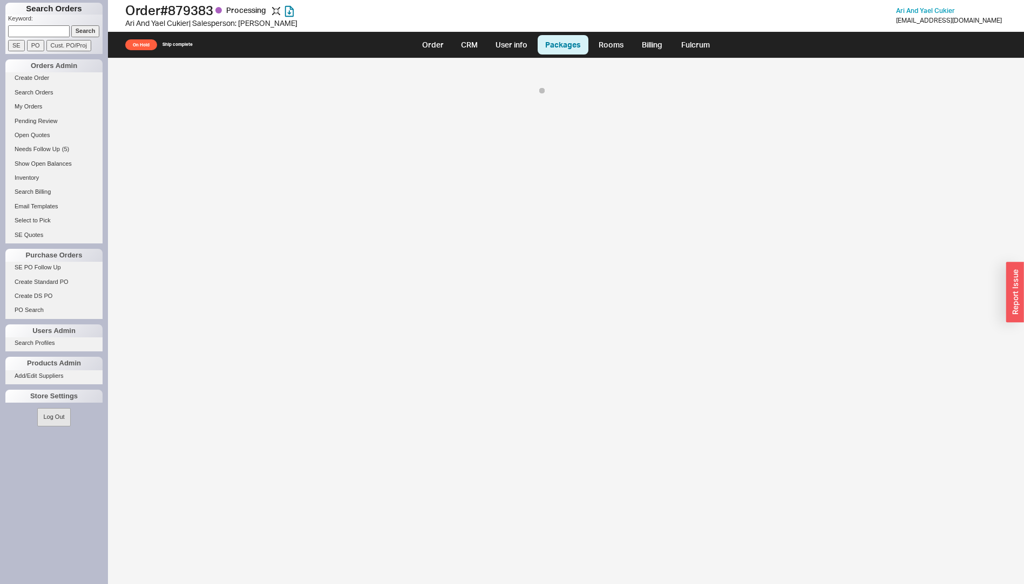
select select "8"
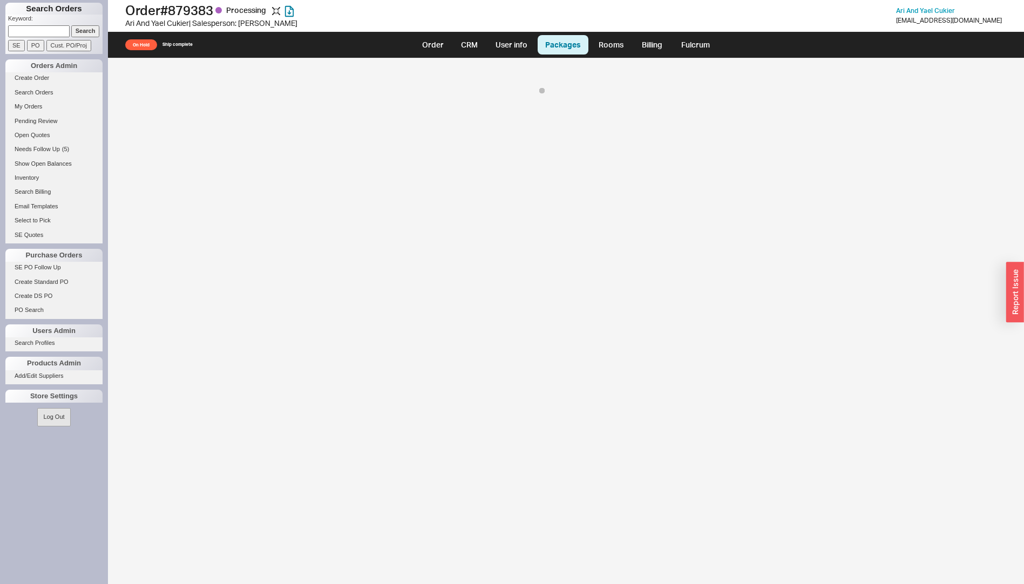
select select "8"
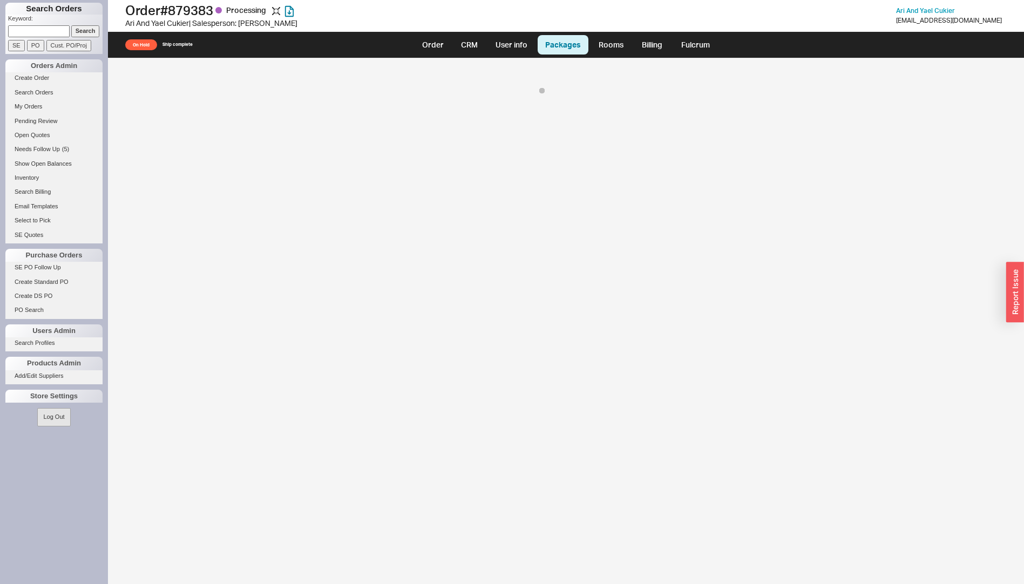
select select "8"
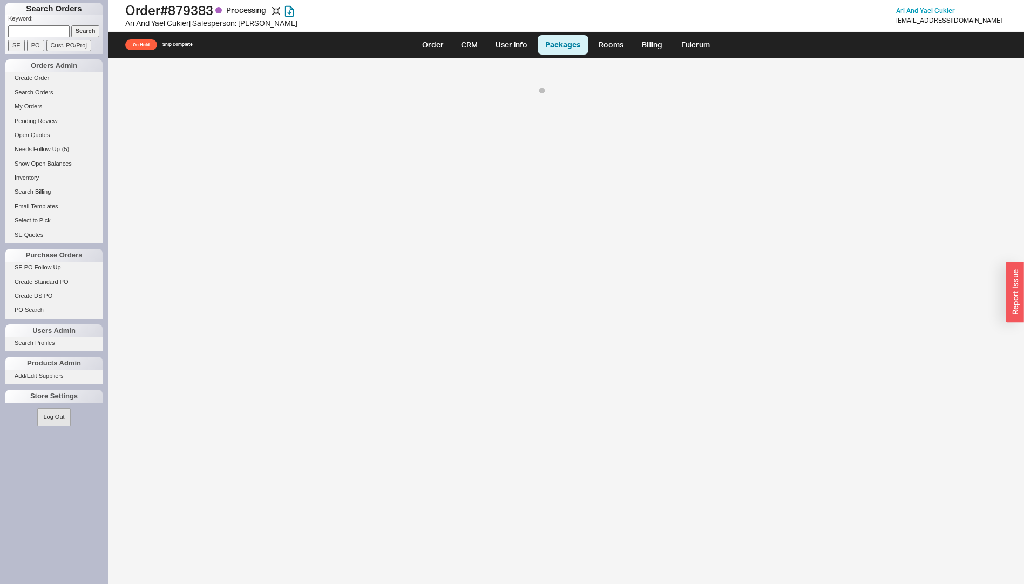
select select "8"
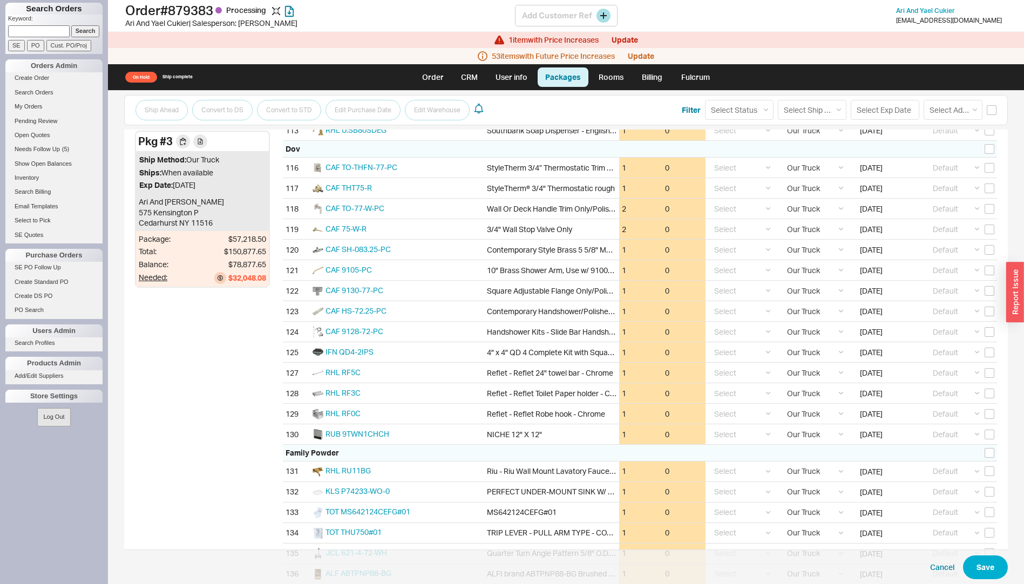
scroll to position [3022, 0]
